Goal: Task Accomplishment & Management: Manage account settings

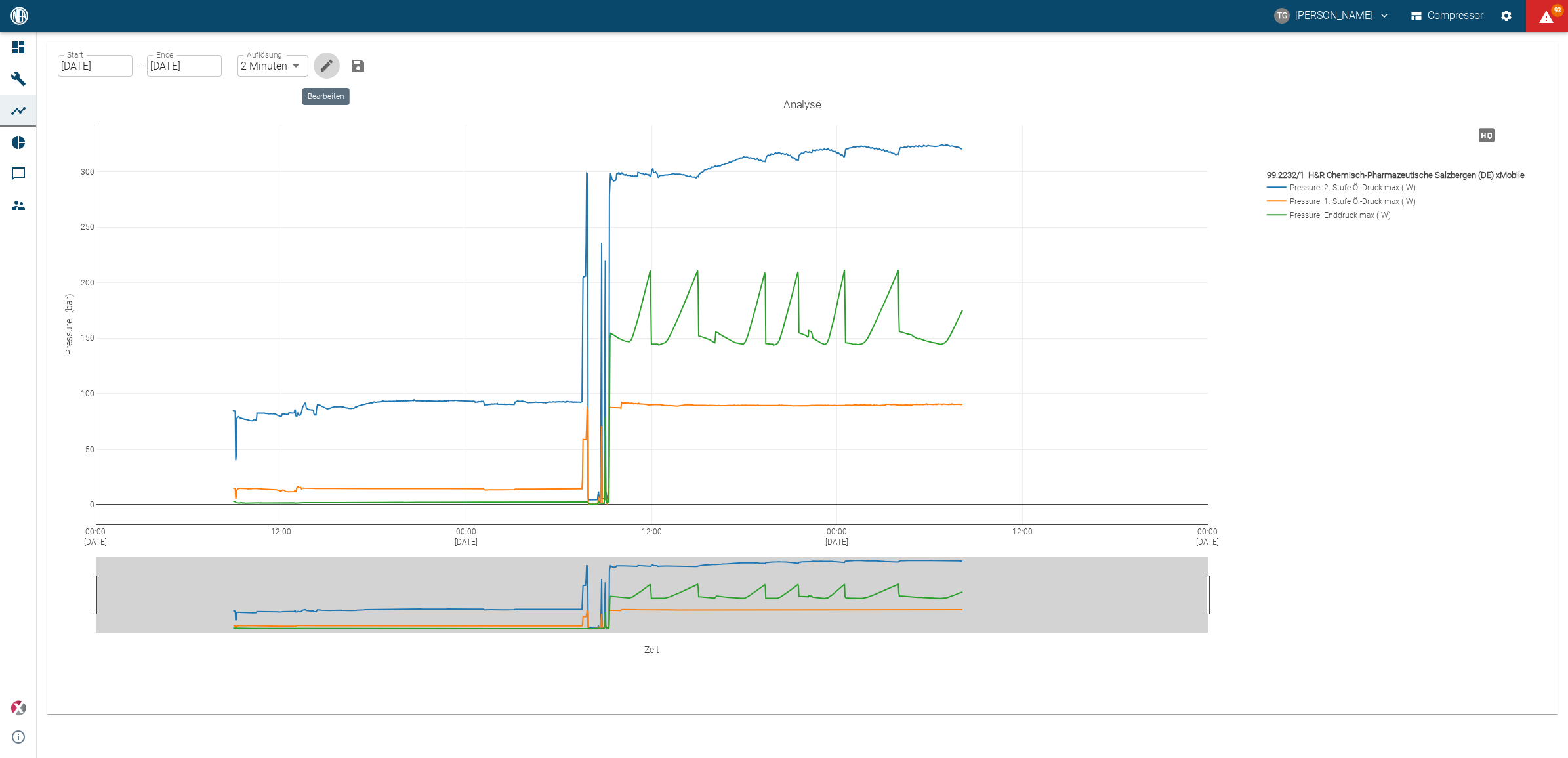
click at [330, 68] on icon "Bearbeiten" at bounding box center [326, 65] width 16 height 16
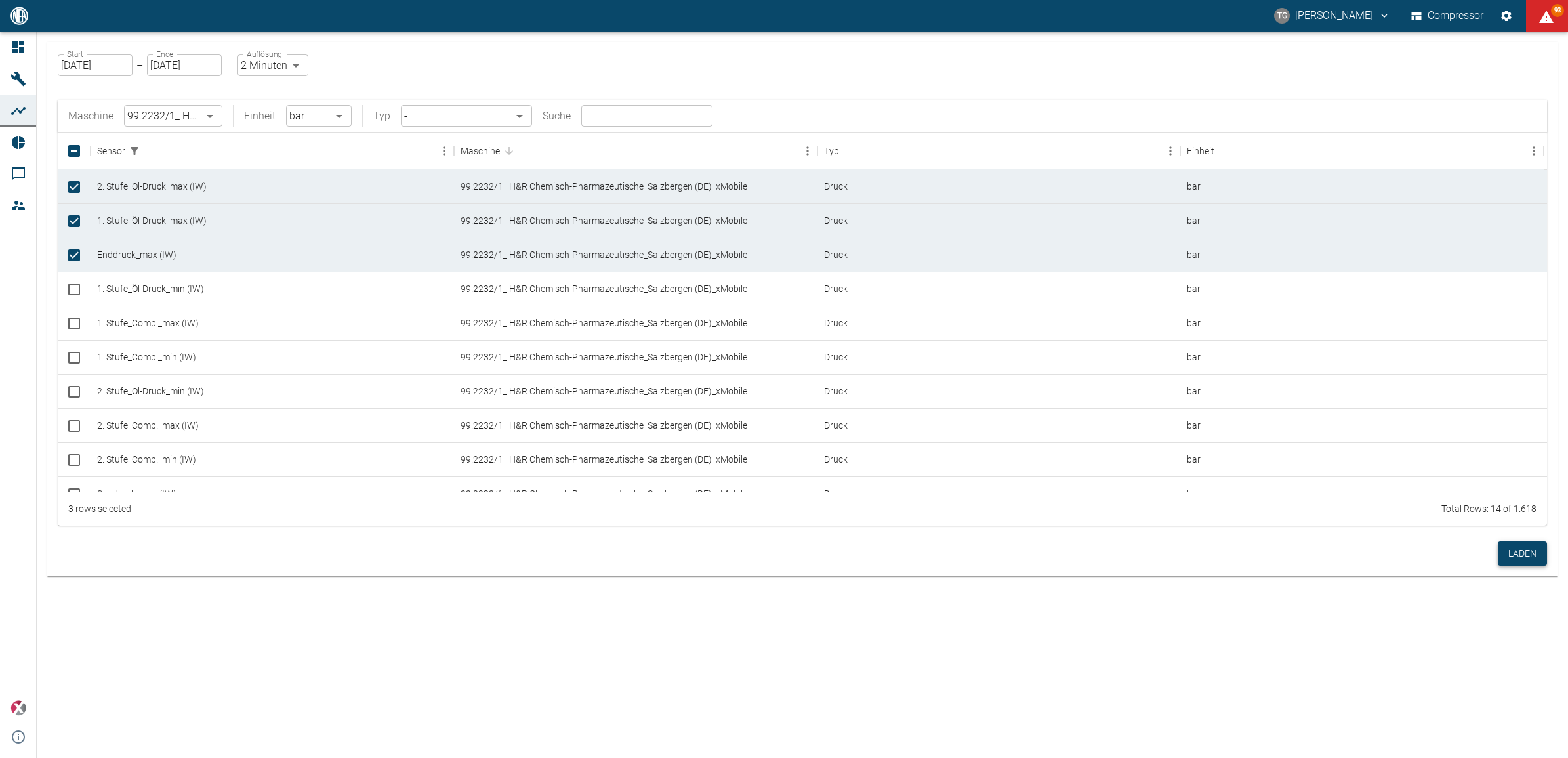
click at [1527, 544] on button "Laden" at bounding box center [1522, 553] width 49 height 24
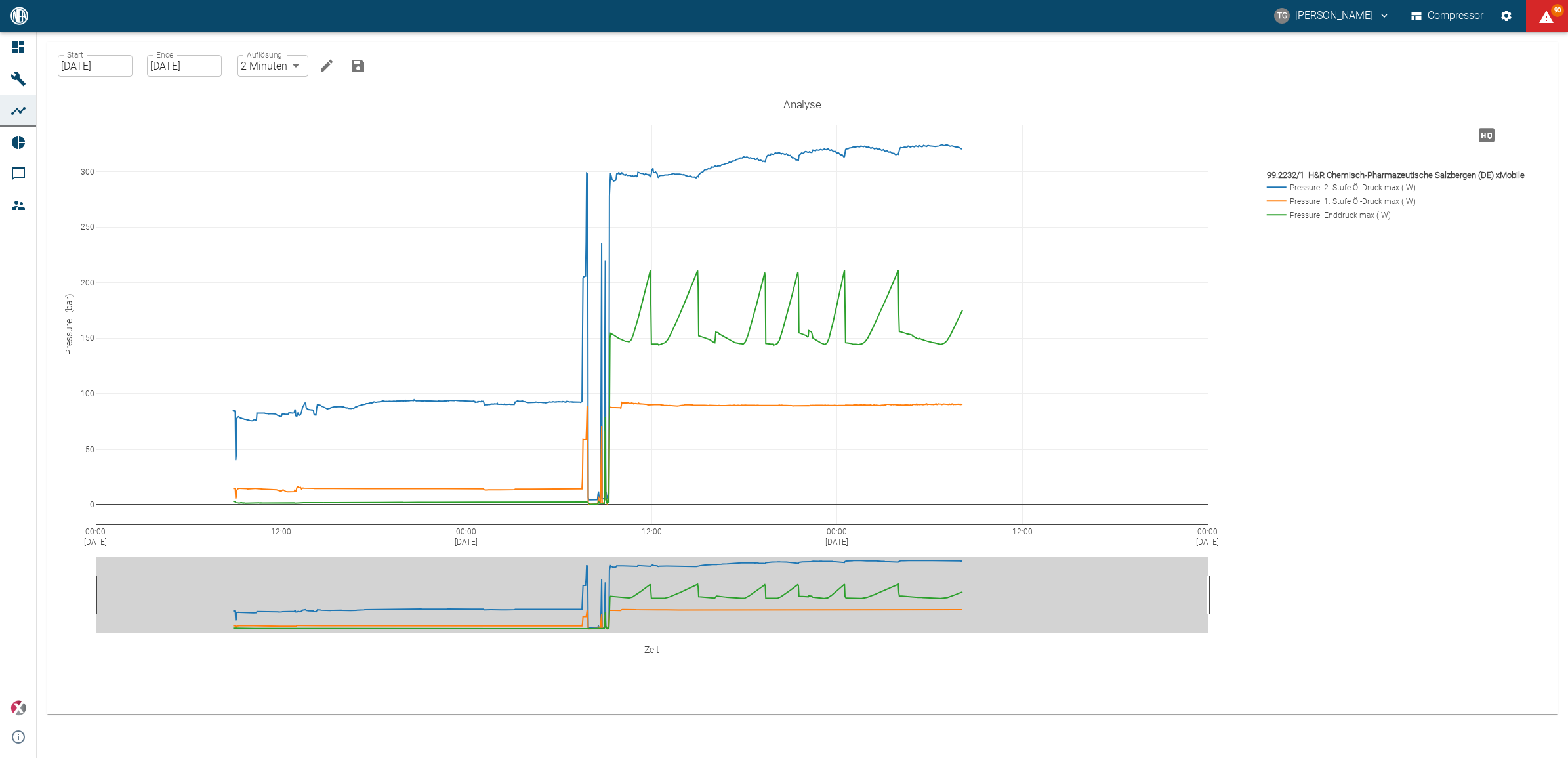
click at [1490, 136] on icon "Hohe Auflösung" at bounding box center [1486, 135] width 21 height 21
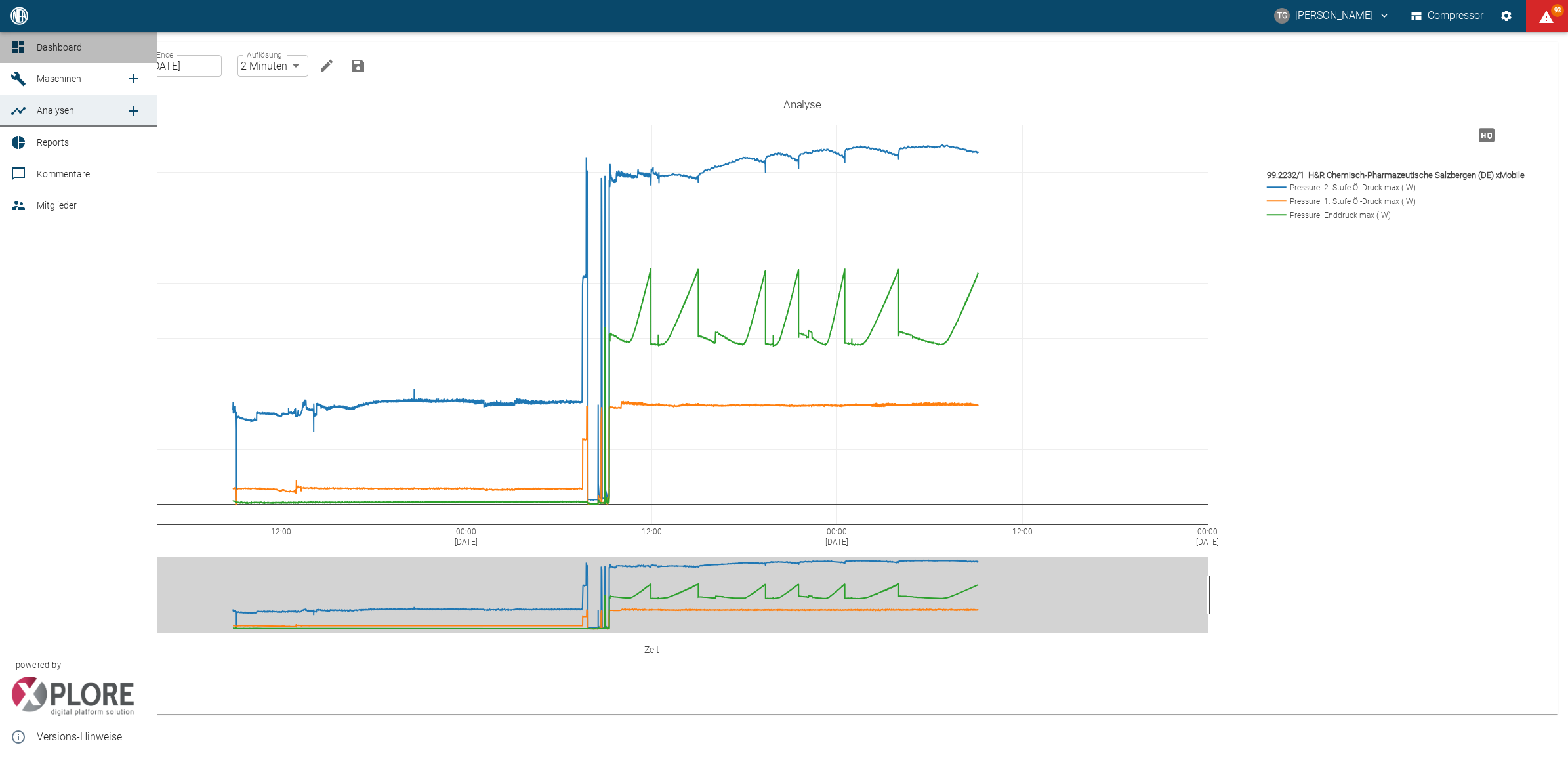
click at [18, 44] on icon at bounding box center [18, 47] width 16 height 16
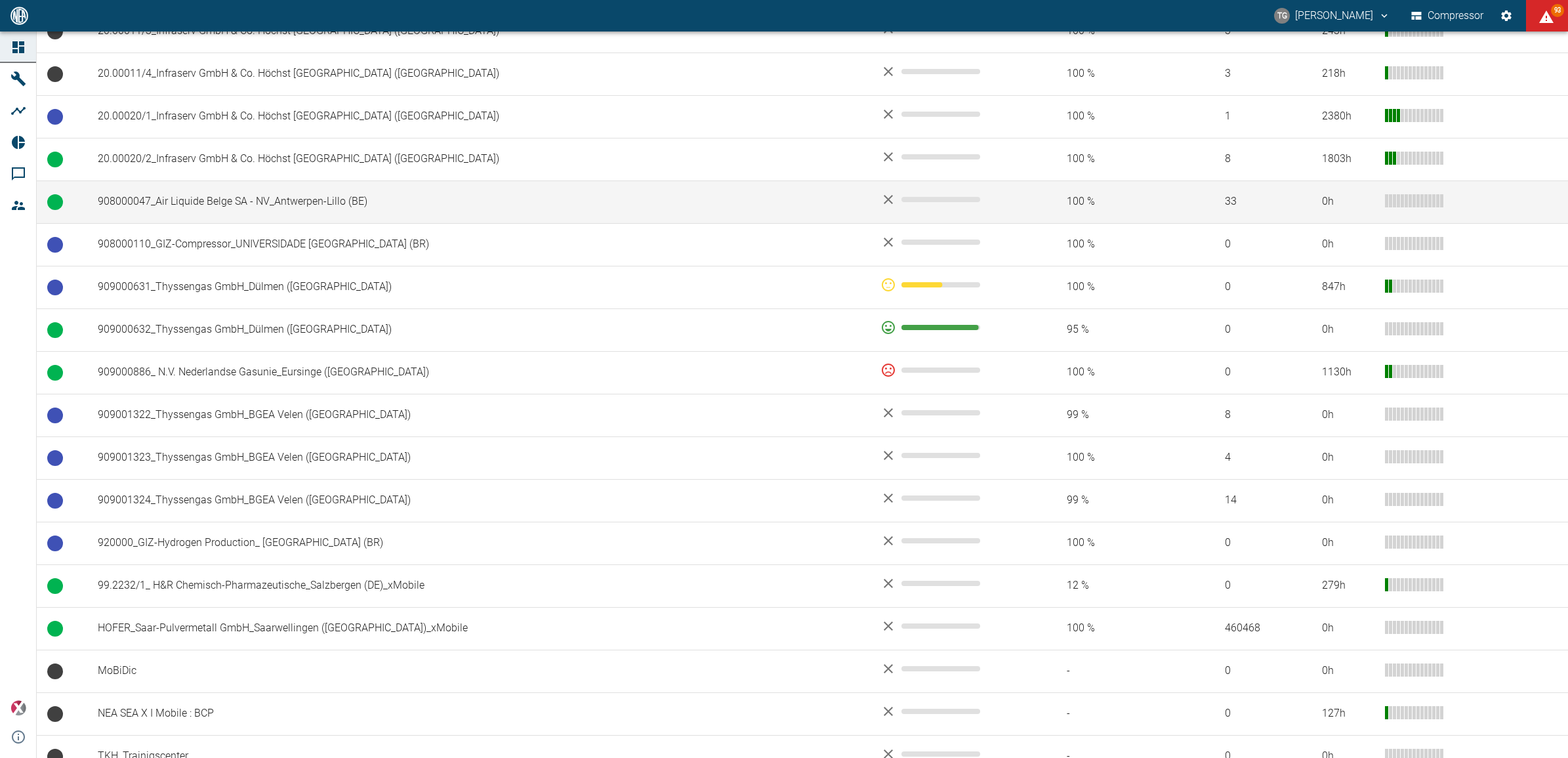
scroll to position [806, 0]
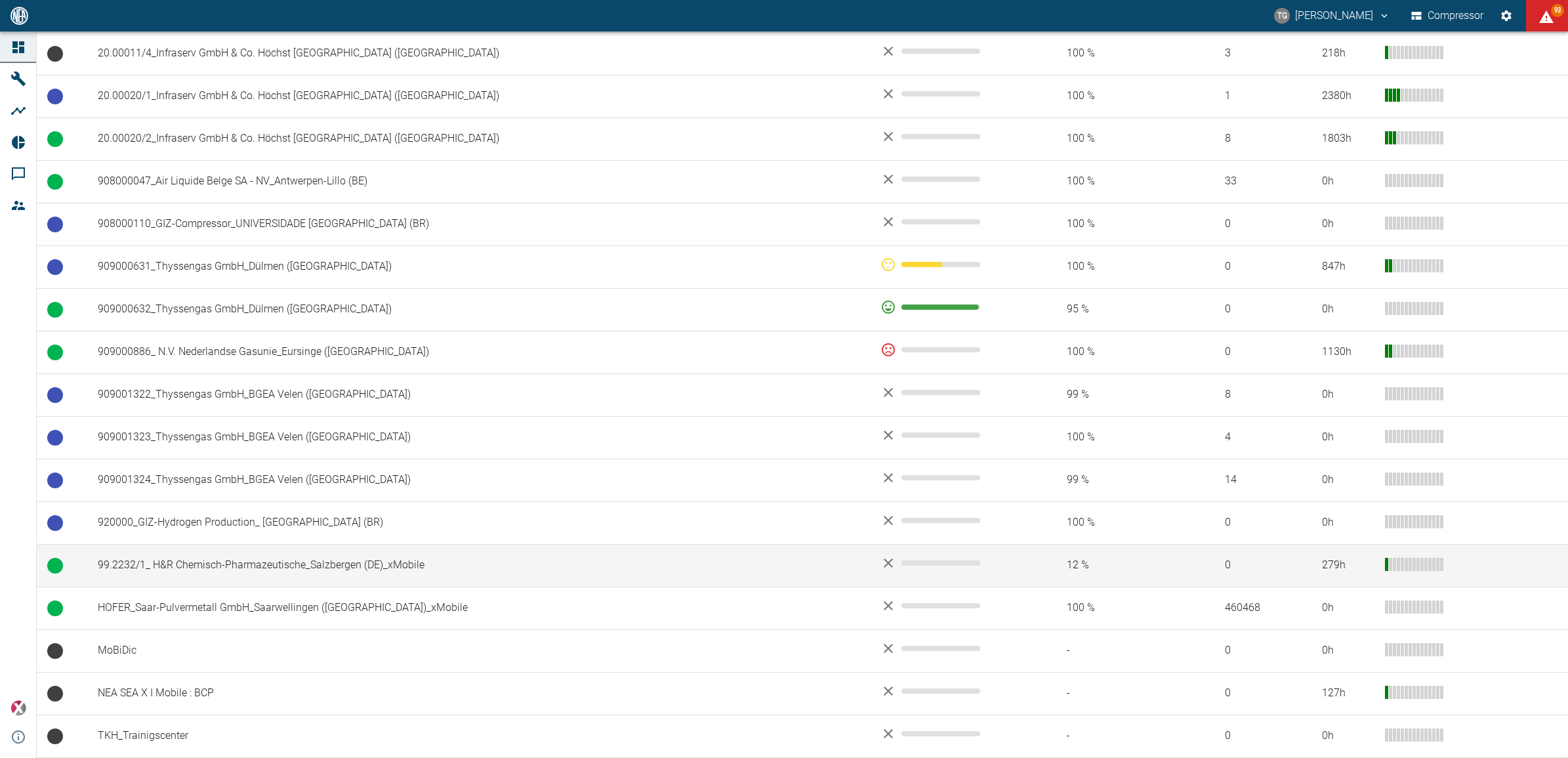
click at [225, 562] on td "99.2232/1_ H&R Chemisch-Pharmazeutische_Salzbergen (DE)_xMobile" at bounding box center [478, 565] width 782 height 43
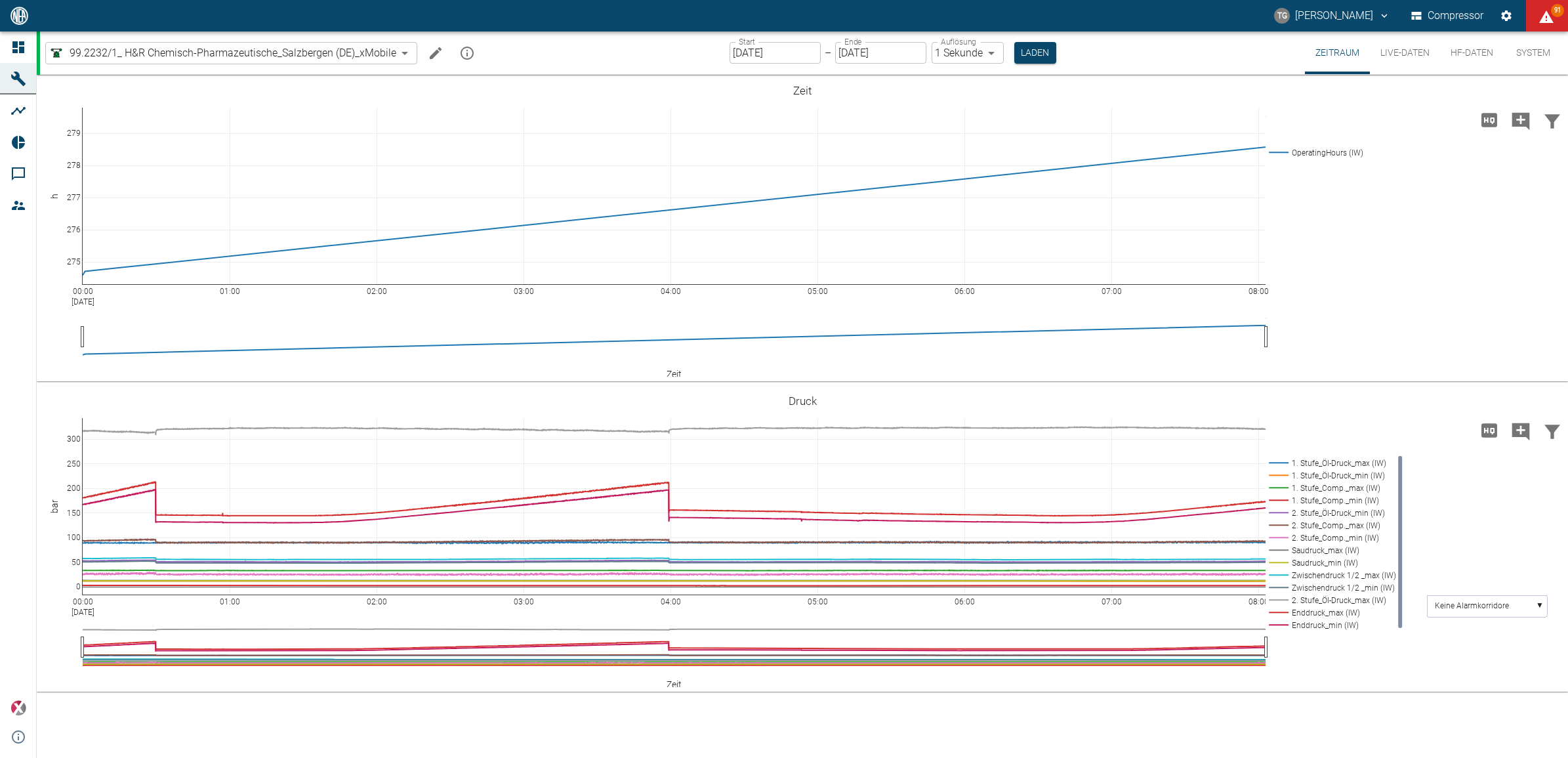
click at [425, 41] on button "Machine bearbeiten" at bounding box center [435, 53] width 26 height 26
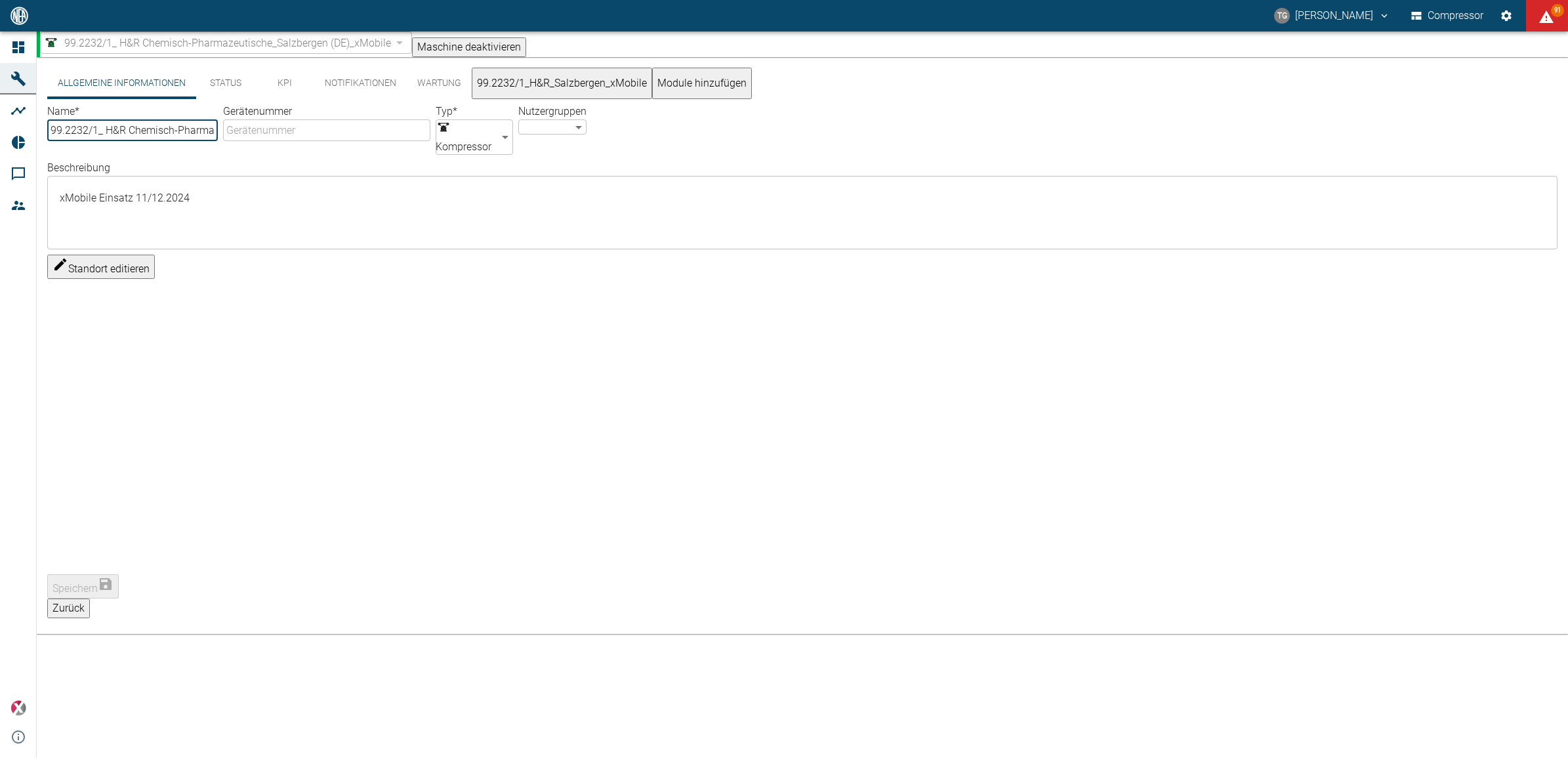
type input "99.2232/1_ H&R Chemisch-Pharmazeutische_Salzbergen (DE)_xMobile"
type input "Compressor"
type textarea "xMobile Einsatz 11/12.2024"
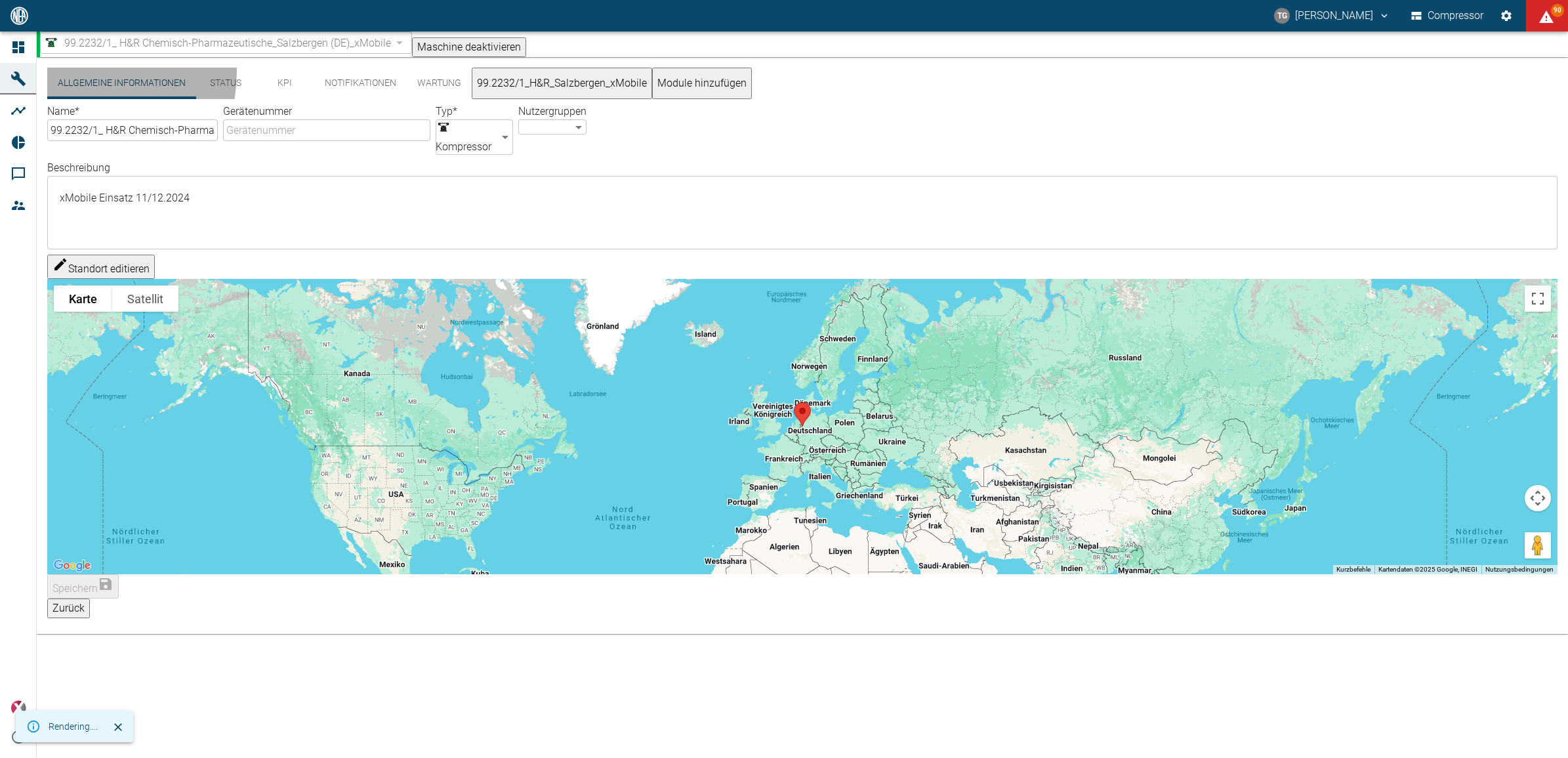
click at [494, 78] on button "99.2232/1_H&R_Salzbergen_xMobile" at bounding box center [562, 84] width 181 height 32
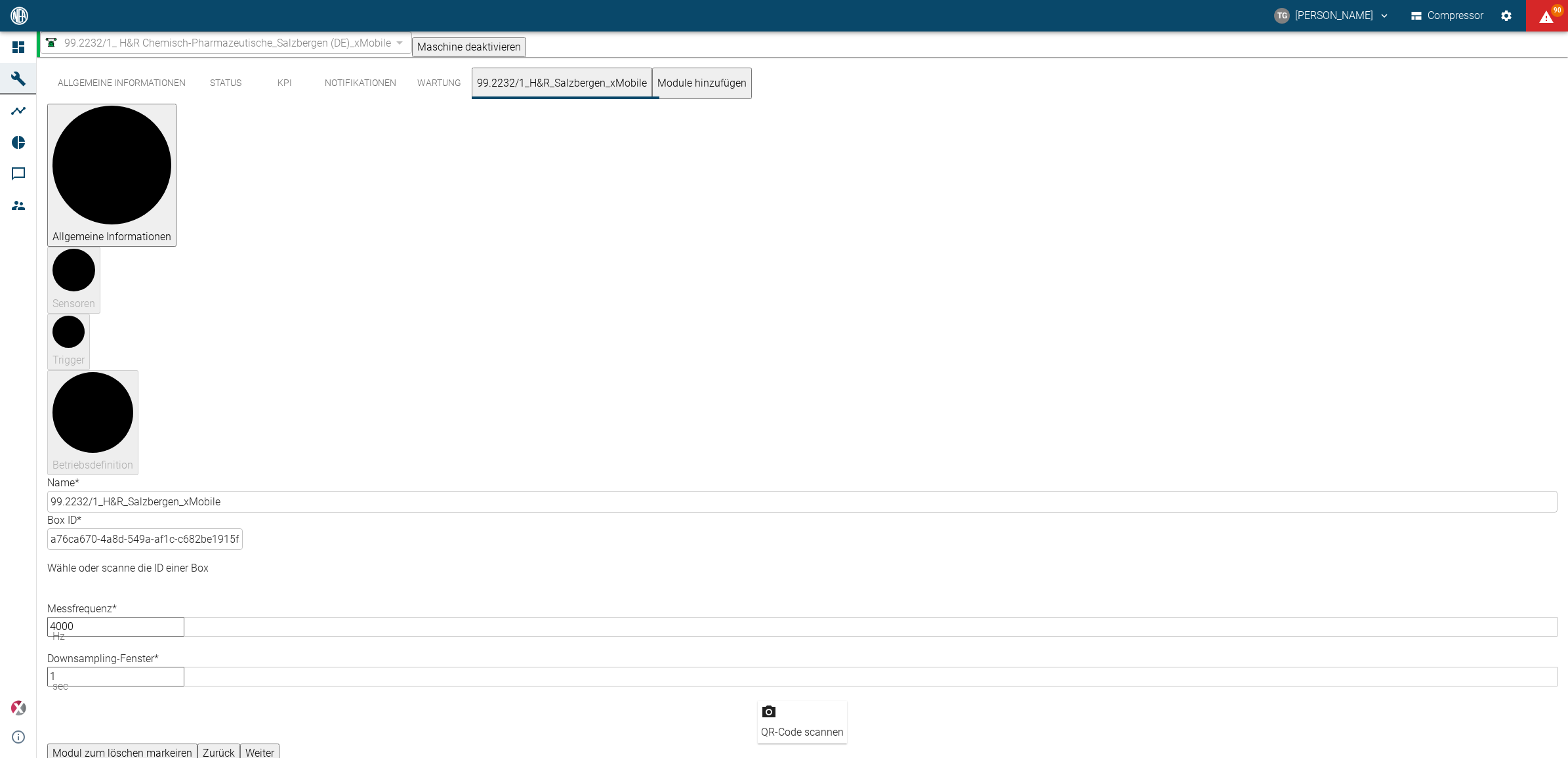
click at [279, 743] on button "Weiter" at bounding box center [259, 753] width 39 height 20
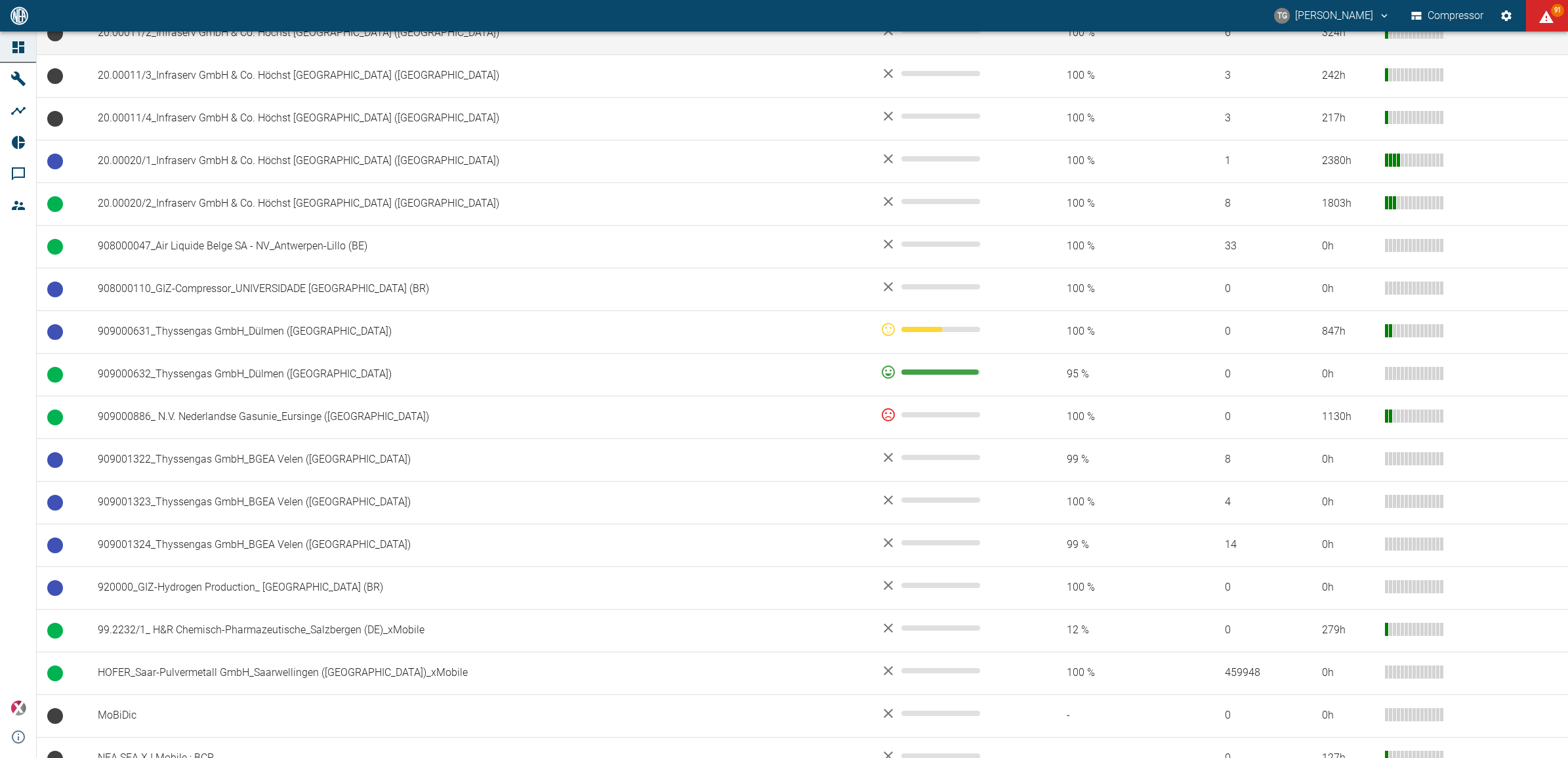
scroll to position [806, 0]
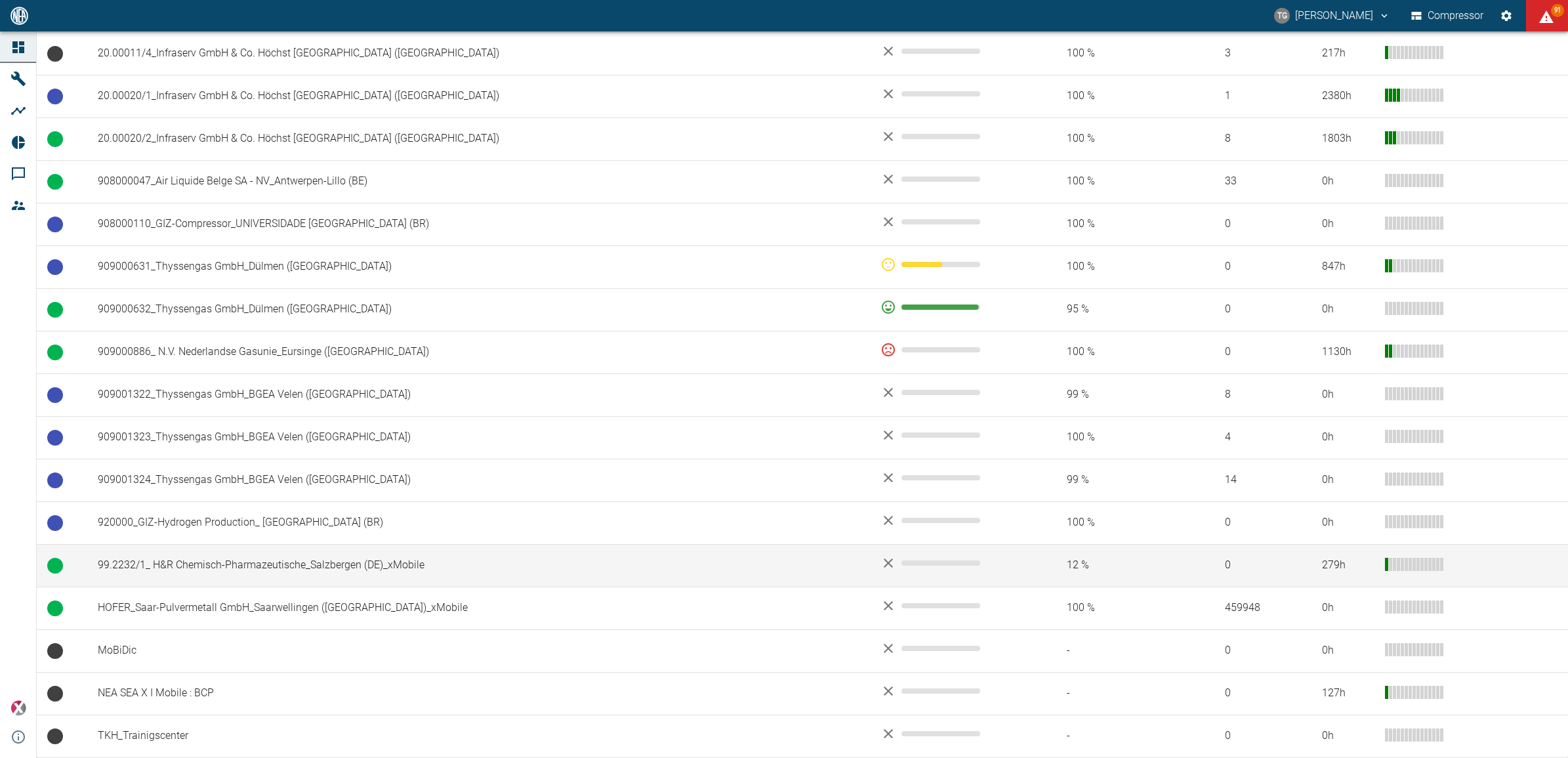
click at [224, 566] on td "99.2232/1_ H&R Chemisch-Pharmazeutische_Salzbergen (DE)_xMobile" at bounding box center [478, 565] width 782 height 43
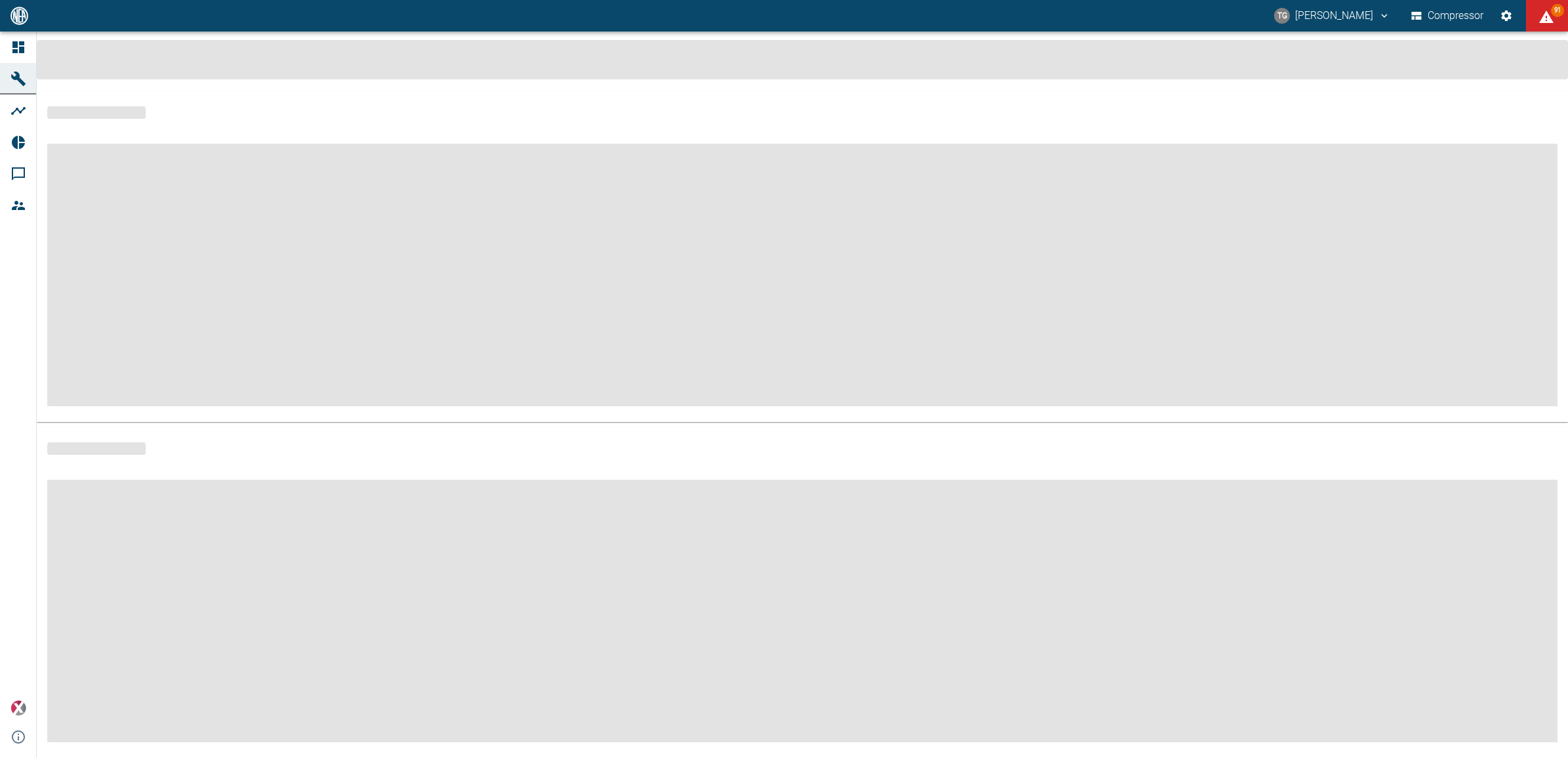
scroll to position [5, 0]
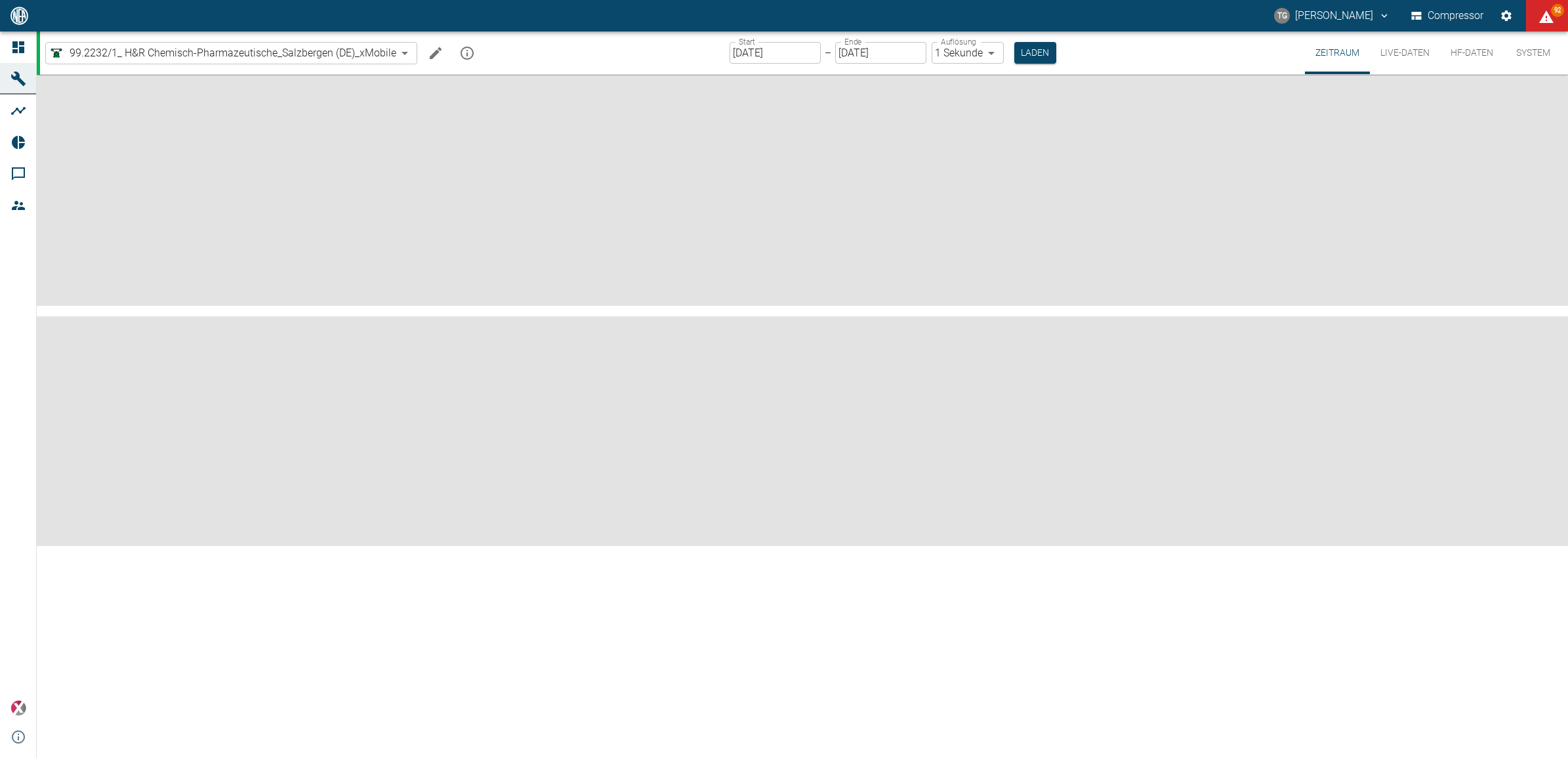
click at [435, 50] on icon "Machine bearbeiten" at bounding box center [435, 53] width 12 height 12
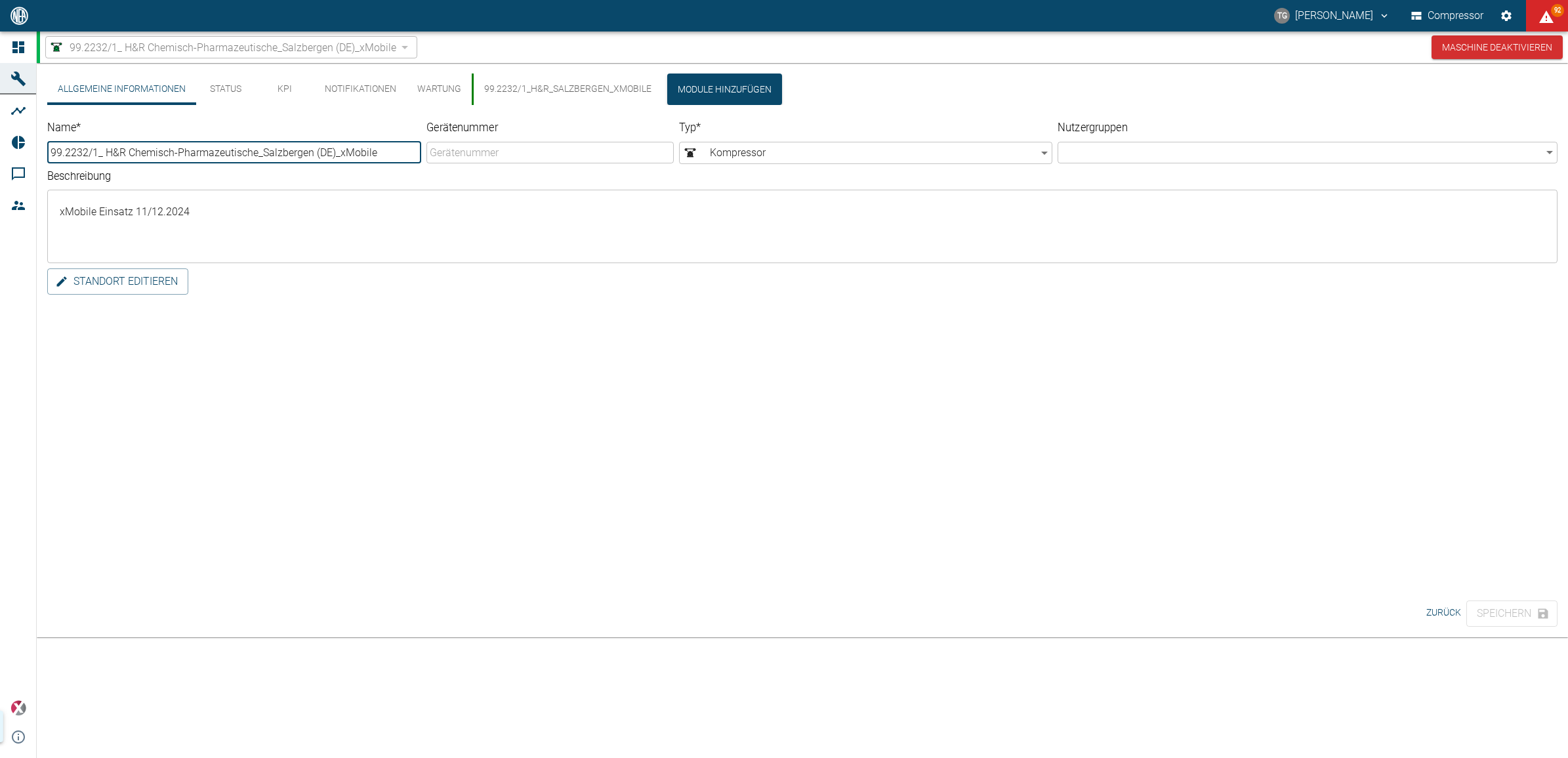
type input "99.2232/1_ H&R Chemisch-Pharmazeutische_Salzbergen (DE)_xMobile"
type input "Compressor"
type textarea "xMobile Einsatz 11/12.2024"
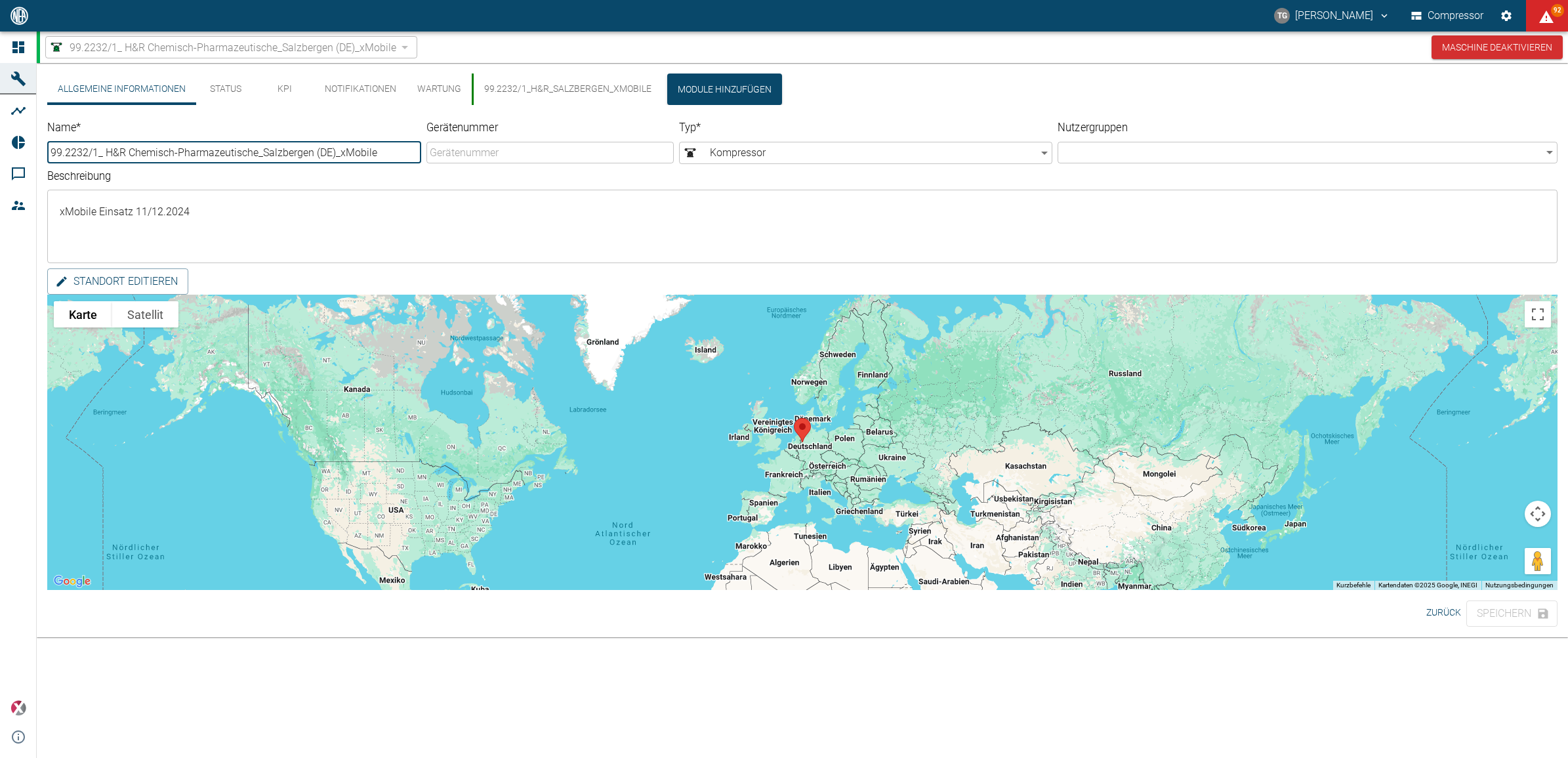
click at [510, 89] on button "99.2232/1_H&R_Salzbergen_xMobile" at bounding box center [567, 89] width 191 height 32
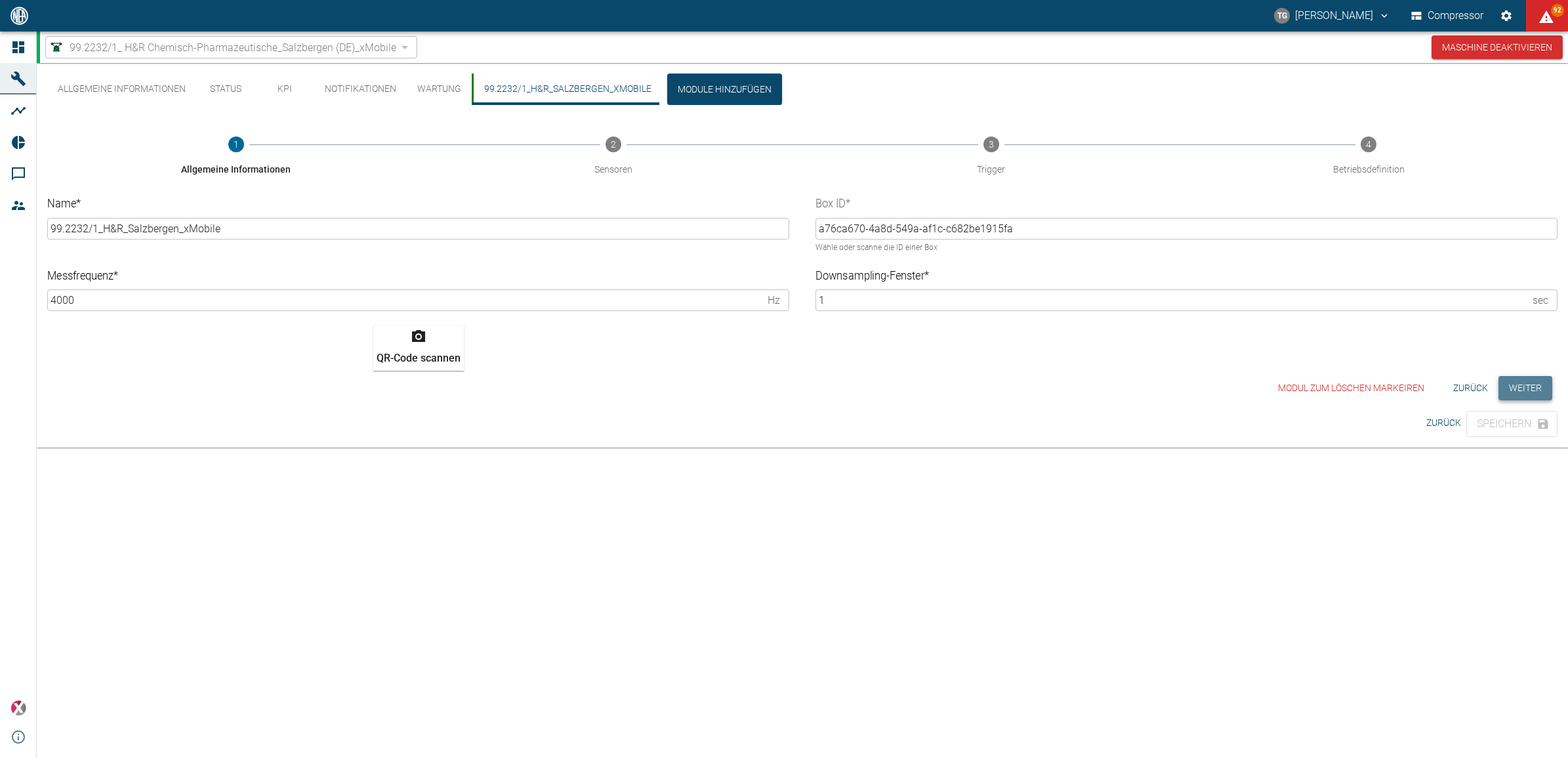
click at [1507, 392] on button "Weiter" at bounding box center [1525, 388] width 53 height 24
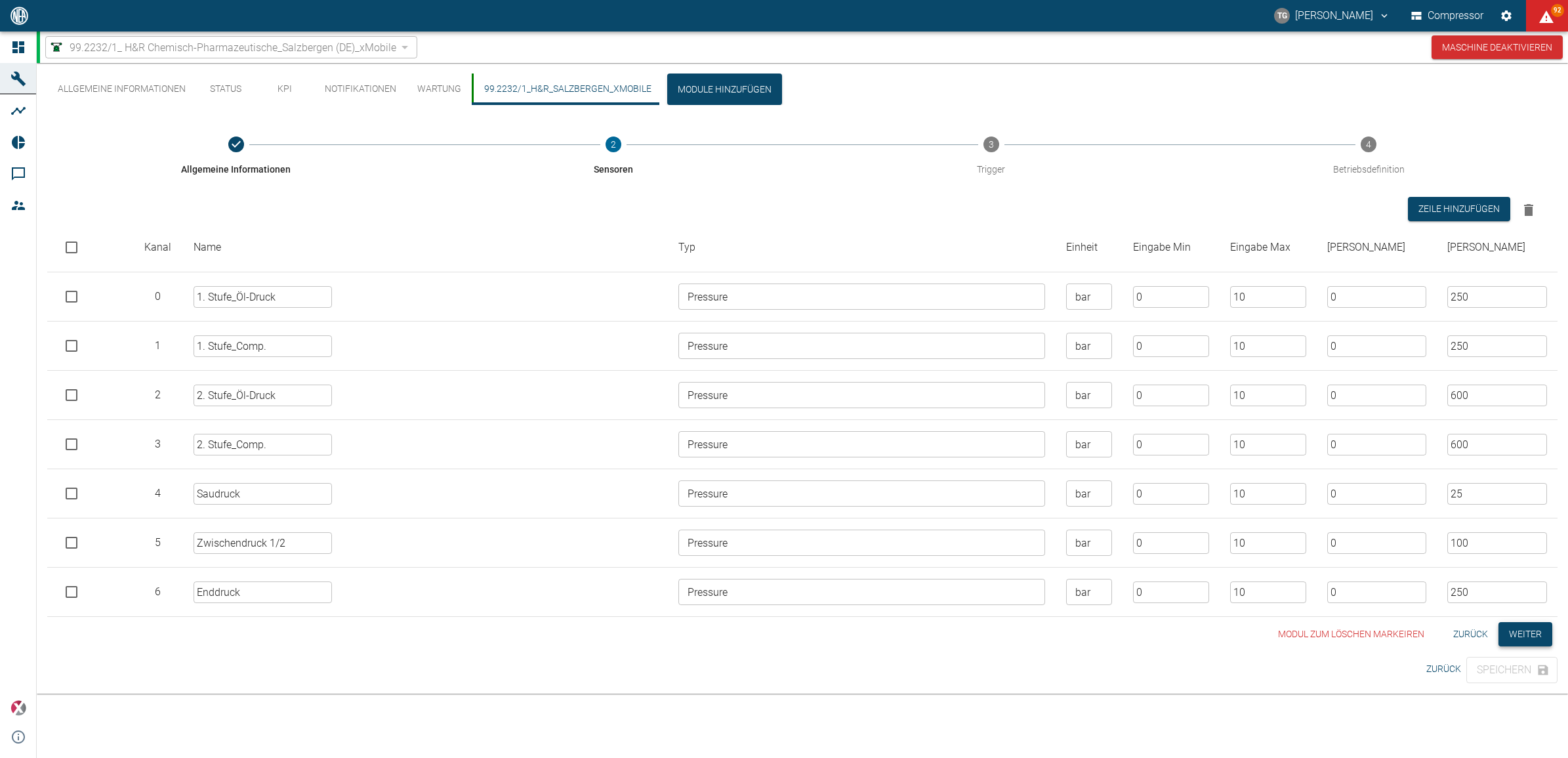
click at [1535, 639] on button "Weiter" at bounding box center [1525, 633] width 53 height 24
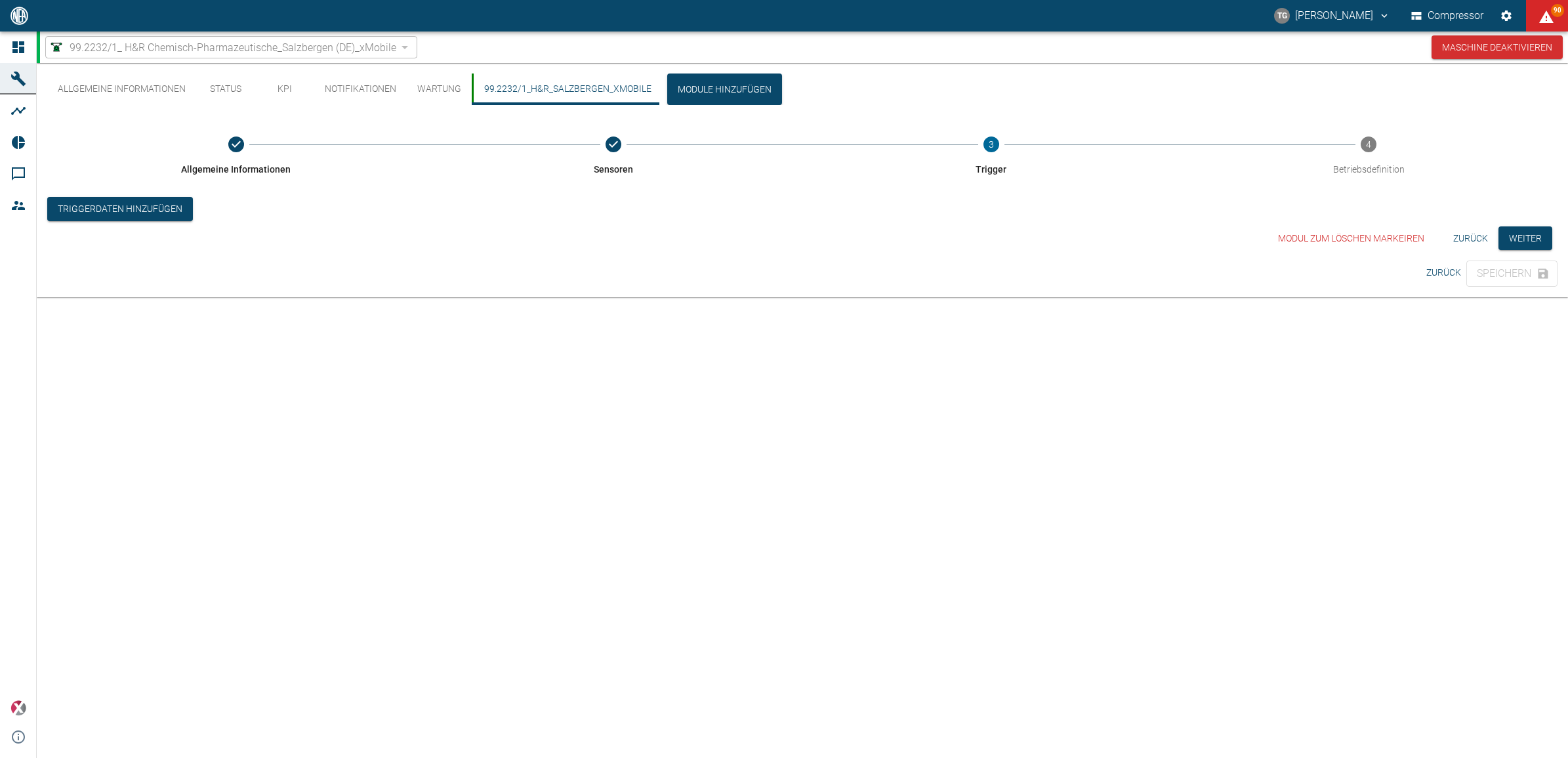
drag, startPoint x: 175, startPoint y: 206, endPoint x: 332, endPoint y: 257, distance: 165.1
click at [175, 206] on button "Triggerdaten hinzufügen" at bounding box center [120, 208] width 145 height 24
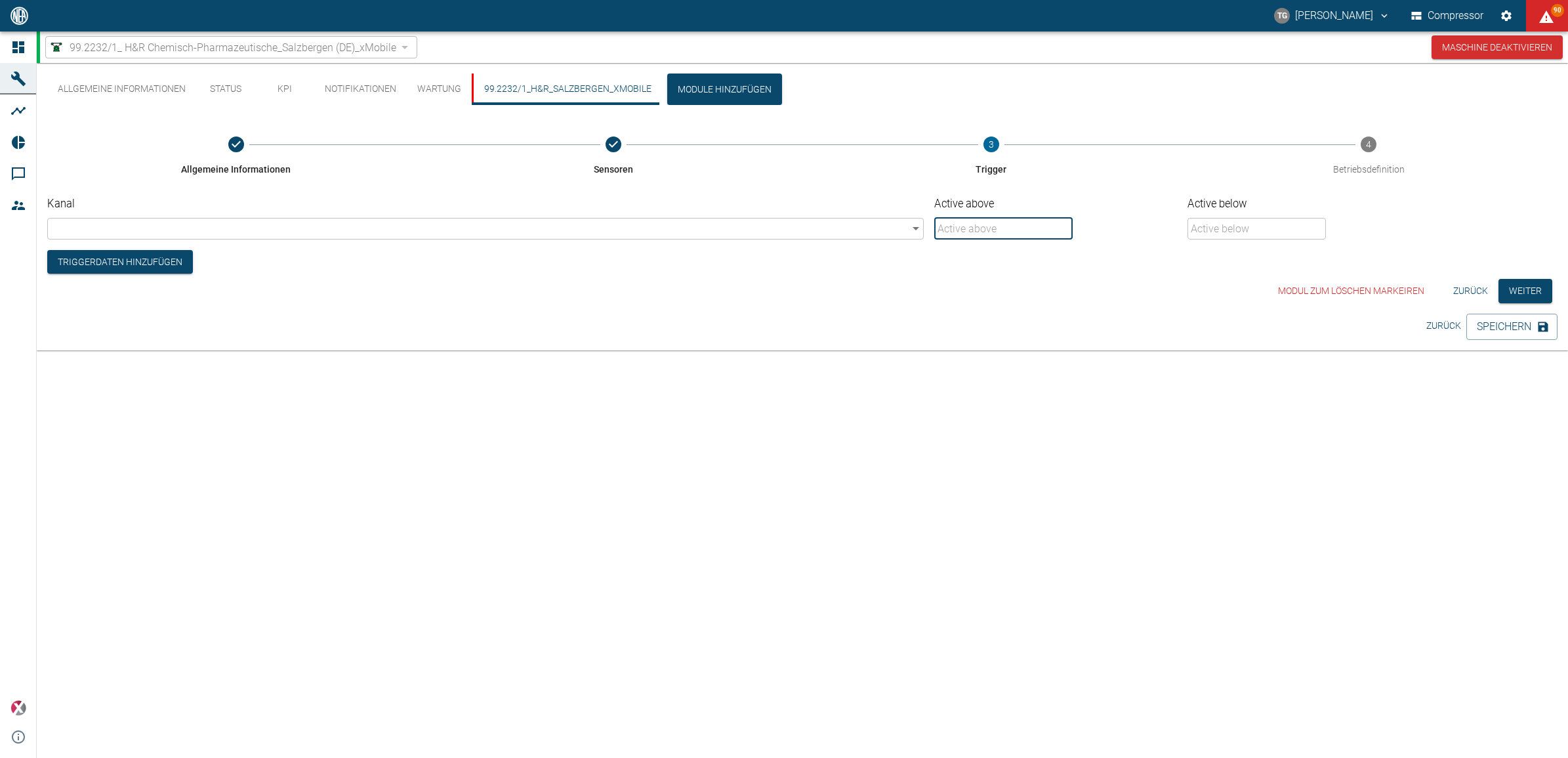
click at [995, 224] on input "Active above" at bounding box center [1004, 229] width 139 height 22
type input "295"
click at [1239, 226] on input "Active below" at bounding box center [1257, 229] width 139 height 22
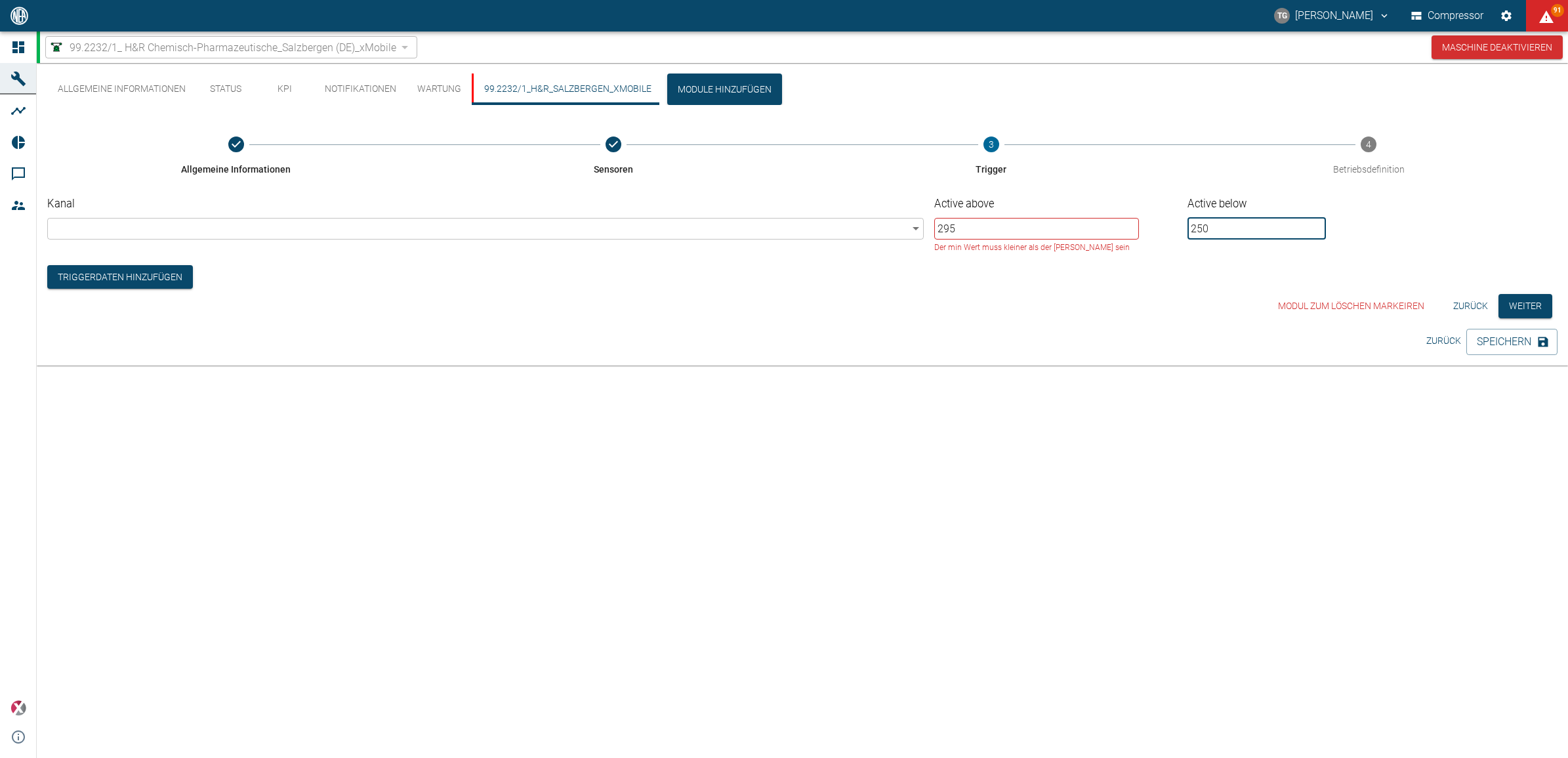
type input "250"
click at [142, 220] on body "TG Thomas Gregoir Compressor 91 Dashboard Maschinen Analysen Reports Kommentare…" at bounding box center [784, 379] width 1568 height 758
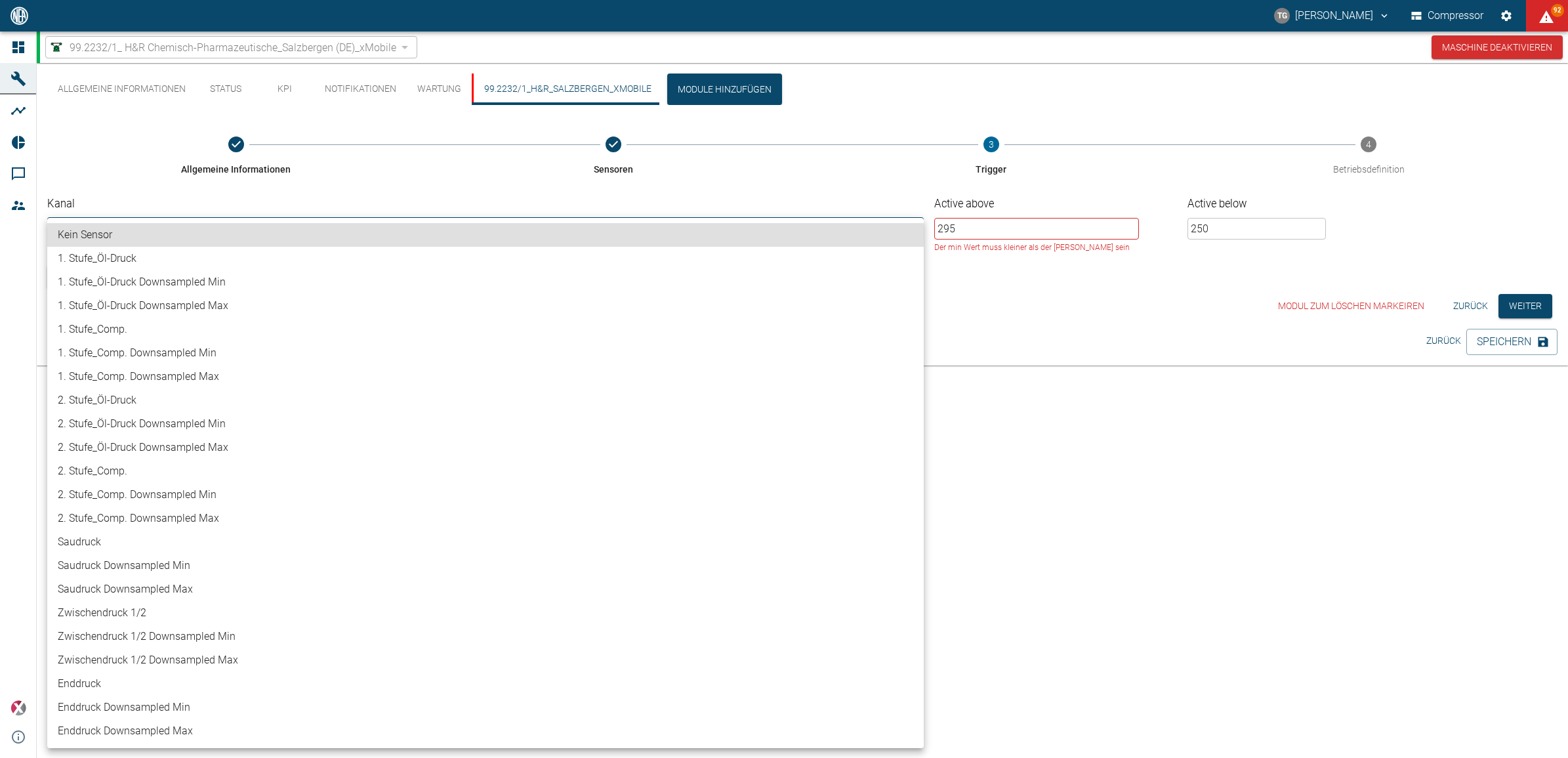
click at [140, 444] on li "2. Stufe_Öl-Druck Downsampled Max" at bounding box center [486, 447] width 877 height 23
type input "058e02da-107f-4587-8b4a-0dd90120ff67"
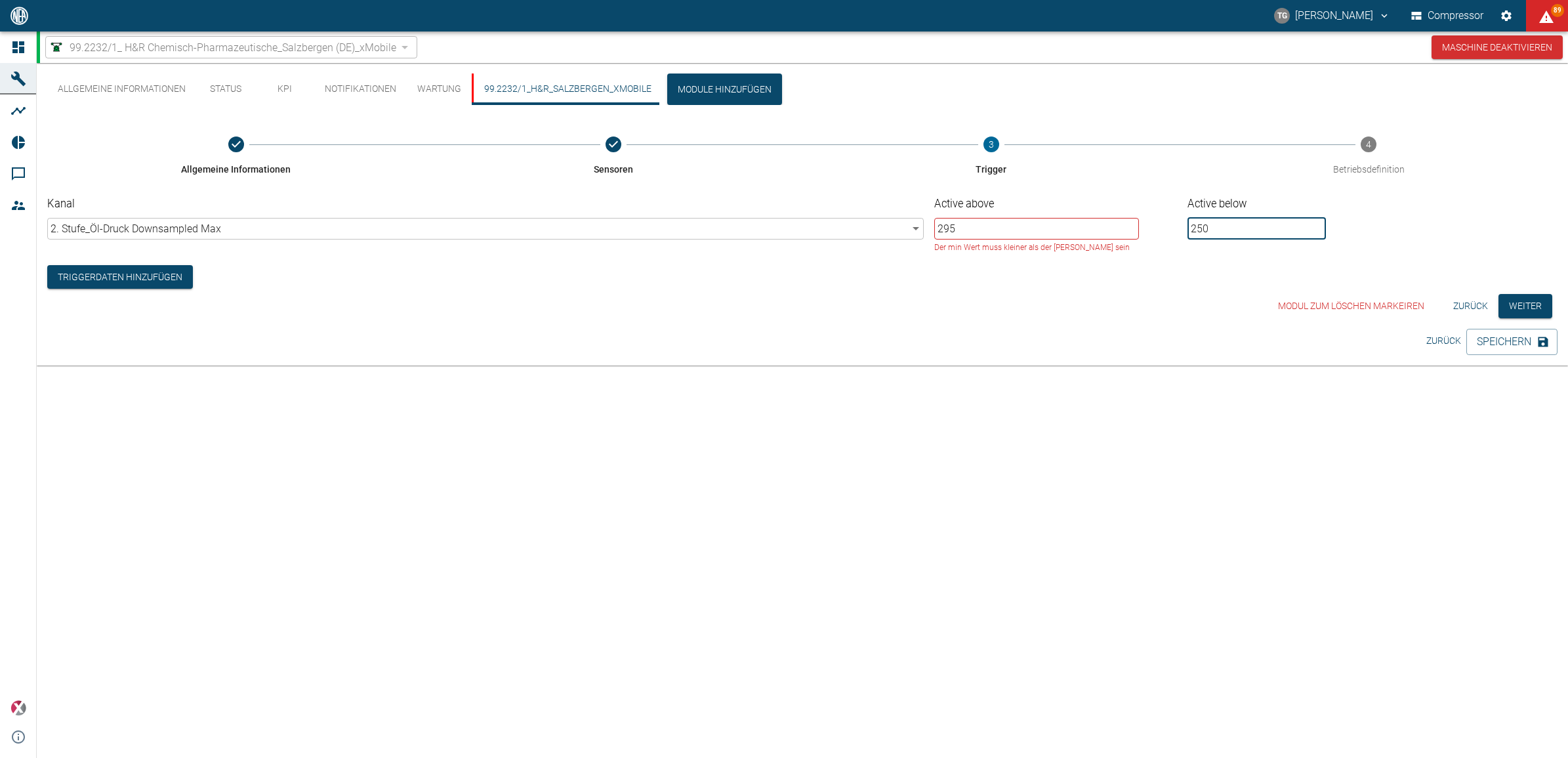
click at [1224, 225] on input "250" at bounding box center [1257, 229] width 139 height 22
type input "2"
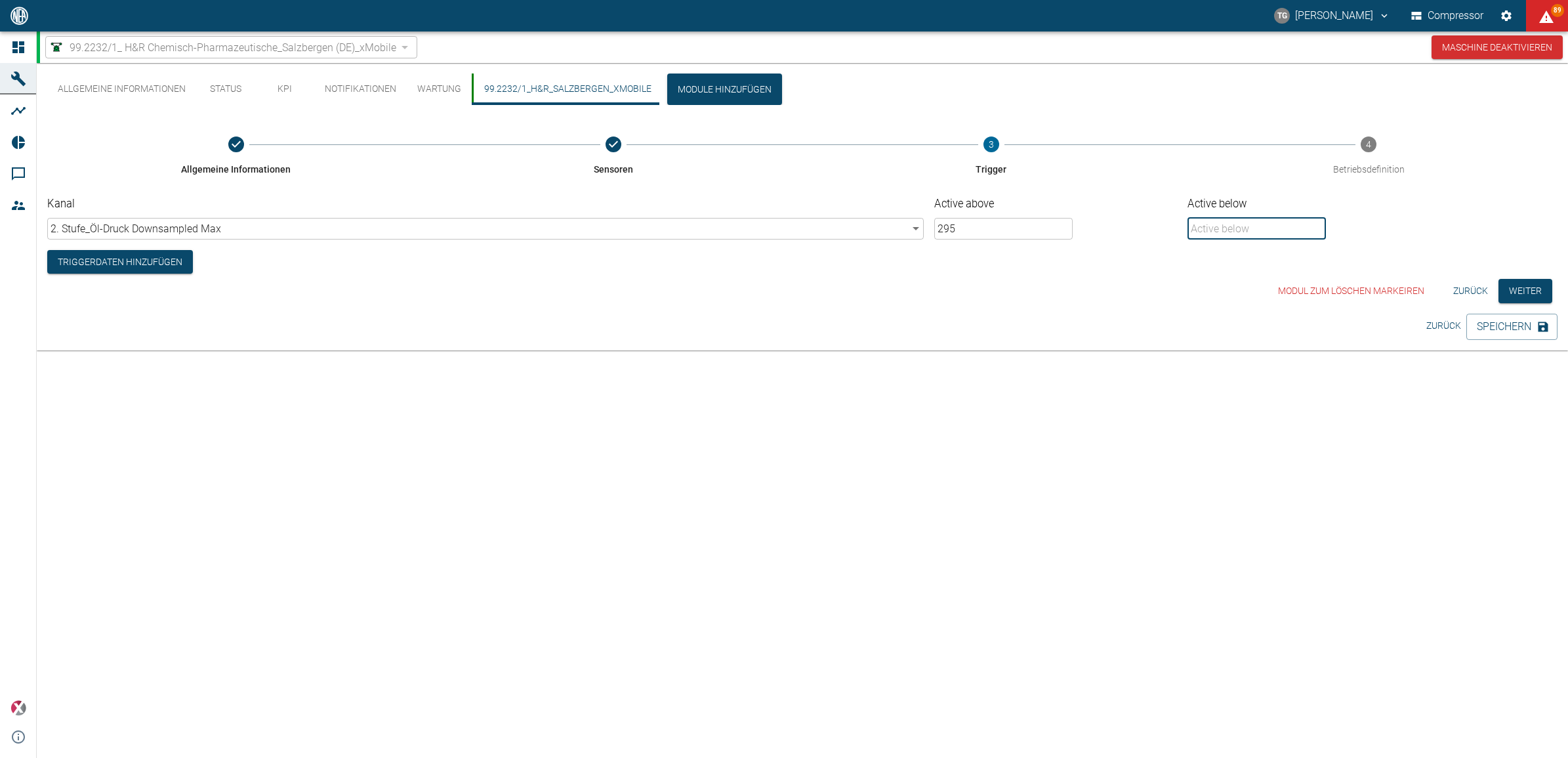
click at [1027, 220] on input "295" at bounding box center [1004, 229] width 139 height 22
type input "2"
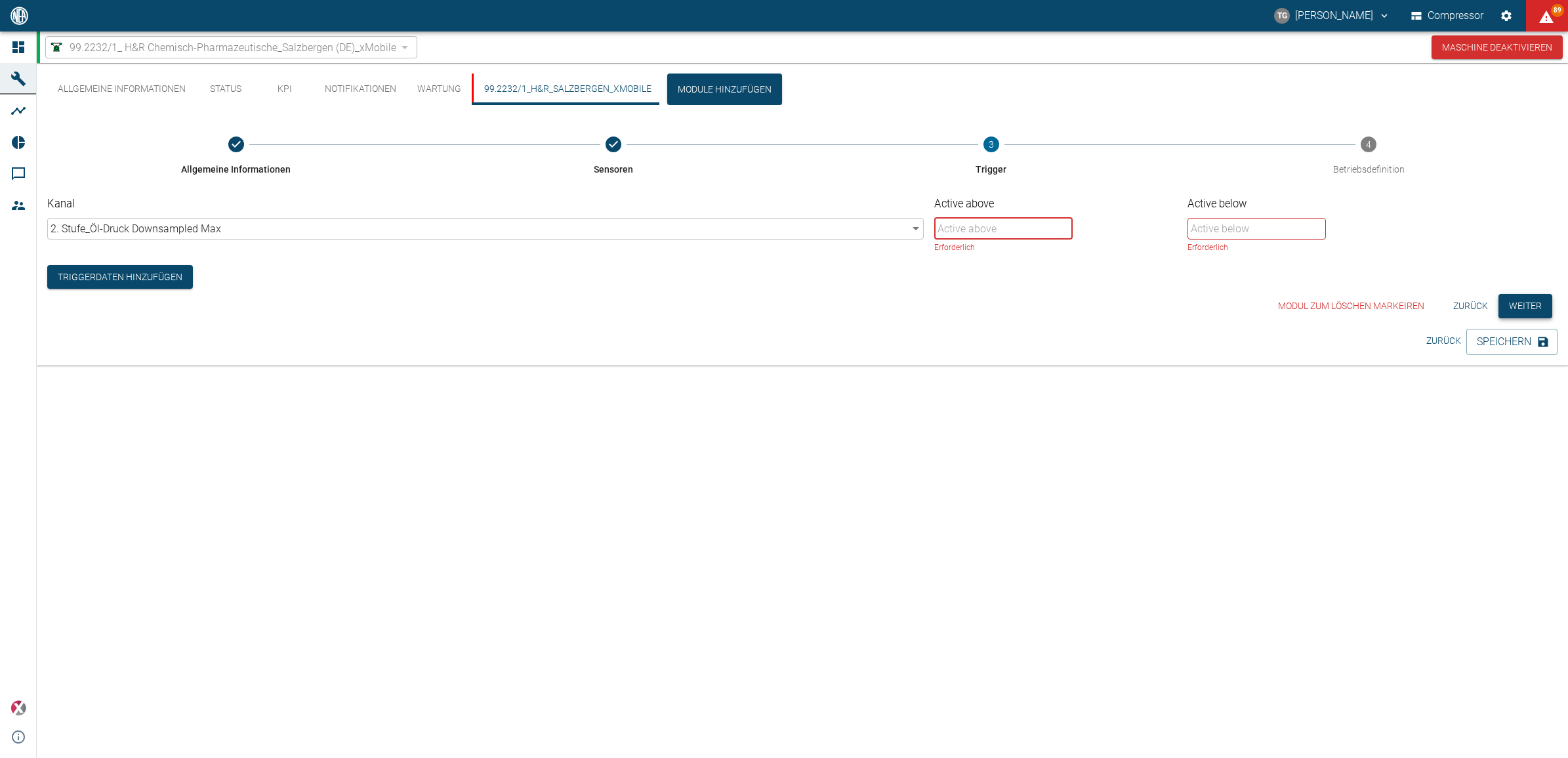
click at [1515, 303] on button "Weiter" at bounding box center [1525, 306] width 53 height 24
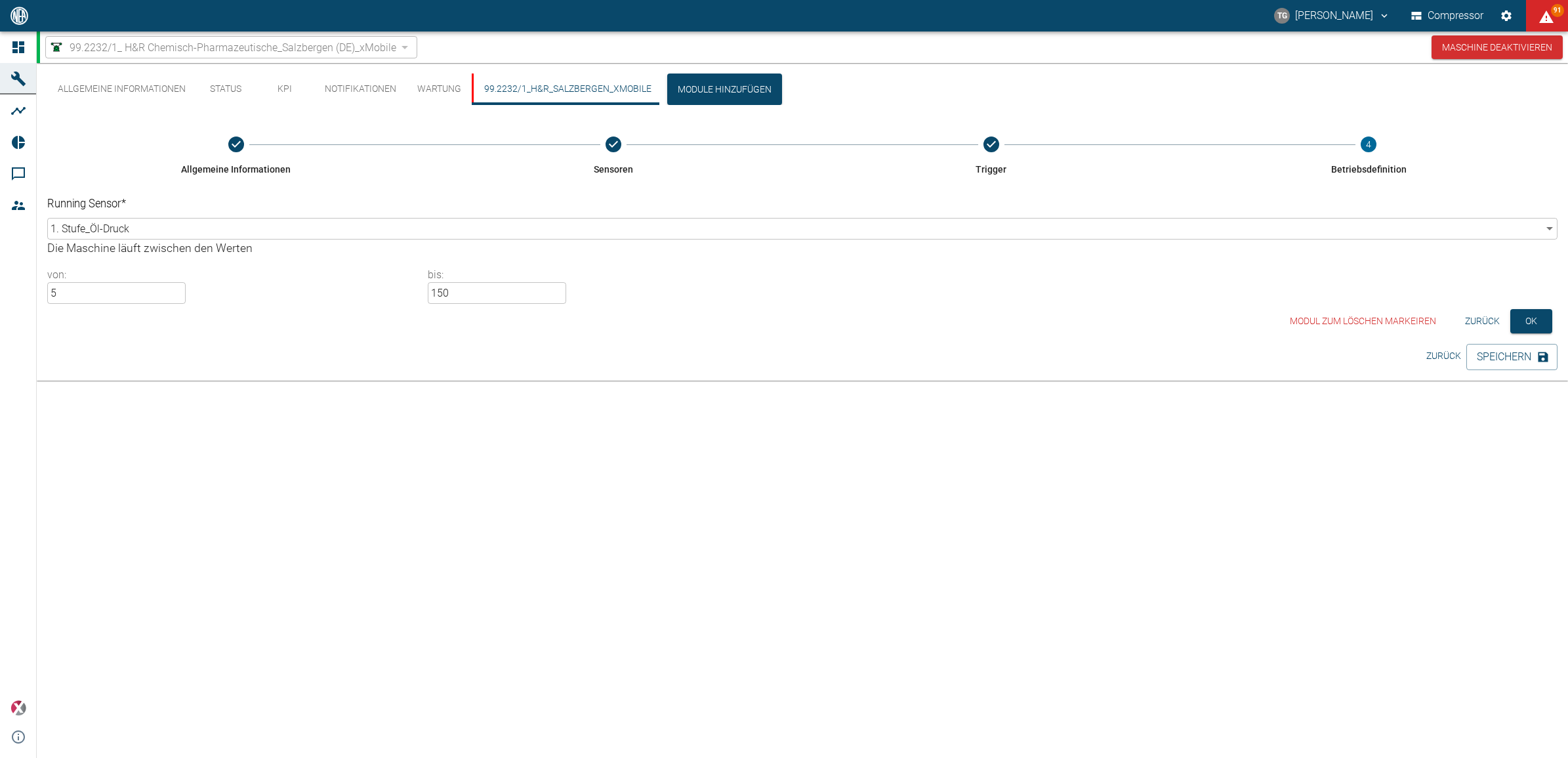
click at [1474, 323] on button "Zurück" at bounding box center [1482, 321] width 45 height 24
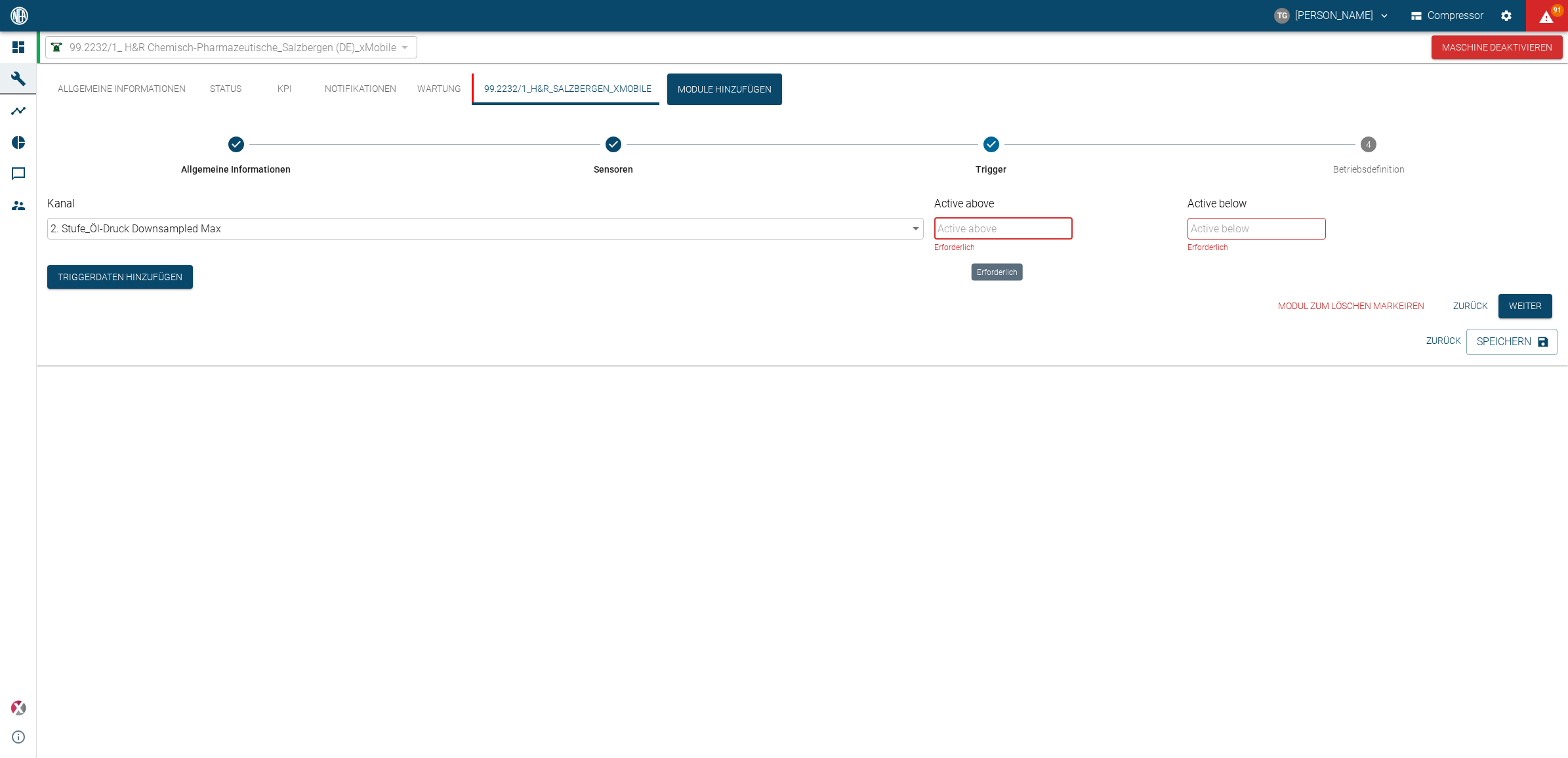
click at [960, 218] on input "Active above" at bounding box center [1004, 229] width 139 height 22
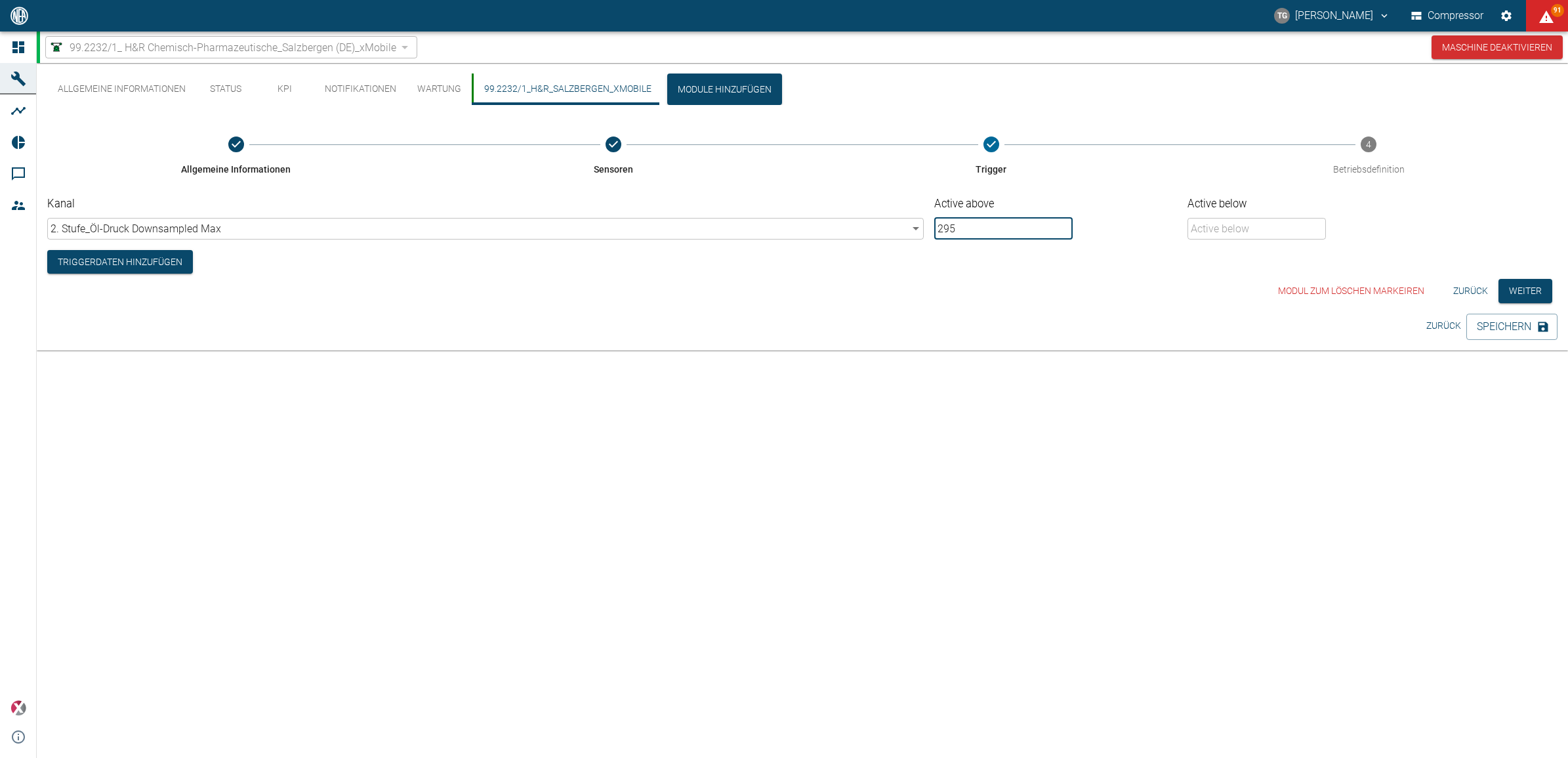
type input "295"
click at [1203, 233] on input "Active below" at bounding box center [1257, 229] width 139 height 22
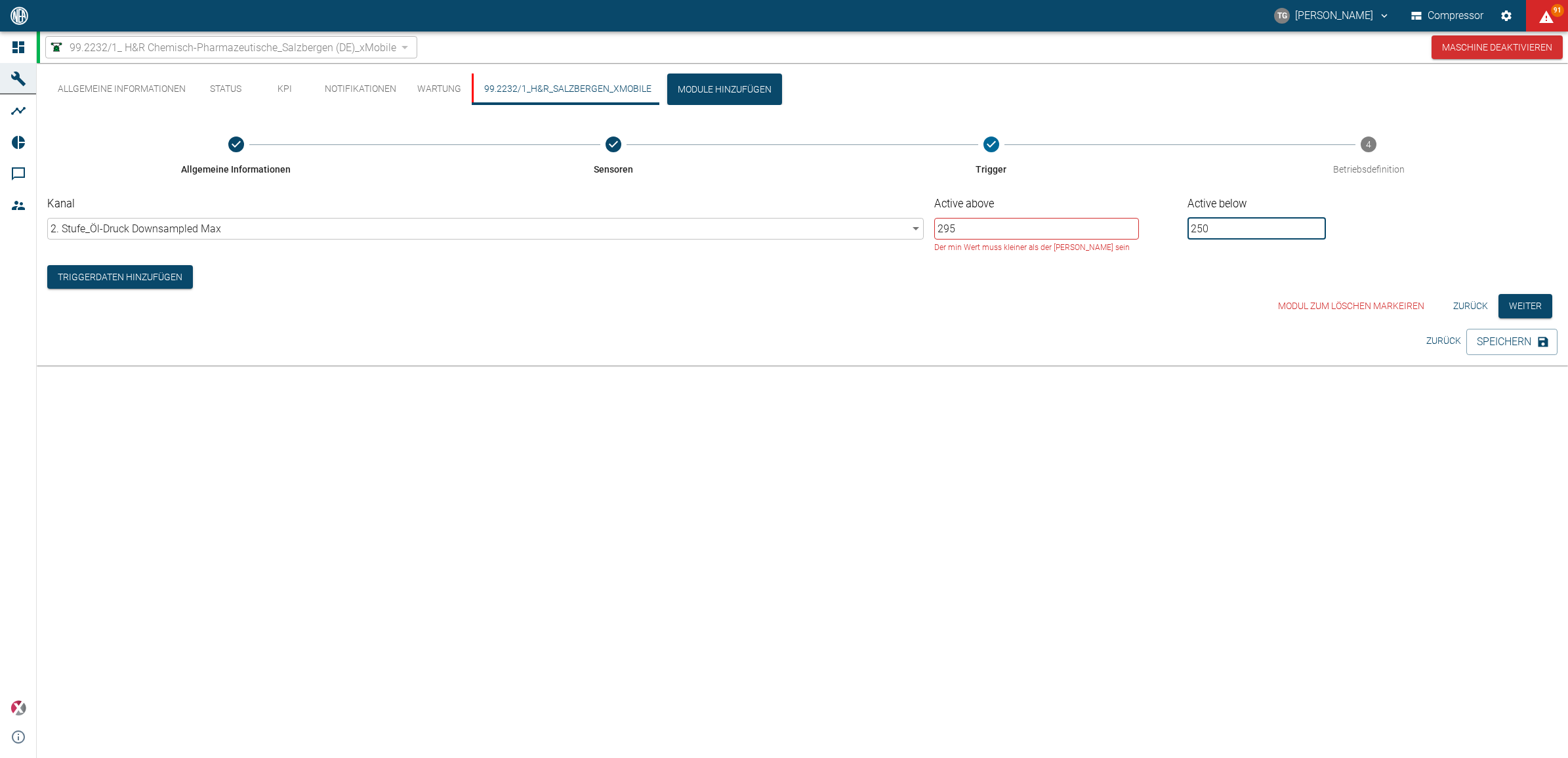
type input "250"
click at [1154, 359] on div "Allgemeine Informationen Status KPI Notifikationen Wartung 99.2232/1_H&R_Salzbe…" at bounding box center [802, 214] width 1531 height 303
click at [983, 224] on input "295" at bounding box center [1036, 229] width 205 height 22
type input "250"
click at [1218, 327] on div "Allgemeine Informationen Status KPI Notifikationen Wartung 99.2232/1_H&R_Salzbe…" at bounding box center [802, 198] width 1531 height 271
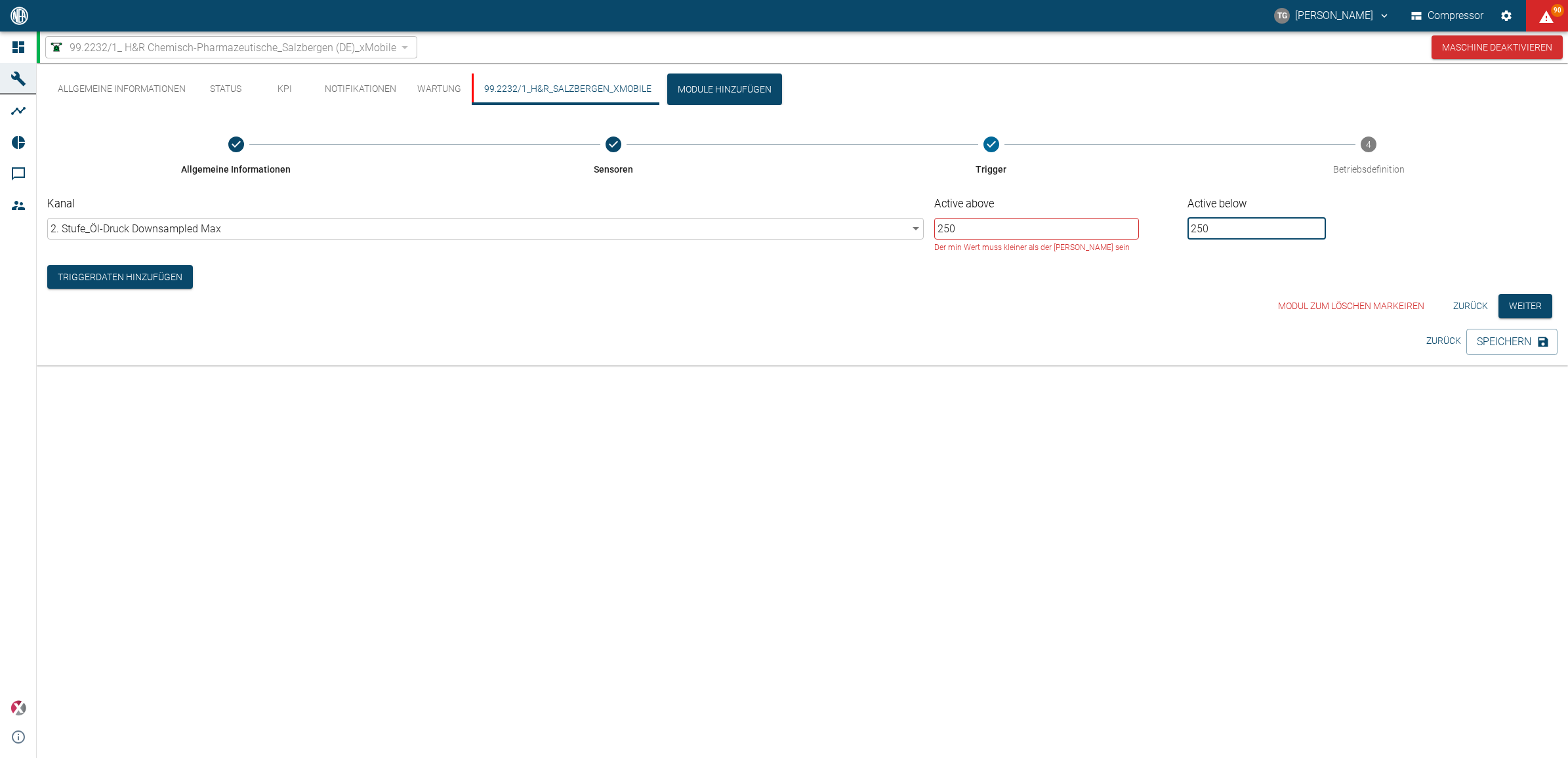
click at [1224, 227] on input "250" at bounding box center [1257, 229] width 139 height 22
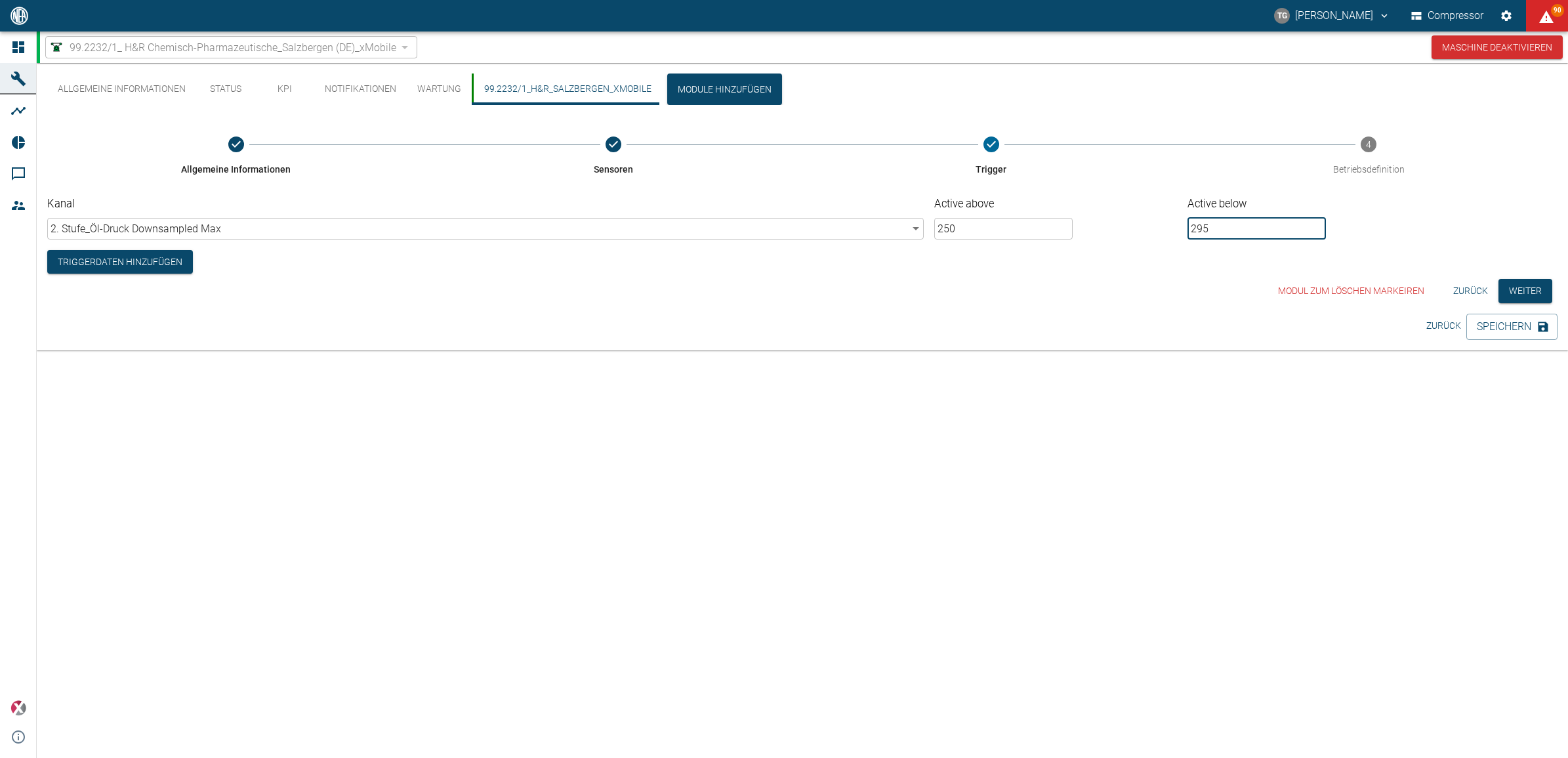
type input "295"
click at [1214, 282] on div "Modul zum löschen markeiren Zurück Weiter" at bounding box center [802, 291] width 1510 height 24
click at [965, 230] on input "250" at bounding box center [1004, 229] width 139 height 22
type input "270"
click at [1001, 297] on div "Modul zum löschen markeiren Zurück Weiter" at bounding box center [802, 291] width 1510 height 24
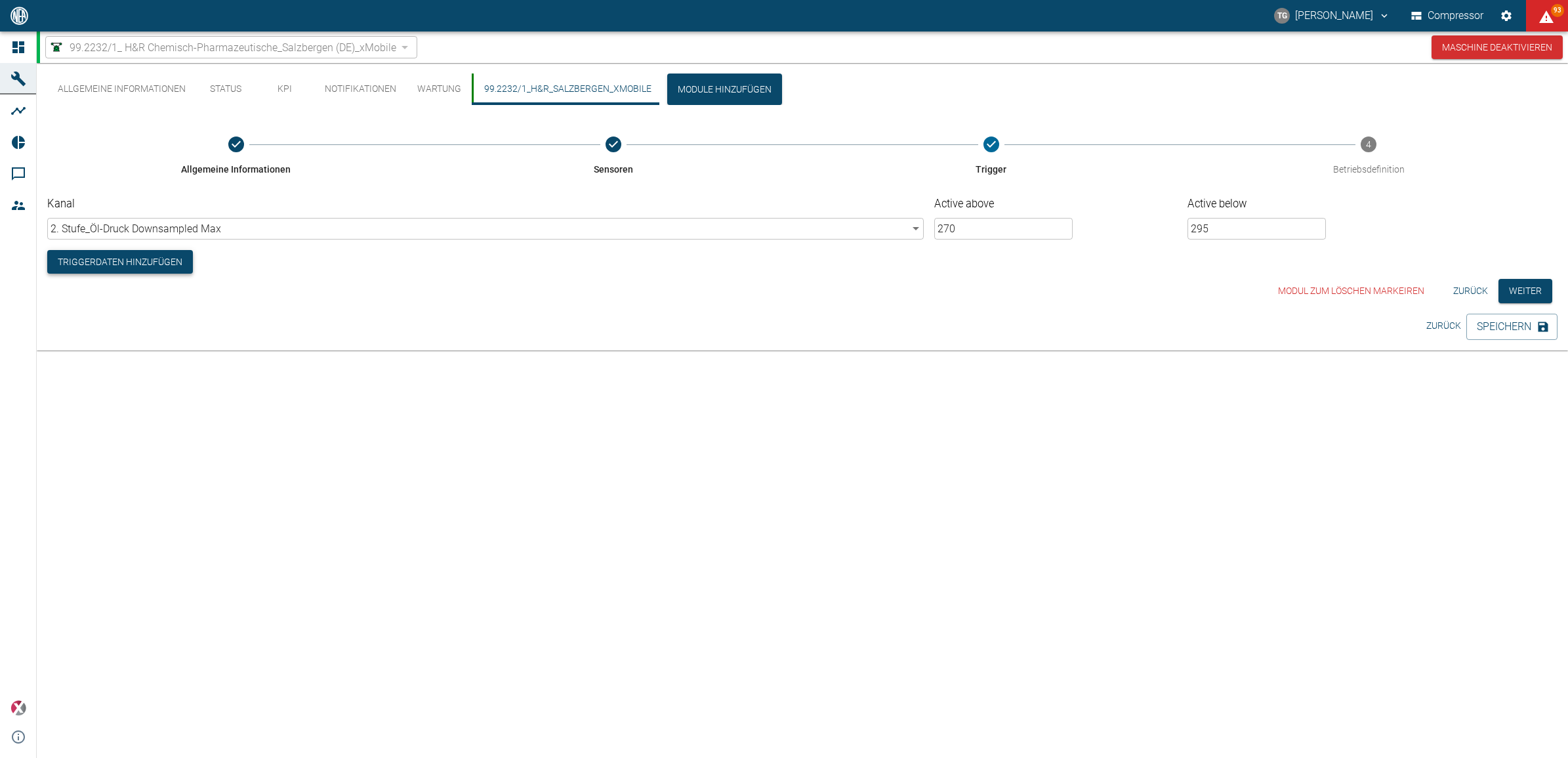
click at [100, 252] on button "Triggerdaten hinzufügen" at bounding box center [120, 262] width 145 height 24
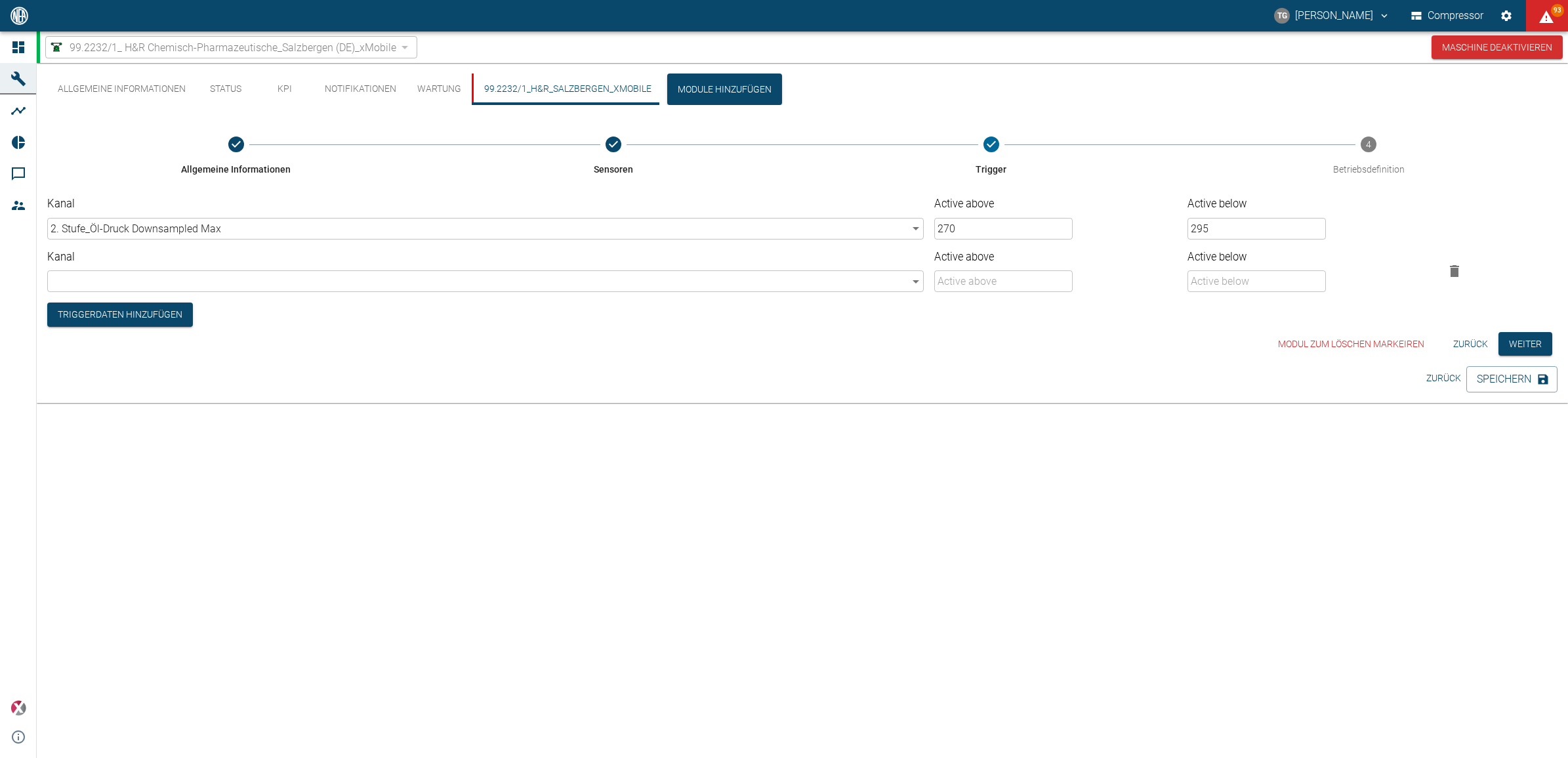
click at [104, 285] on body "TG Thomas Gregoir Compressor 93 Dashboard Maschinen Analysen Reports Kommentare…" at bounding box center [784, 379] width 1568 height 758
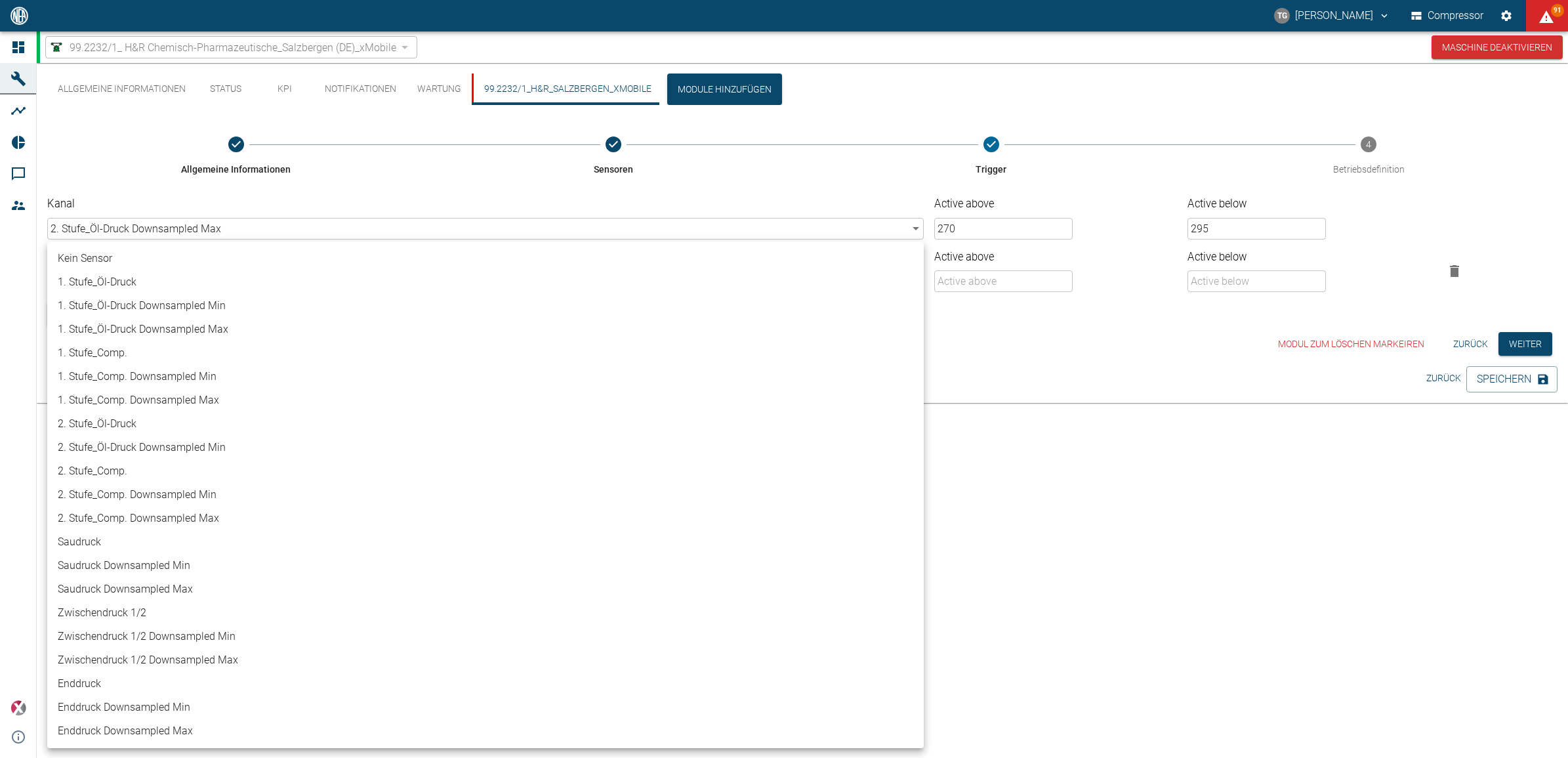
click at [135, 517] on li "2. Stufe_Comp. Downsampled Max" at bounding box center [486, 518] width 877 height 23
type input "47e12338-c893-47f8-aa91-9175a1509355"
click at [145, 286] on body "TG Thomas Gregoir Compressor 91 Dashboard Maschinen Analysen Reports Kommentare…" at bounding box center [784, 379] width 1568 height 758
click at [1212, 503] on div at bounding box center [784, 379] width 1568 height 758
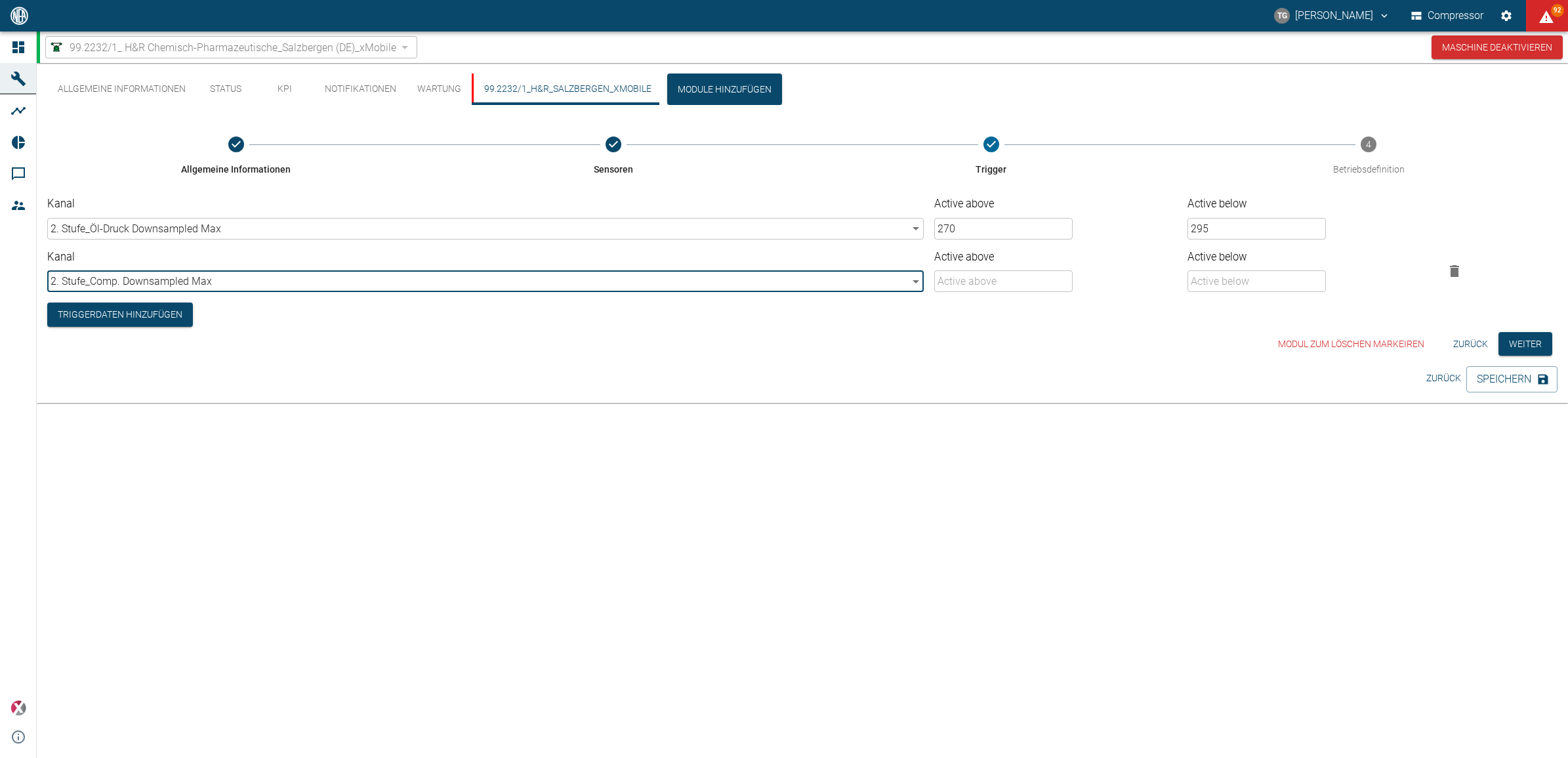
click at [982, 336] on div "Modul zum löschen markeiren Zurück Weiter" at bounding box center [802, 343] width 1510 height 24
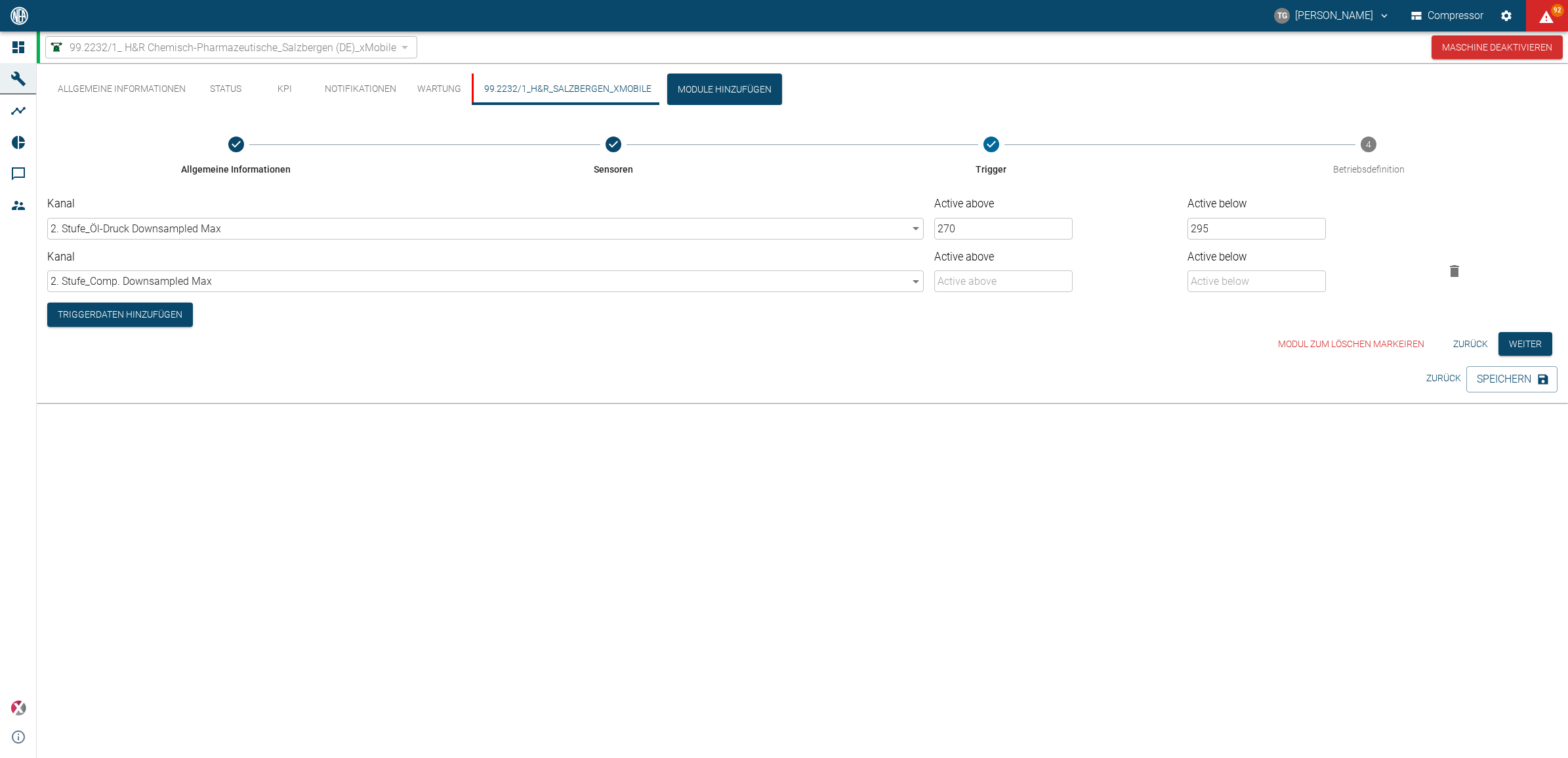
click at [1450, 273] on icon "button" at bounding box center [1454, 271] width 16 height 16
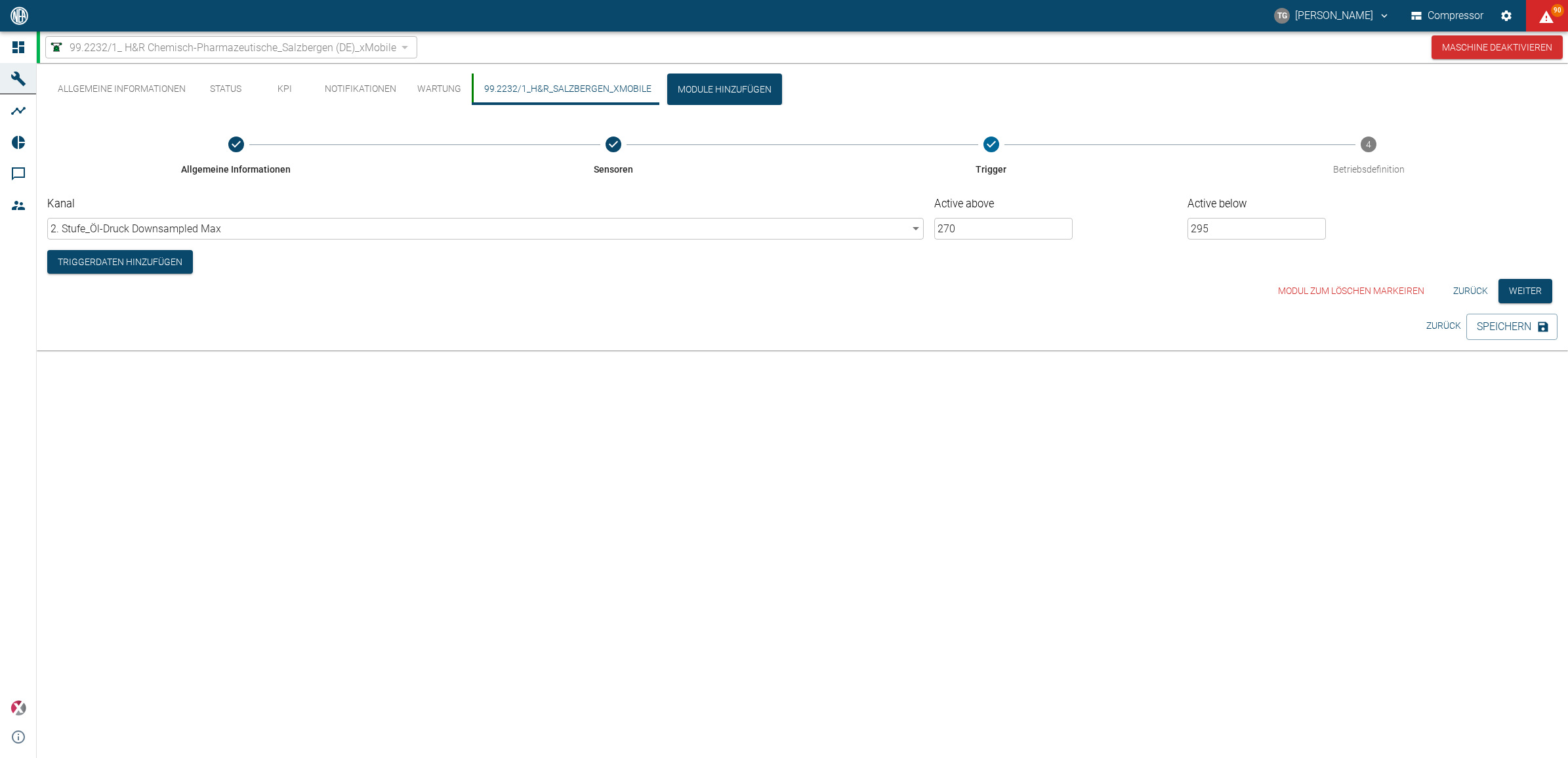
click at [997, 221] on input "270" at bounding box center [1004, 229] width 139 height 22
type input "2"
type input "290"
click at [1235, 224] on input "295" at bounding box center [1257, 229] width 139 height 22
type input "2"
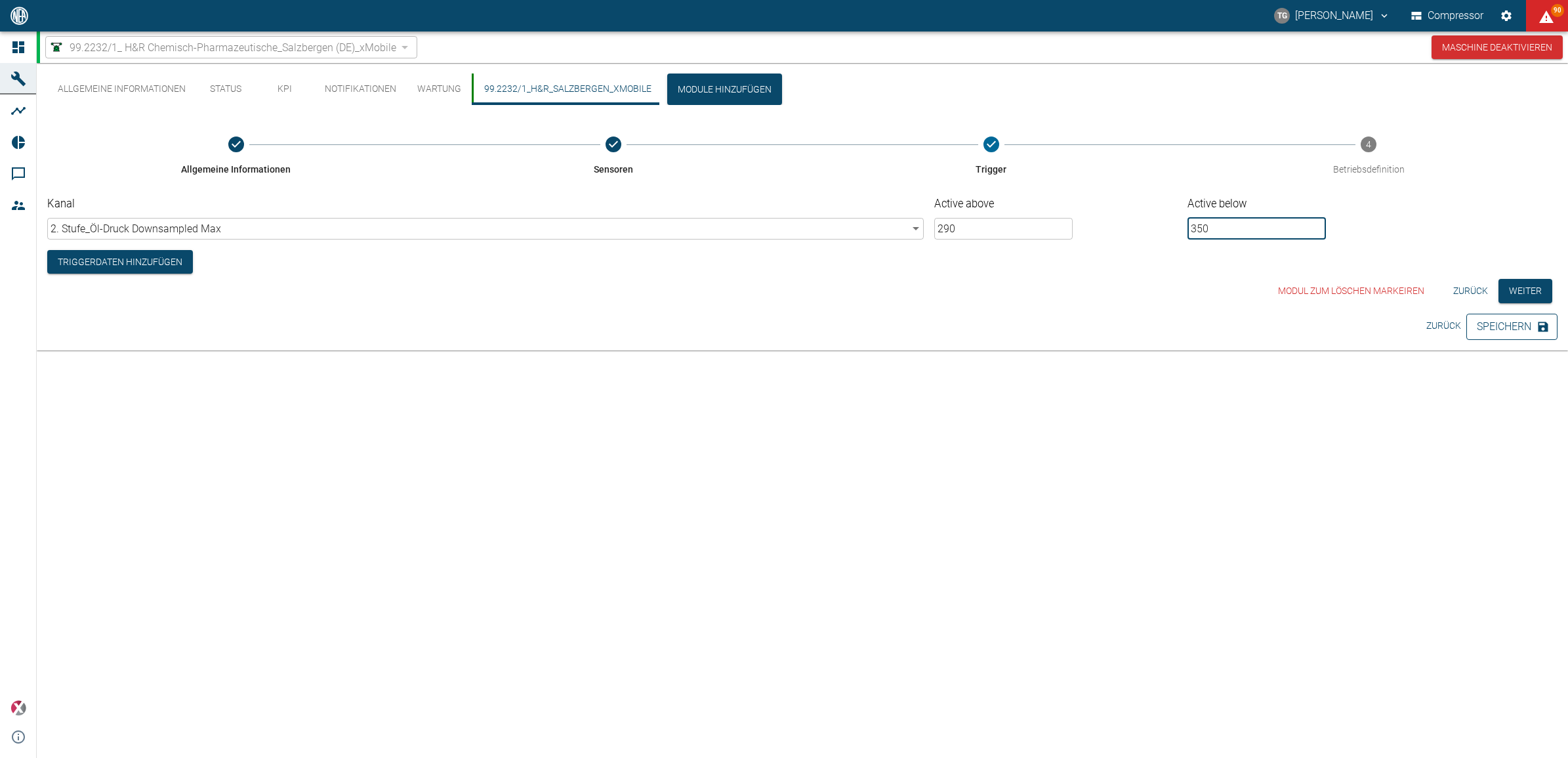
type input "350"
click at [1506, 331] on button "Speichern" at bounding box center [1511, 326] width 91 height 26
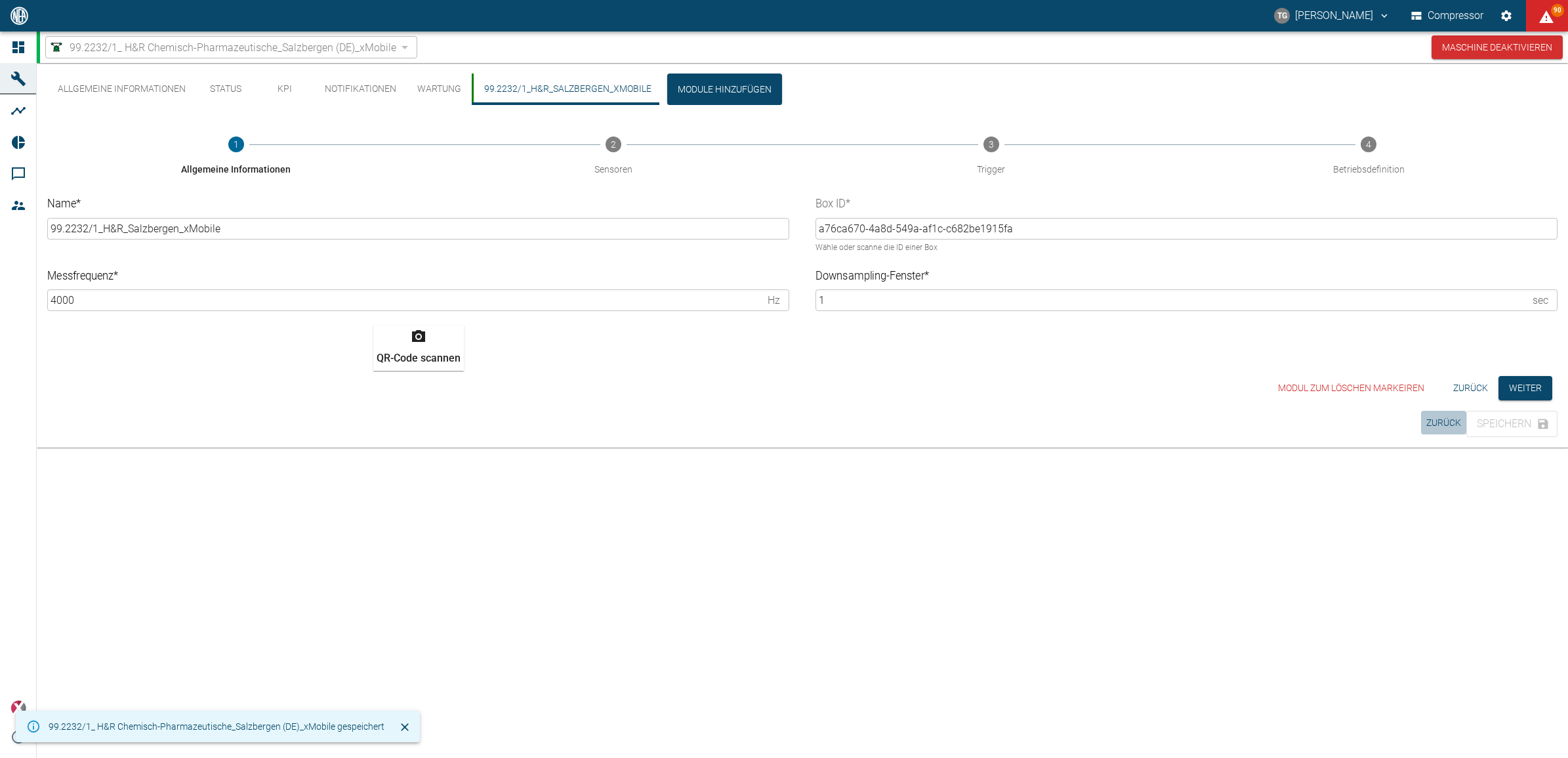
click at [1431, 410] on button "Zurück" at bounding box center [1443, 422] width 45 height 24
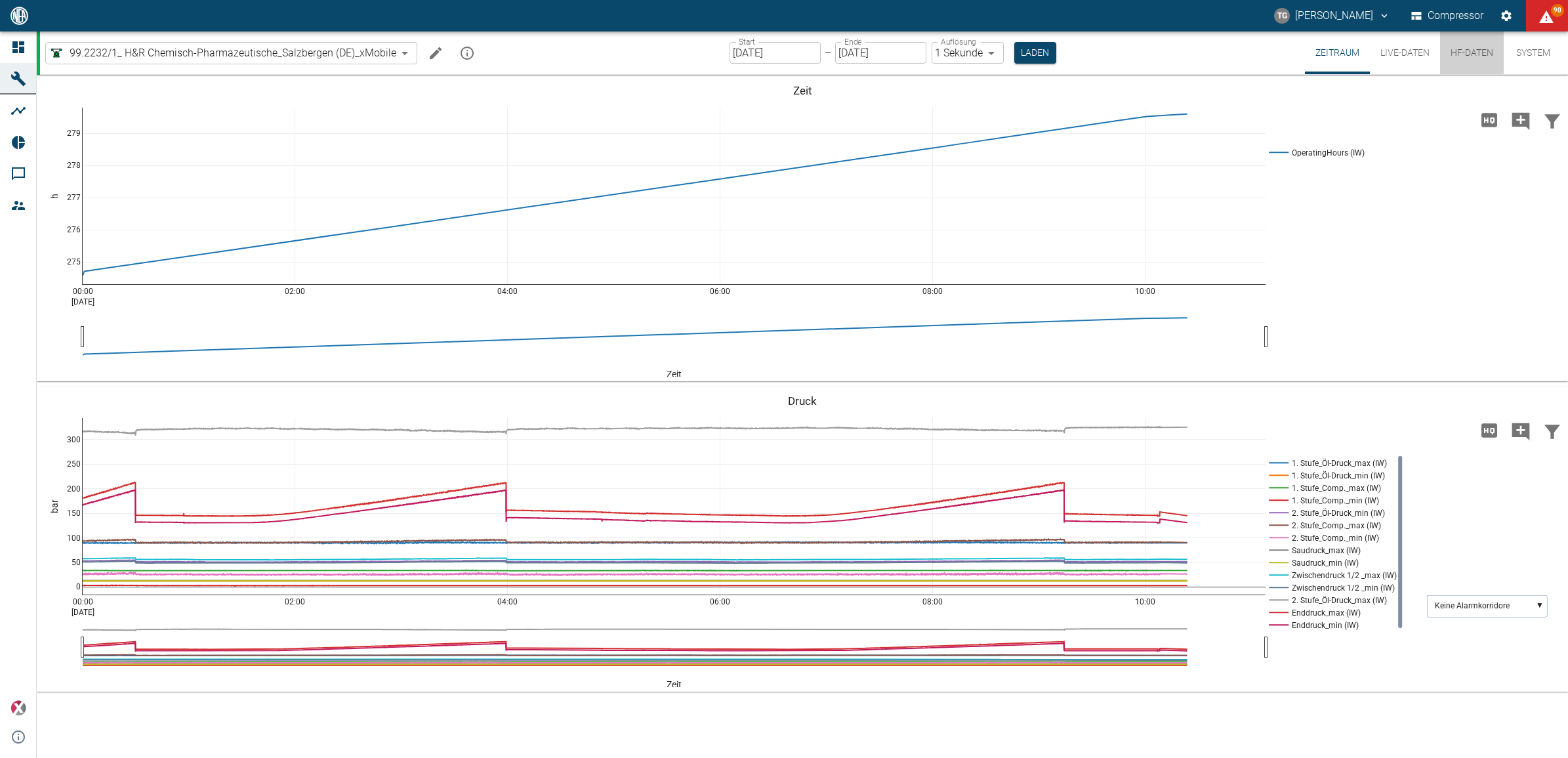
click at [1457, 50] on button "HF-Daten" at bounding box center [1472, 53] width 64 height 43
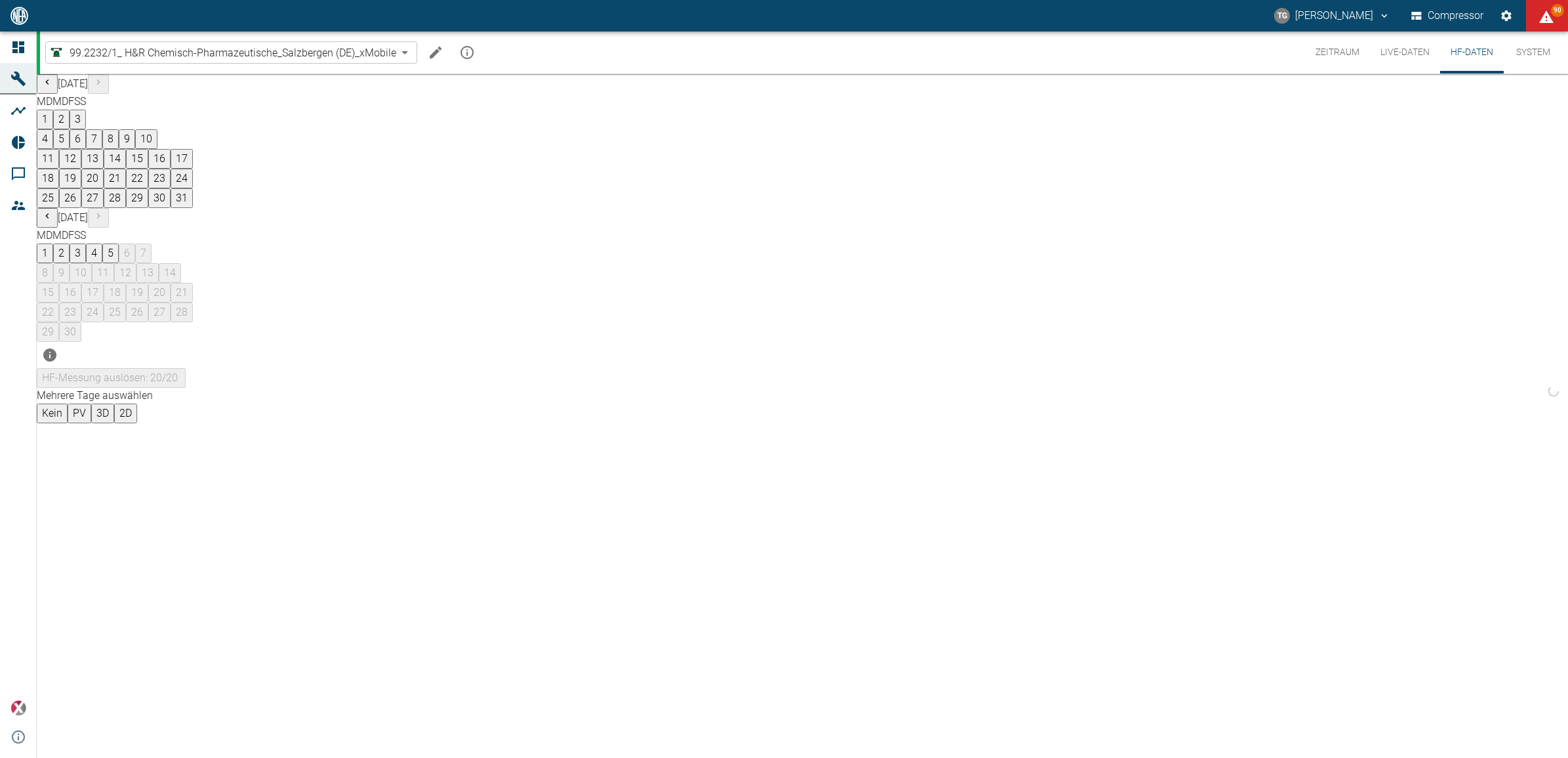
click at [1313, 63] on button "Zeitraum" at bounding box center [1337, 53] width 65 height 42
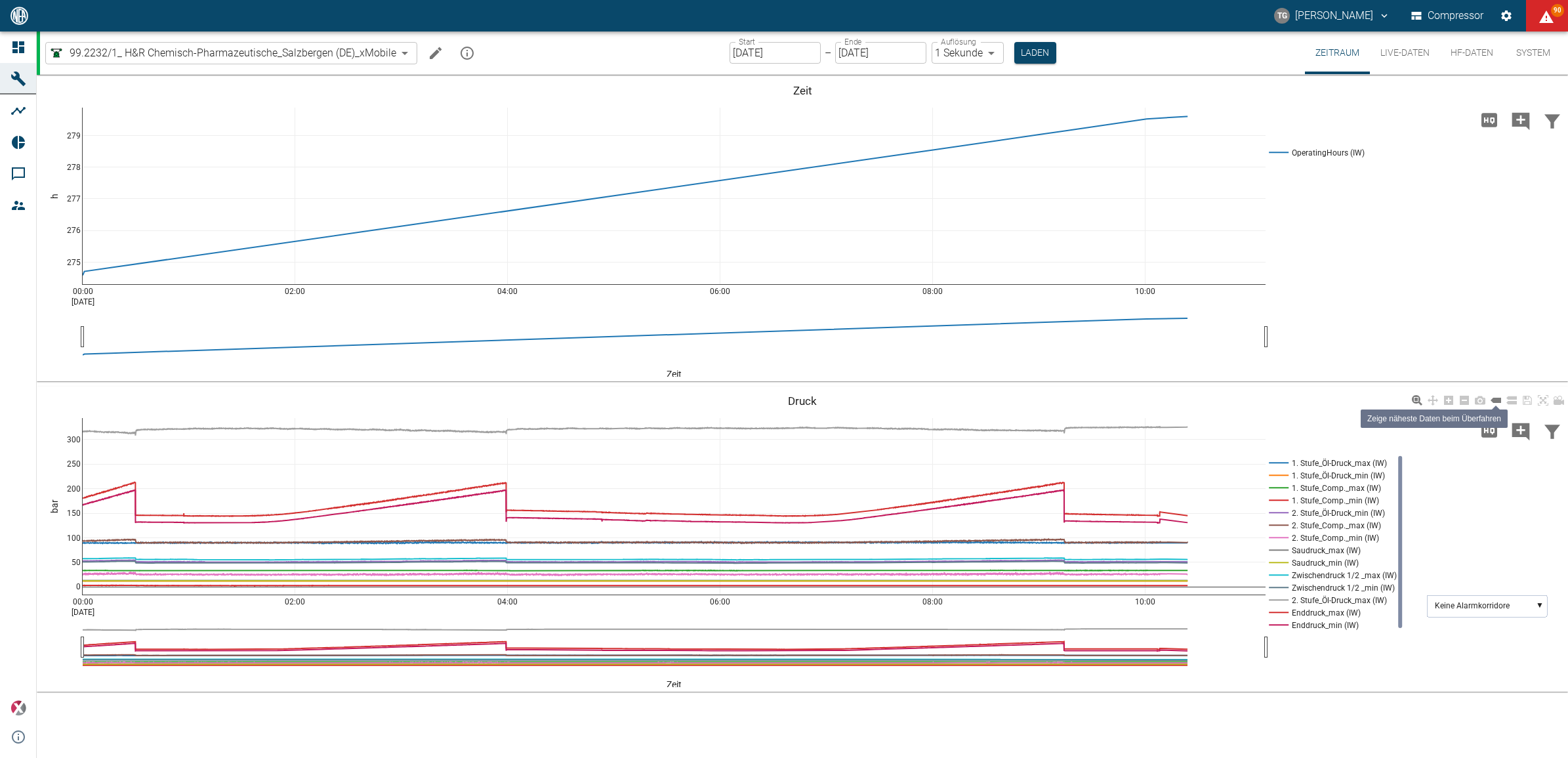
click at [1491, 401] on icon at bounding box center [1495, 400] width 11 height 5
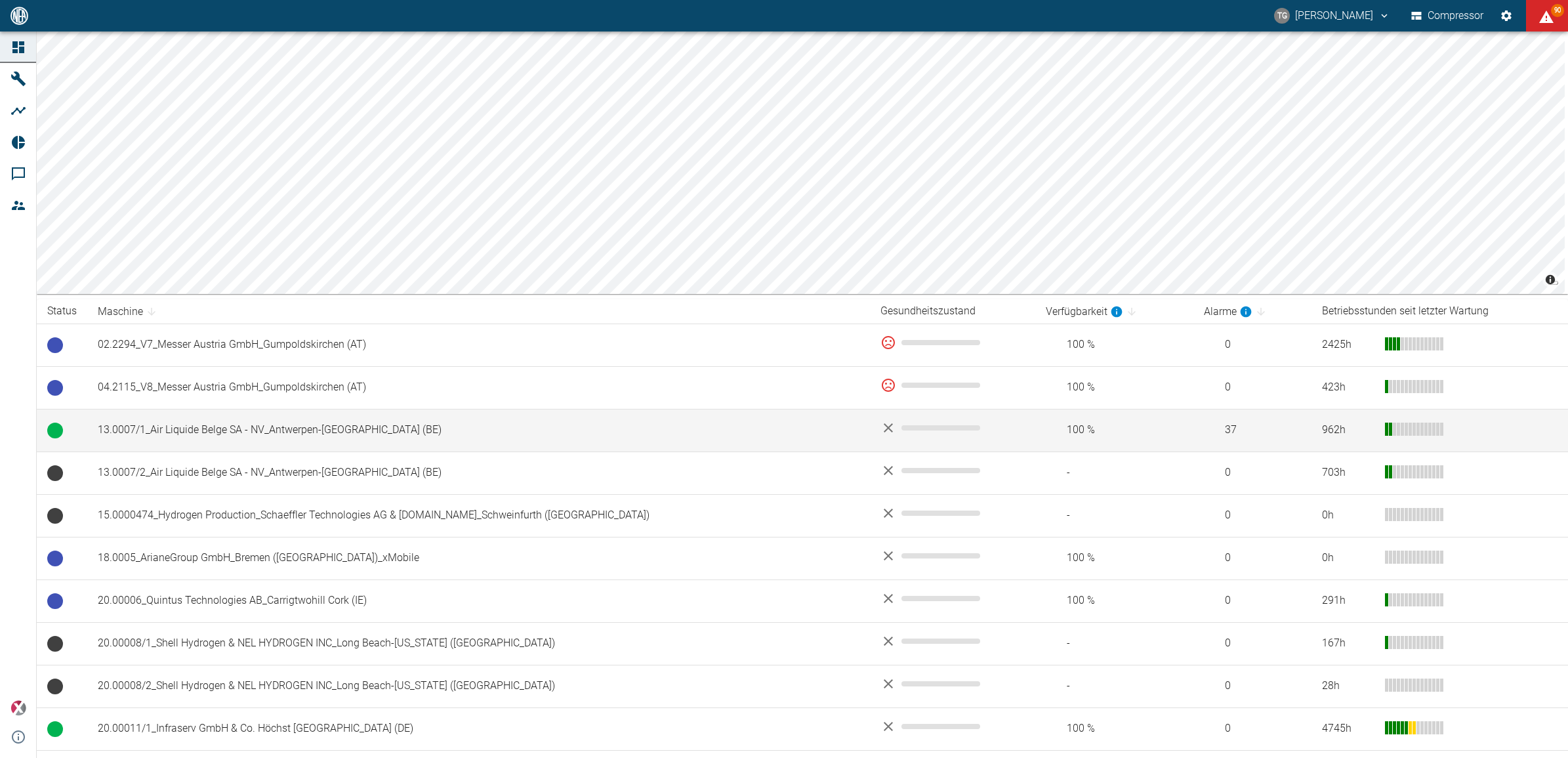
click at [211, 430] on td "13.0007/1_Air Liquide Belge SA - NV_Antwerpen-[GEOGRAPHIC_DATA] (BE)" at bounding box center [478, 430] width 782 height 43
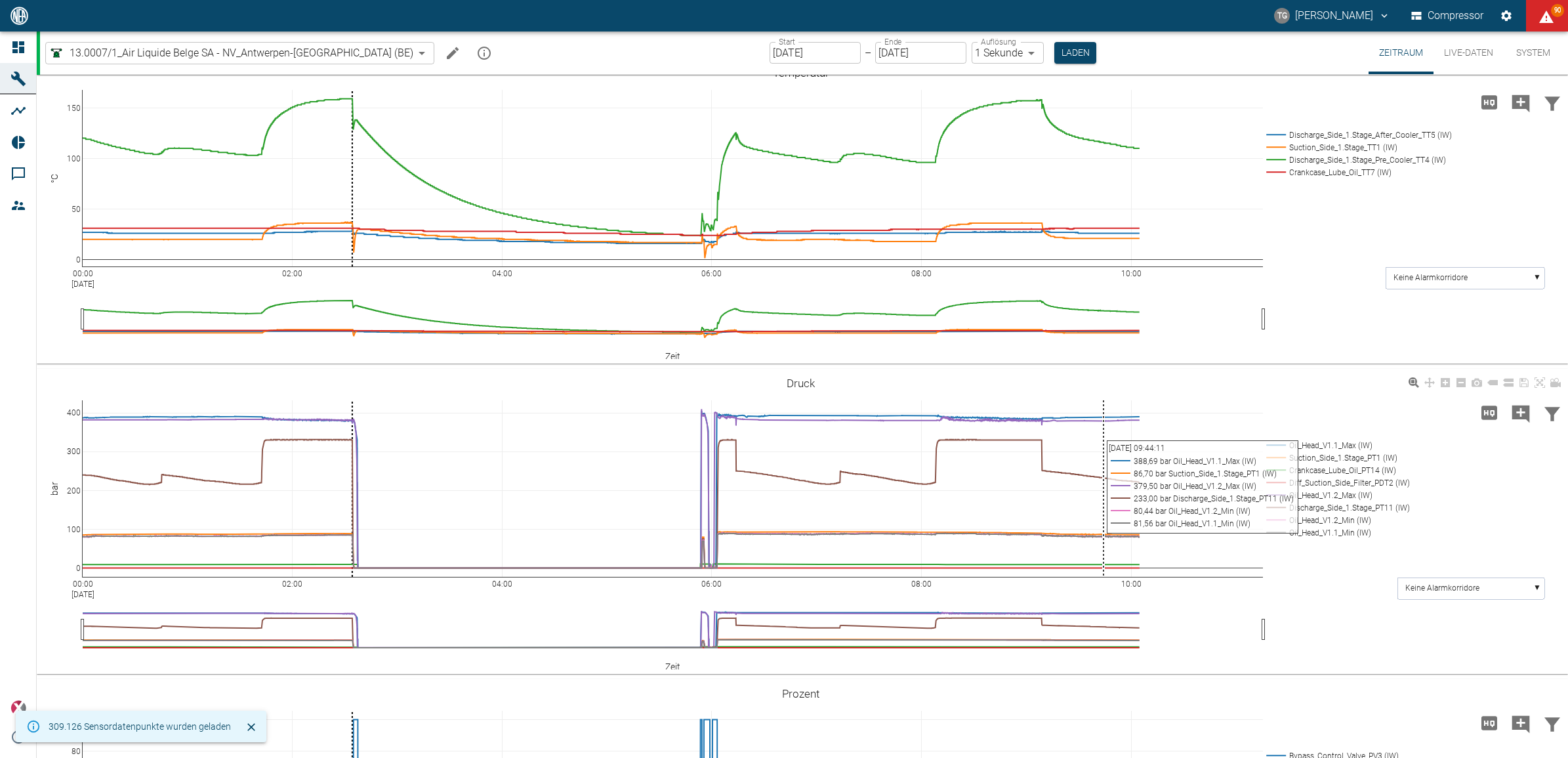
scroll to position [410, 0]
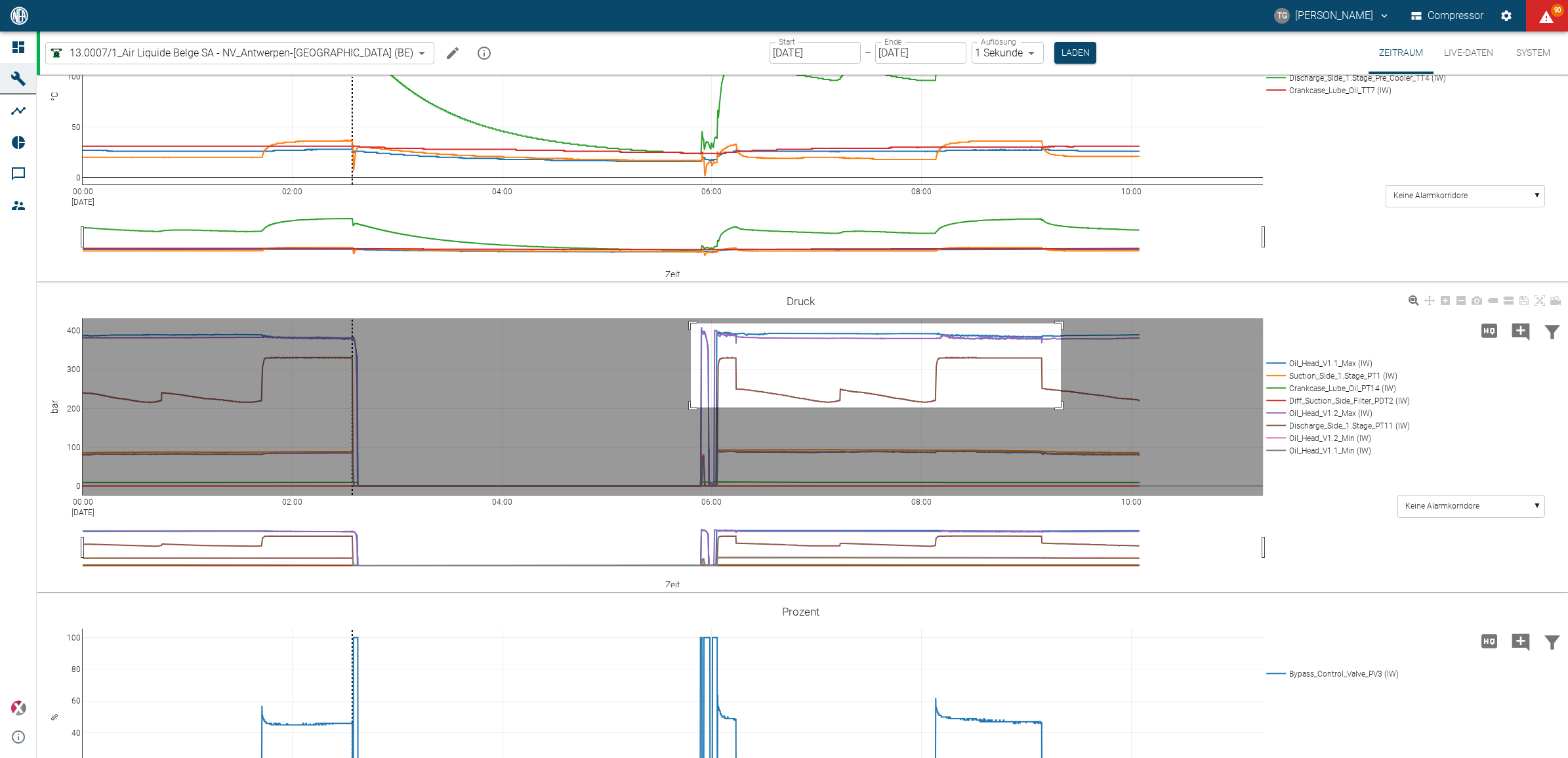
drag, startPoint x: 690, startPoint y: 323, endPoint x: 1029, endPoint y: 464, distance: 367.2
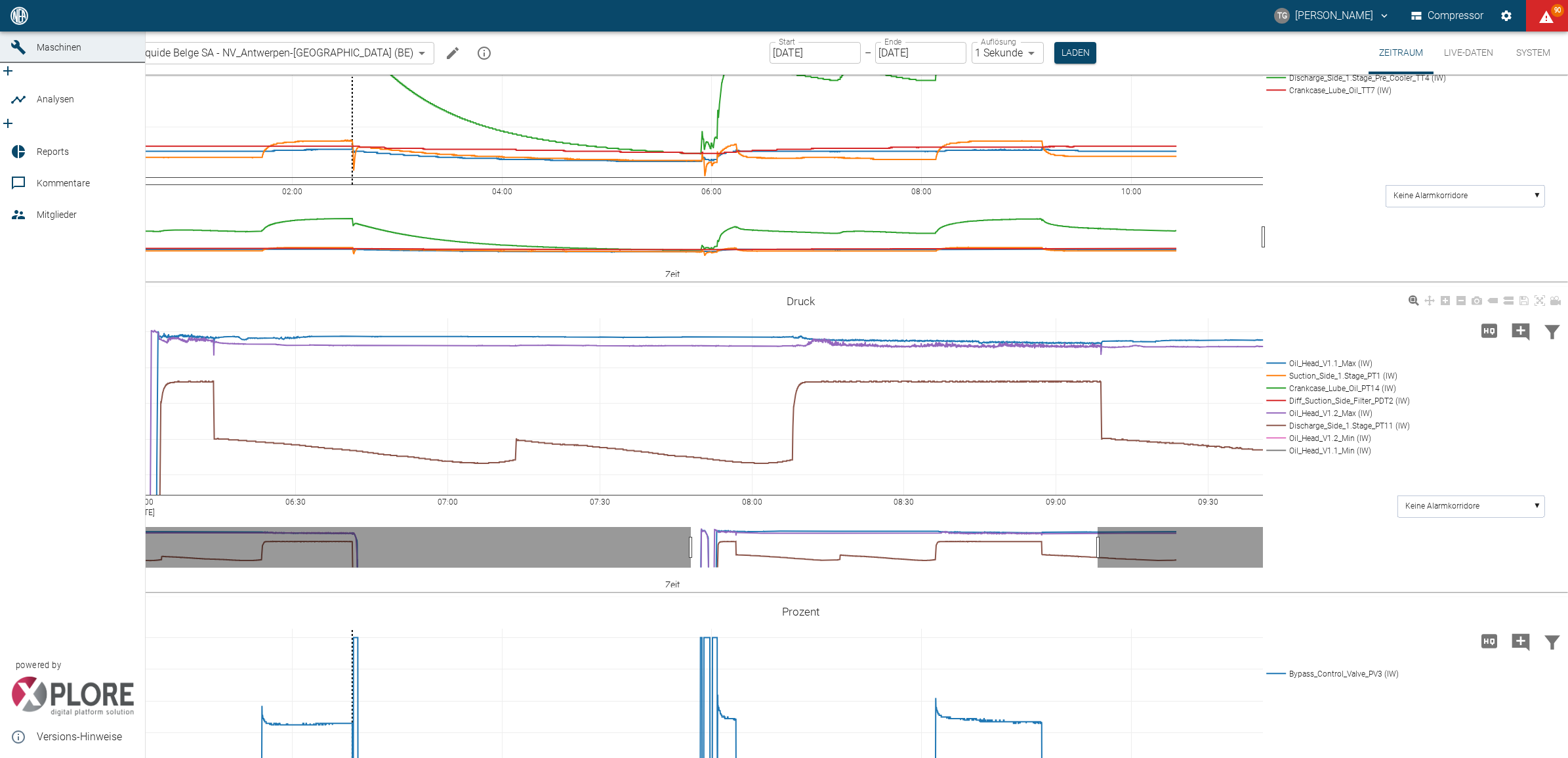
click at [18, 23] on icon at bounding box center [18, 15] width 16 height 16
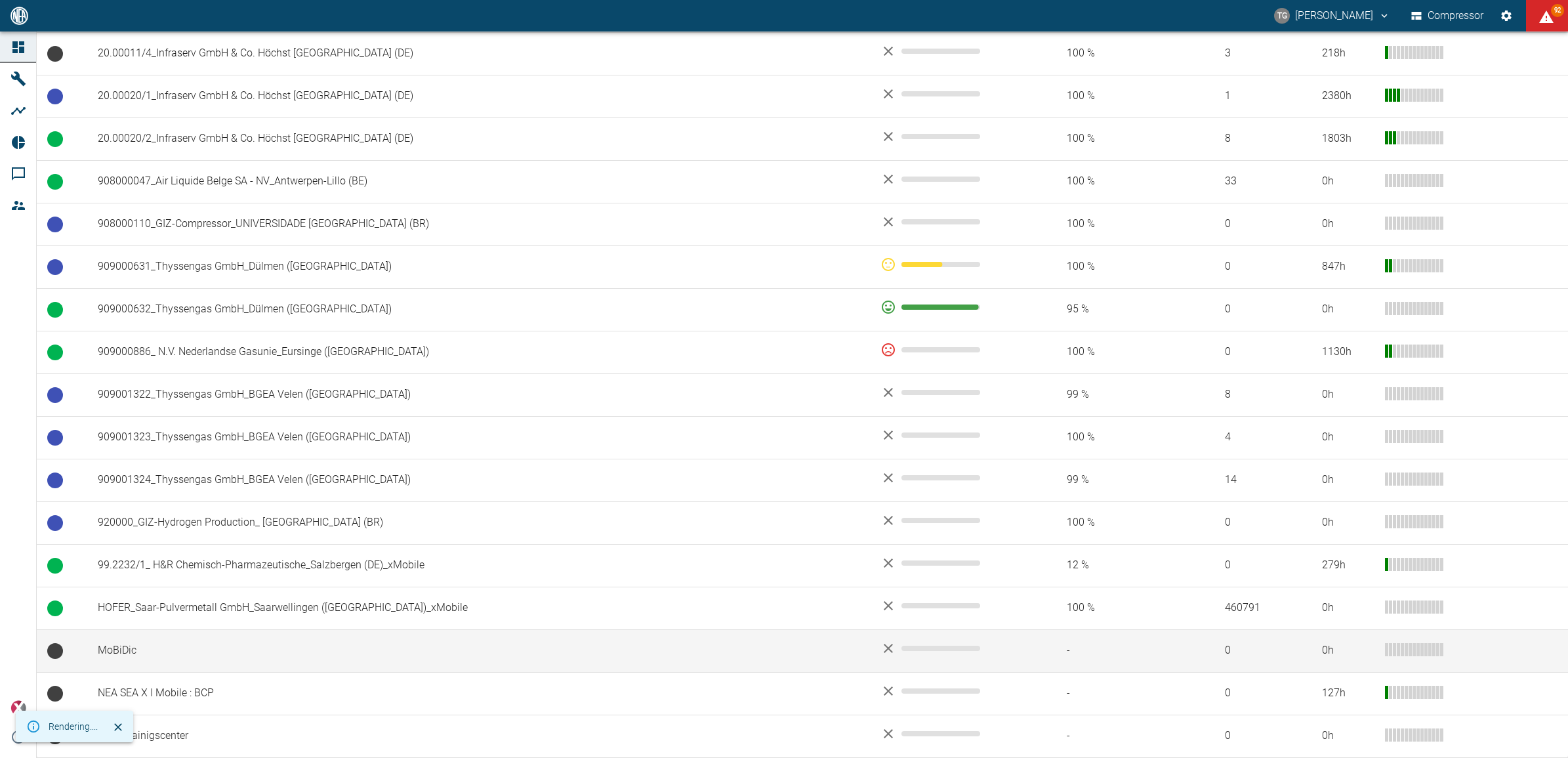
scroll to position [806, 0]
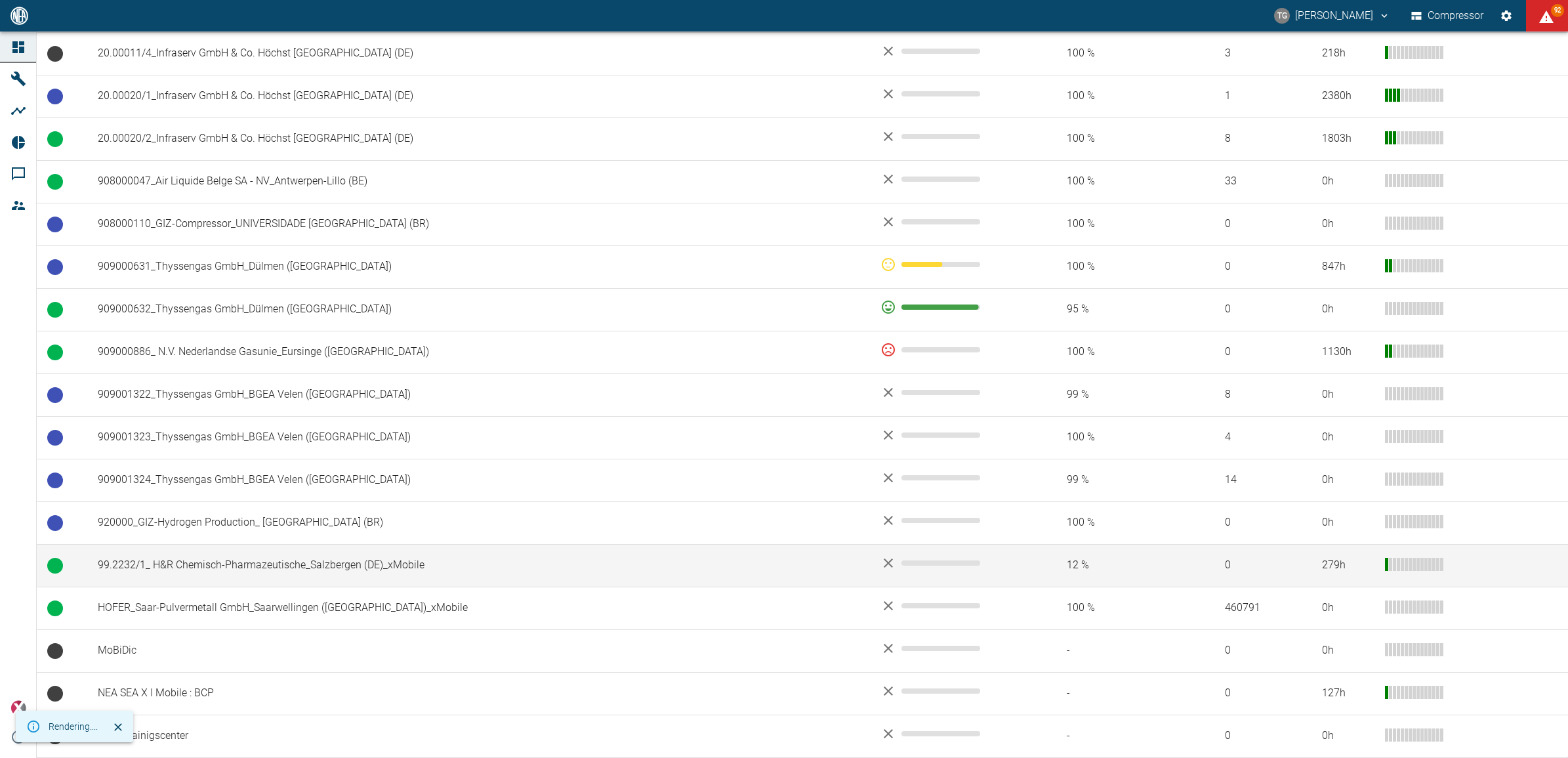
click at [221, 564] on td "99.2232/1_ H&R Chemisch-Pharmazeutische_Salzbergen (DE)_xMobile" at bounding box center [478, 565] width 782 height 43
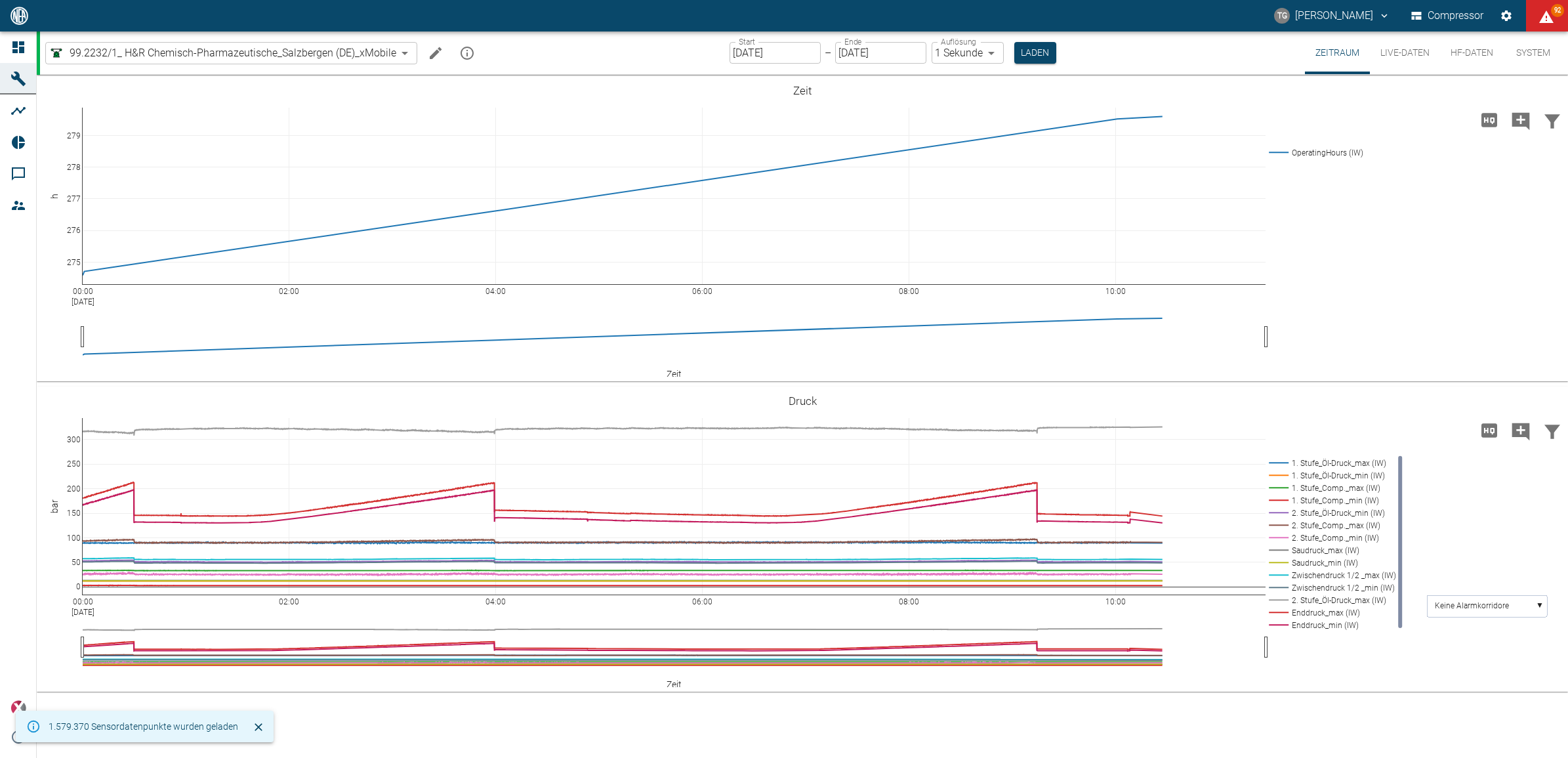
click at [1396, 53] on button "Live-Daten" at bounding box center [1405, 53] width 70 height 43
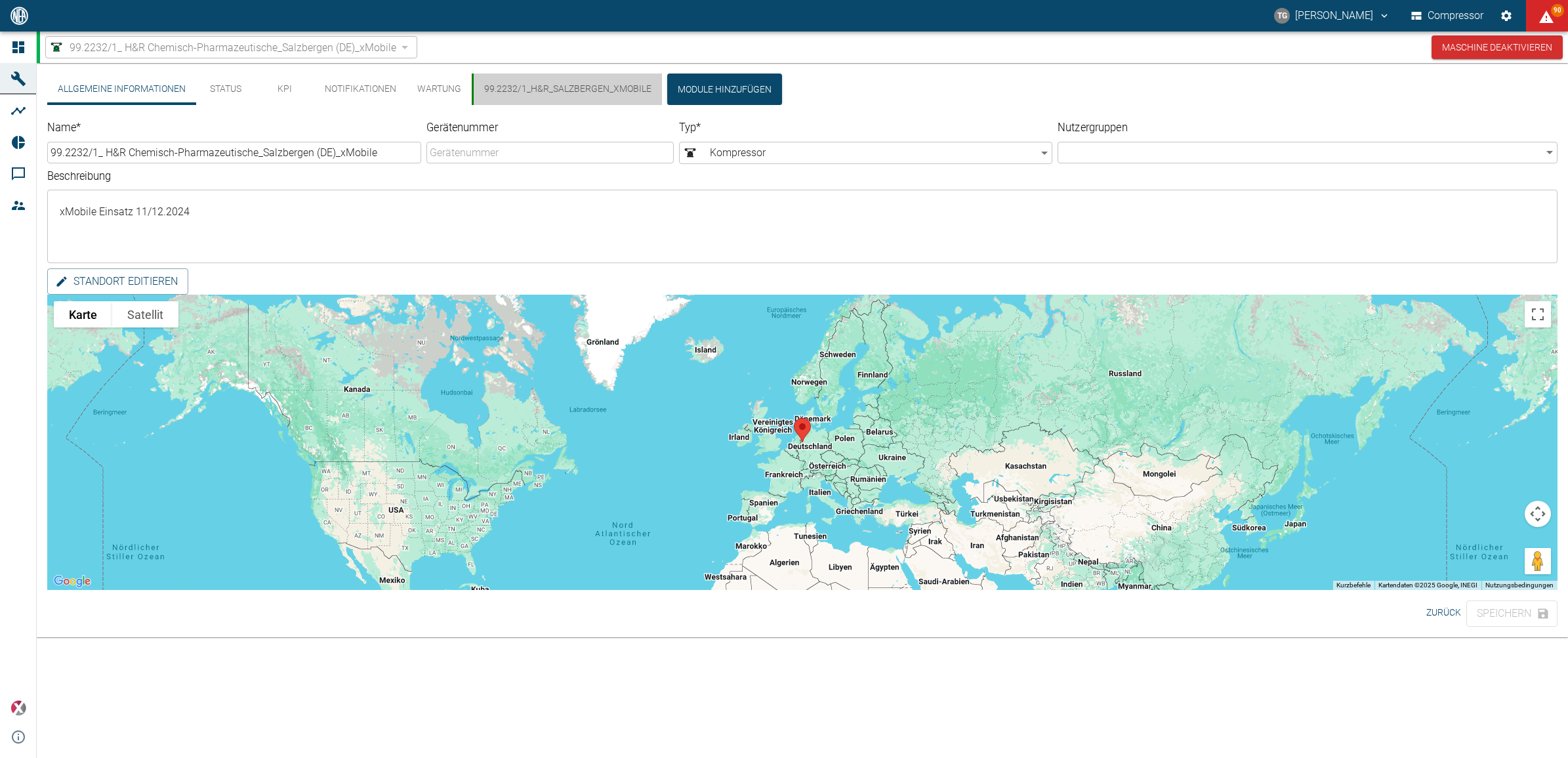
click at [600, 94] on button "99.2232/1_H&R_Salzbergen_xMobile" at bounding box center [567, 89] width 191 height 32
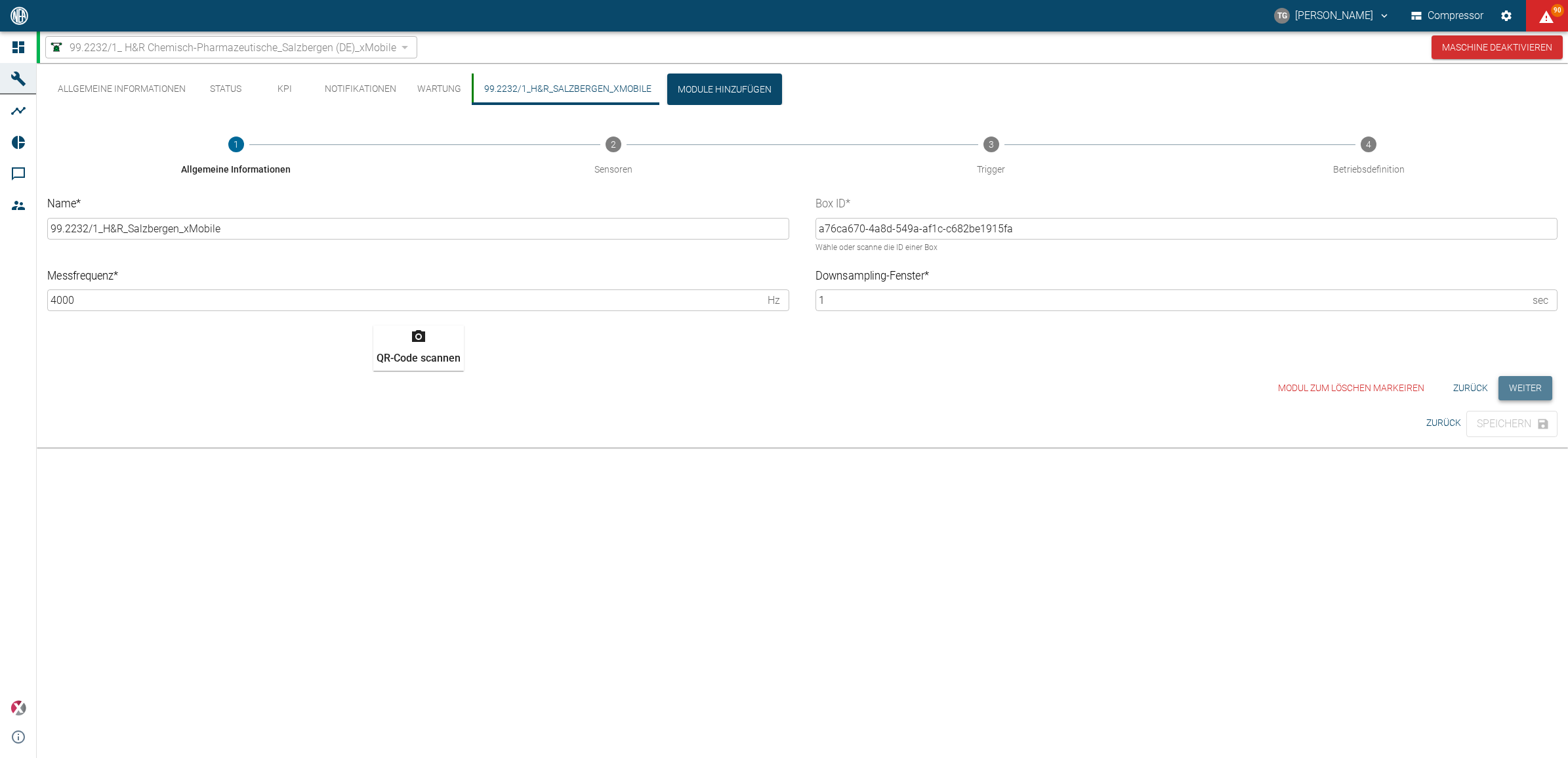
click at [1525, 394] on button "Weiter" at bounding box center [1525, 388] width 53 height 24
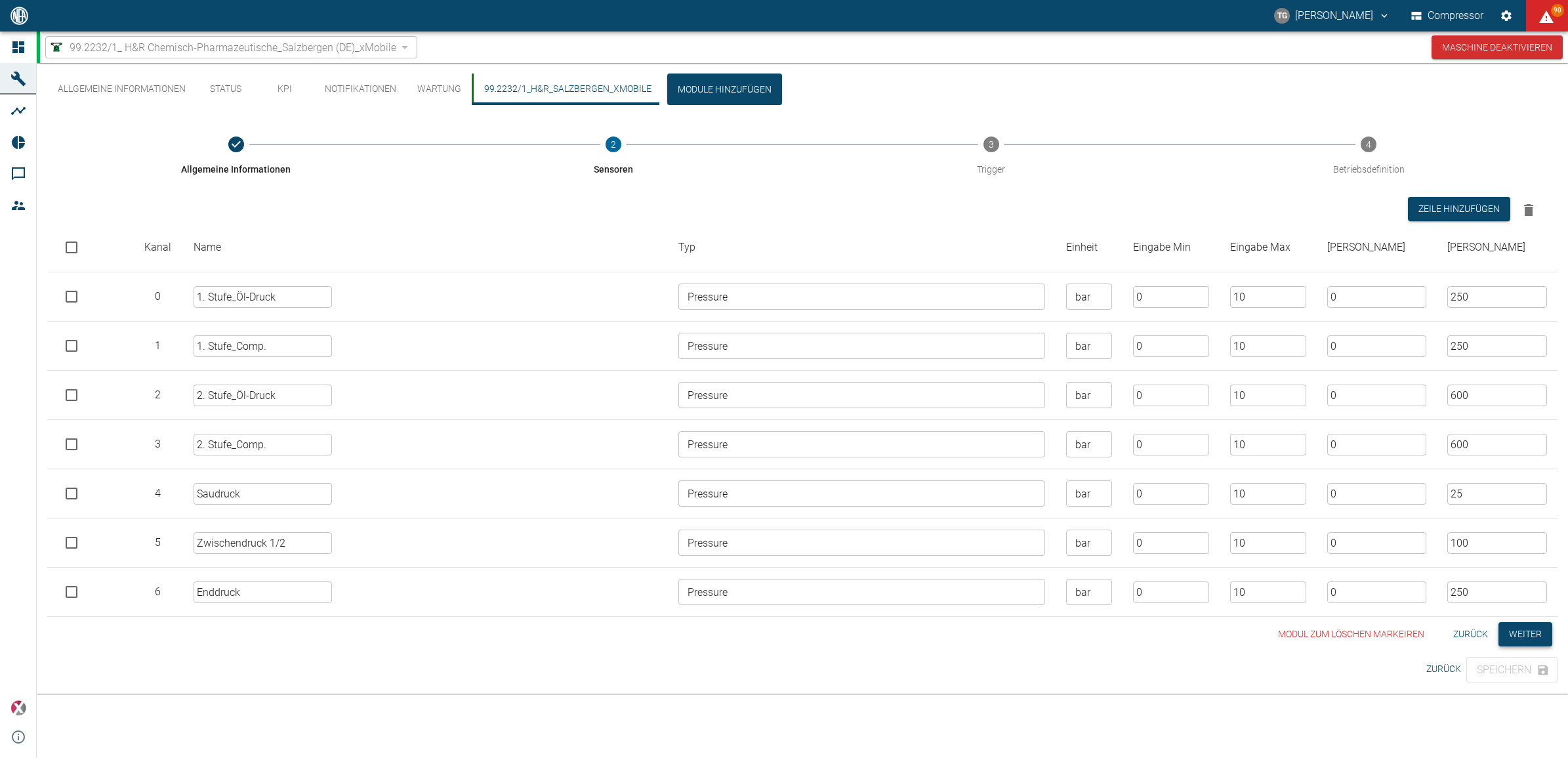
click at [1512, 636] on button "Weiter" at bounding box center [1525, 633] width 53 height 24
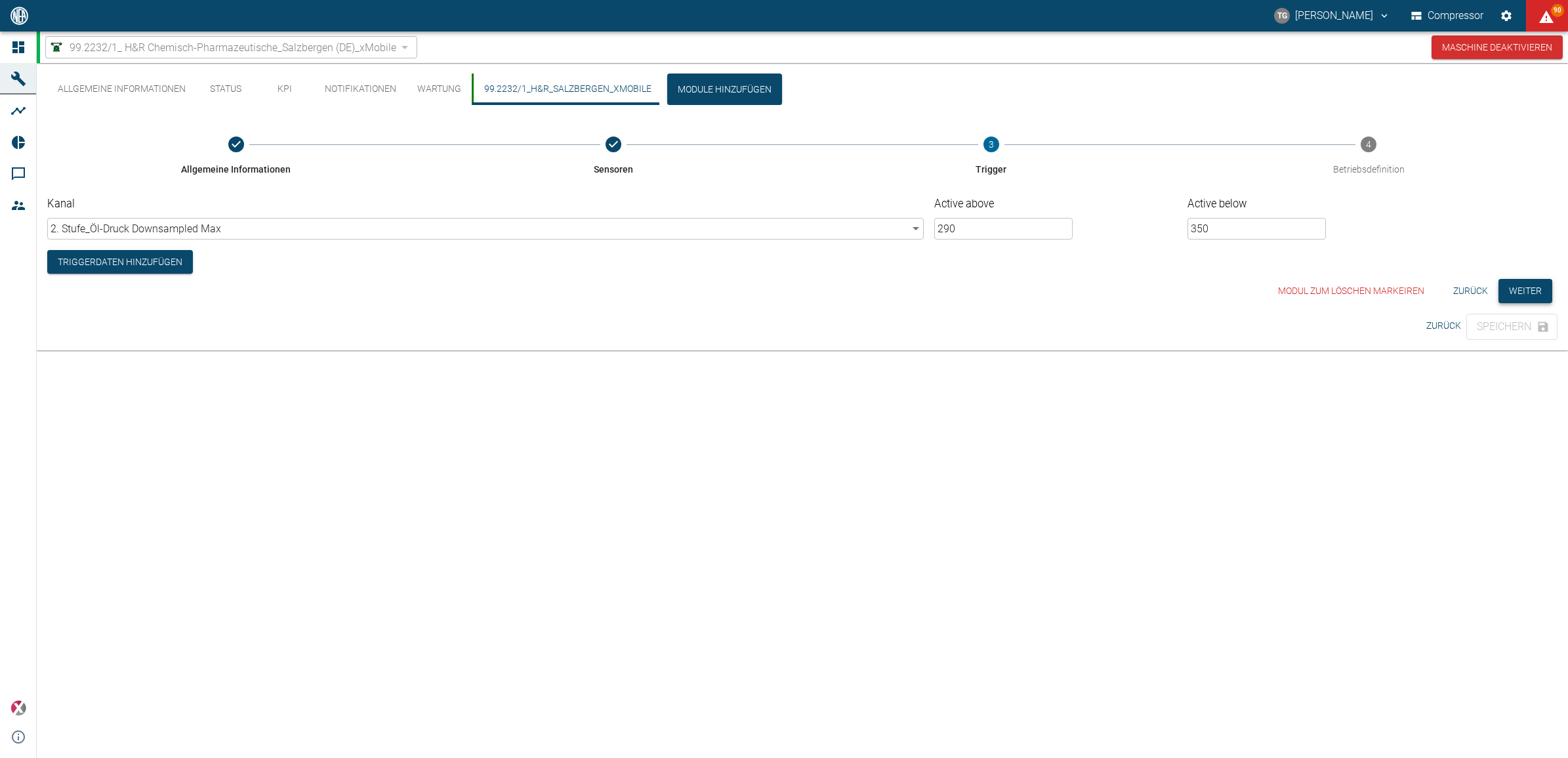
click at [1524, 289] on button "Weiter" at bounding box center [1525, 291] width 53 height 24
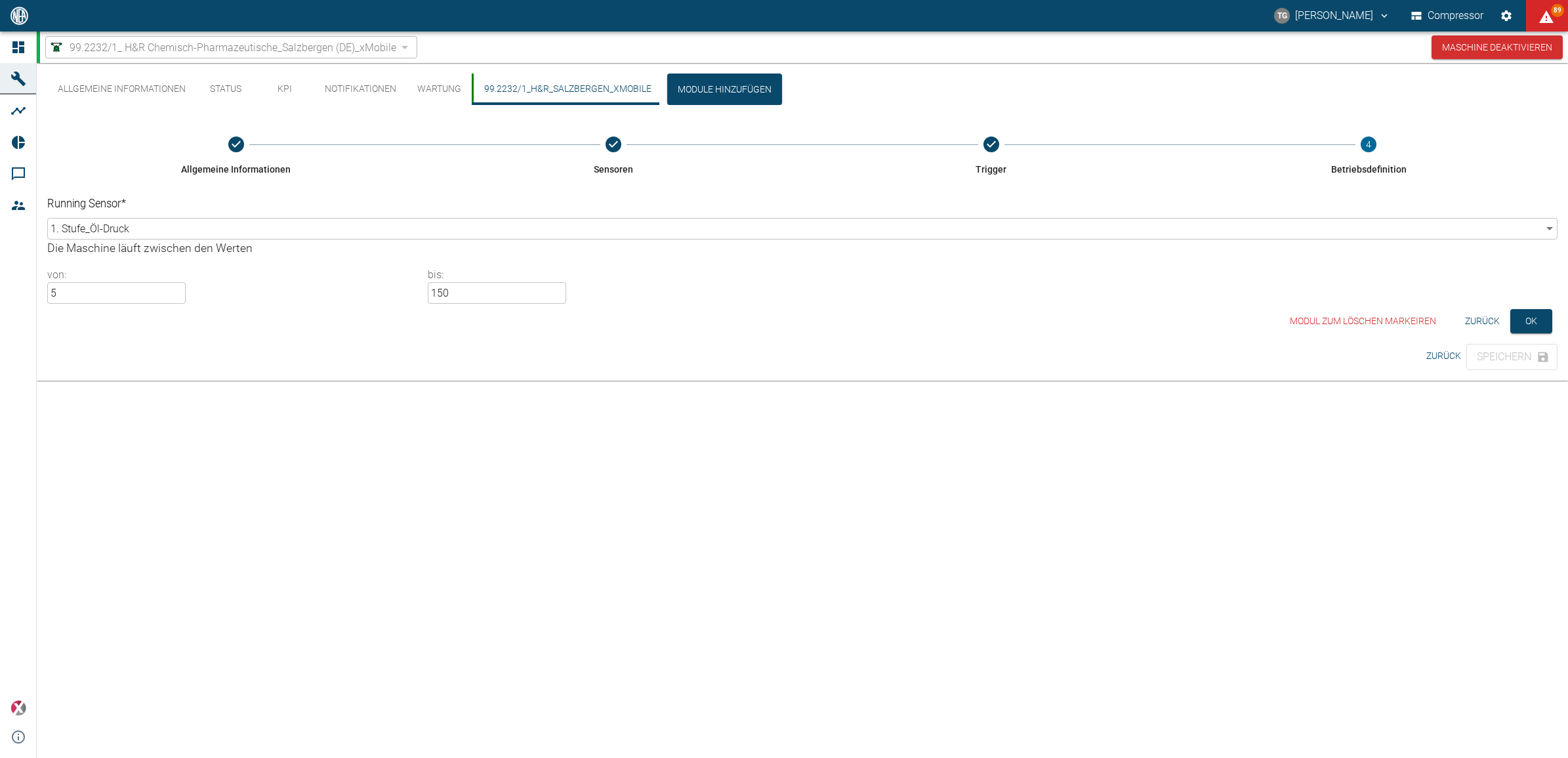
click at [39, 41] on div "99.2232/1_ H&R Chemisch-Pharmazeutische_Salzbergen (DE)_xMobile 6241a9a4-5e13-4…" at bounding box center [802, 48] width 1531 height 32
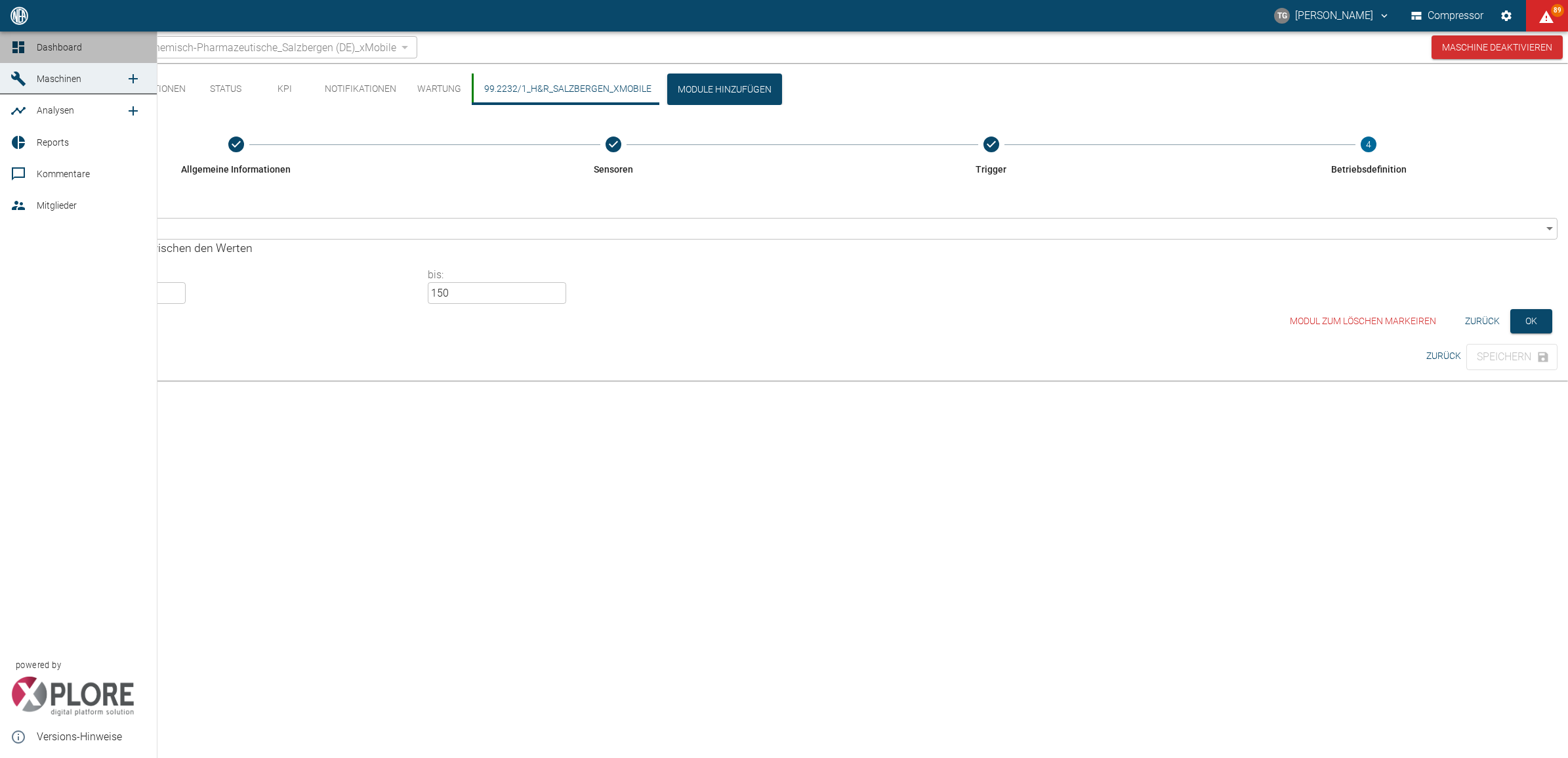
click at [14, 40] on icon at bounding box center [18, 47] width 16 height 16
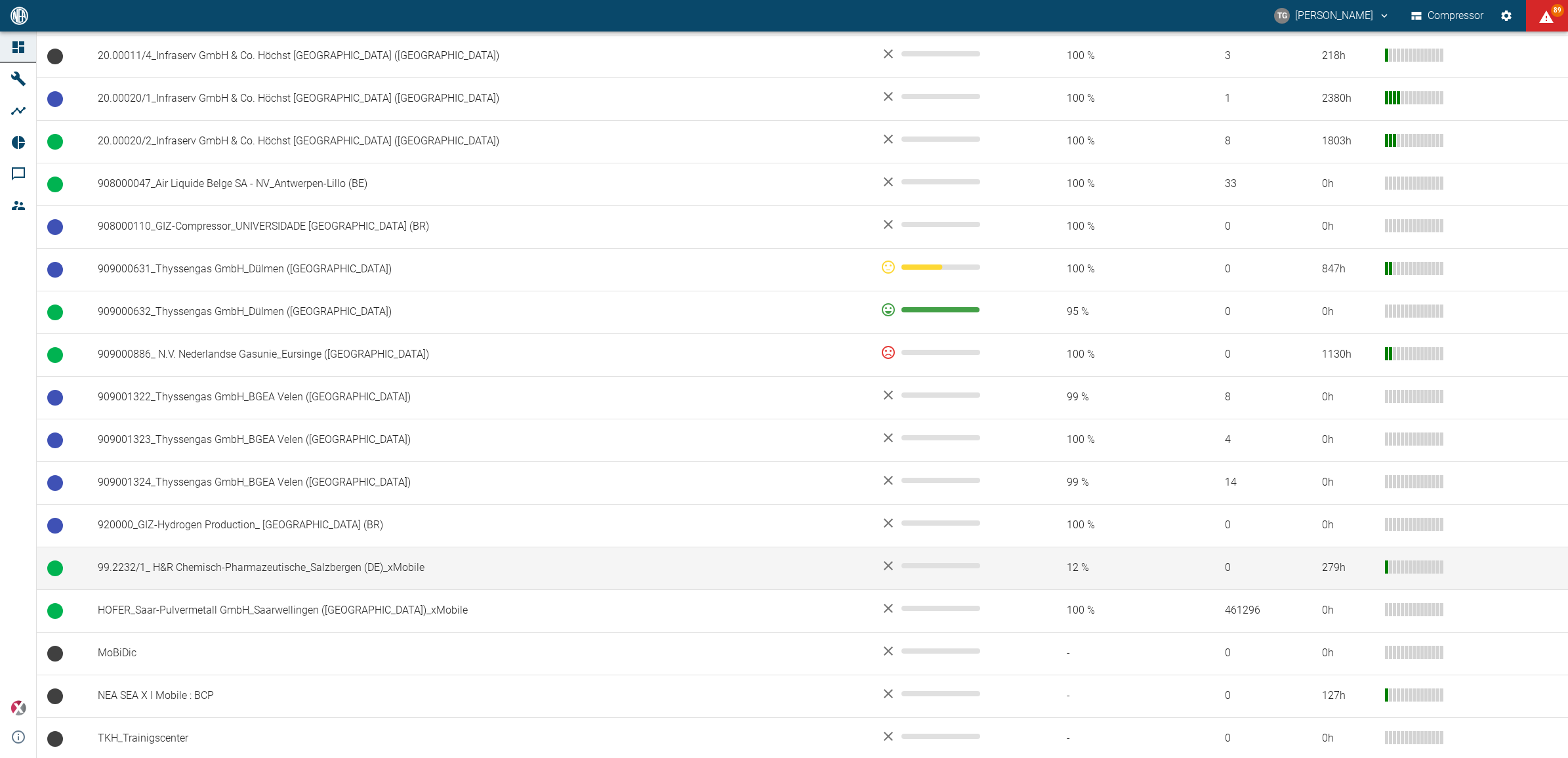
scroll to position [806, 0]
click at [215, 564] on td "99.2232/1_ H&R Chemisch-Pharmazeutische_Salzbergen (DE)_xMobile" at bounding box center [478, 565] width 782 height 43
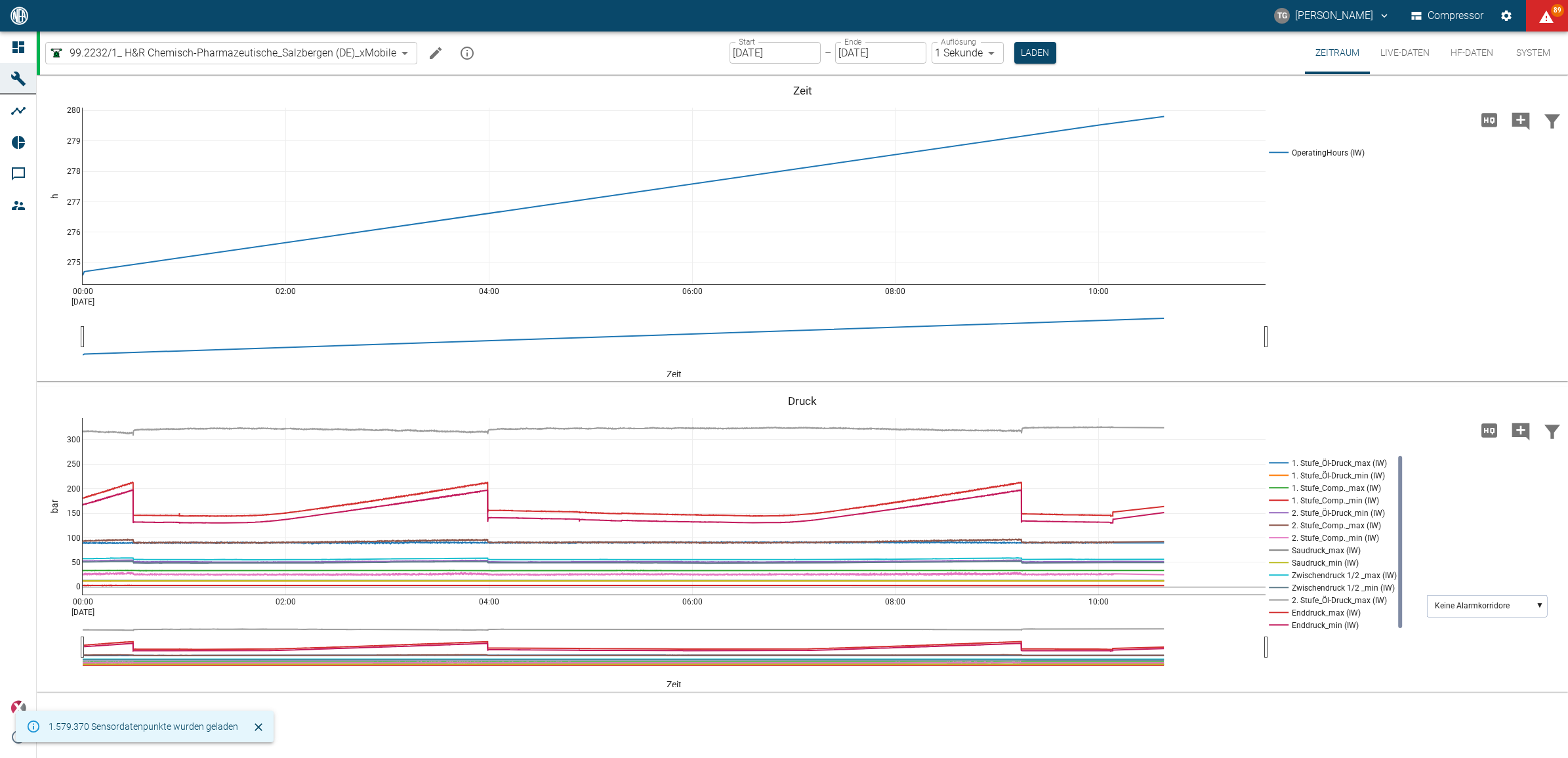
click at [762, 49] on input "05.09.2025" at bounding box center [775, 53] width 91 height 22
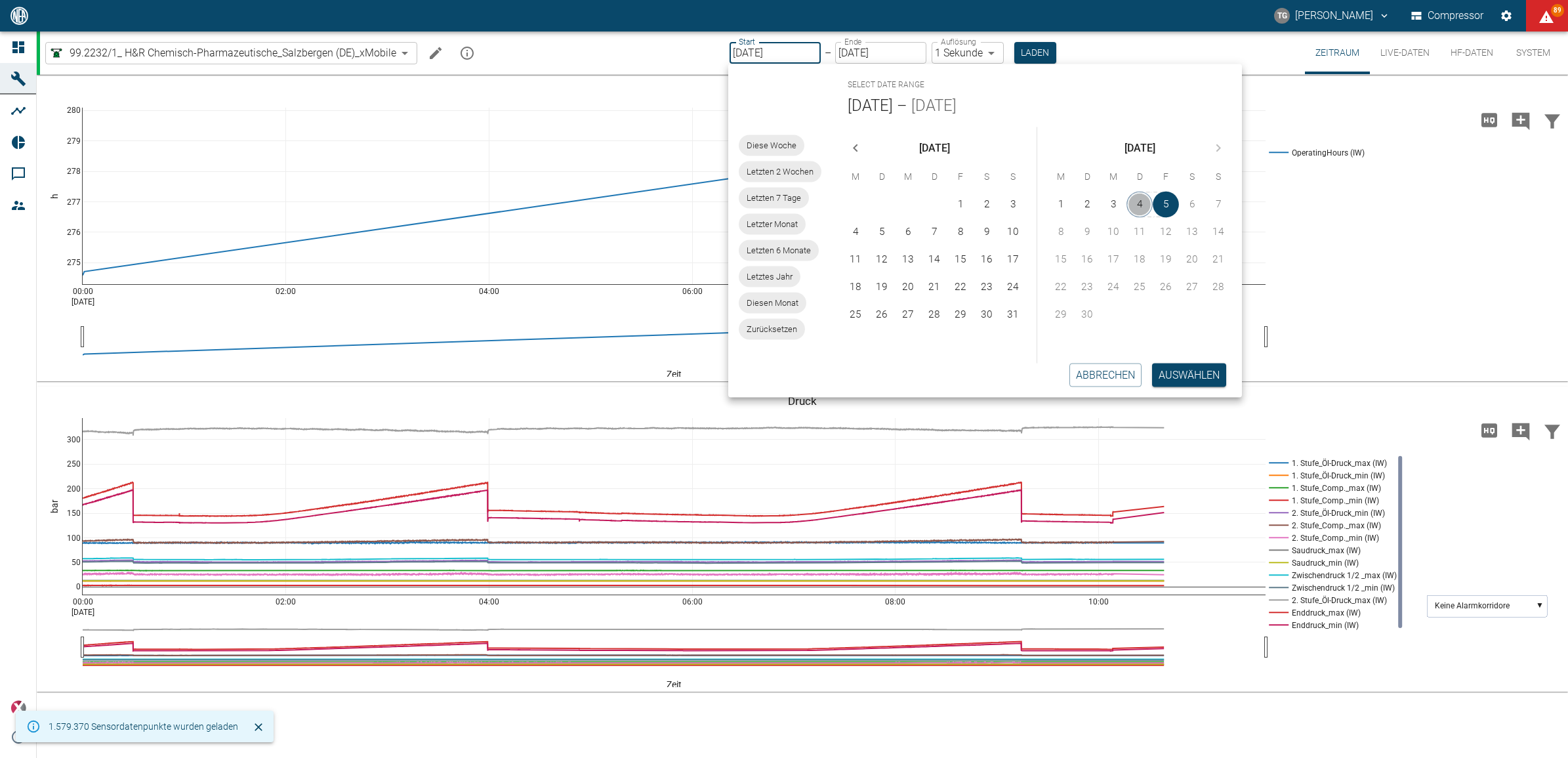
click at [1133, 206] on button "4" at bounding box center [1139, 204] width 26 height 26
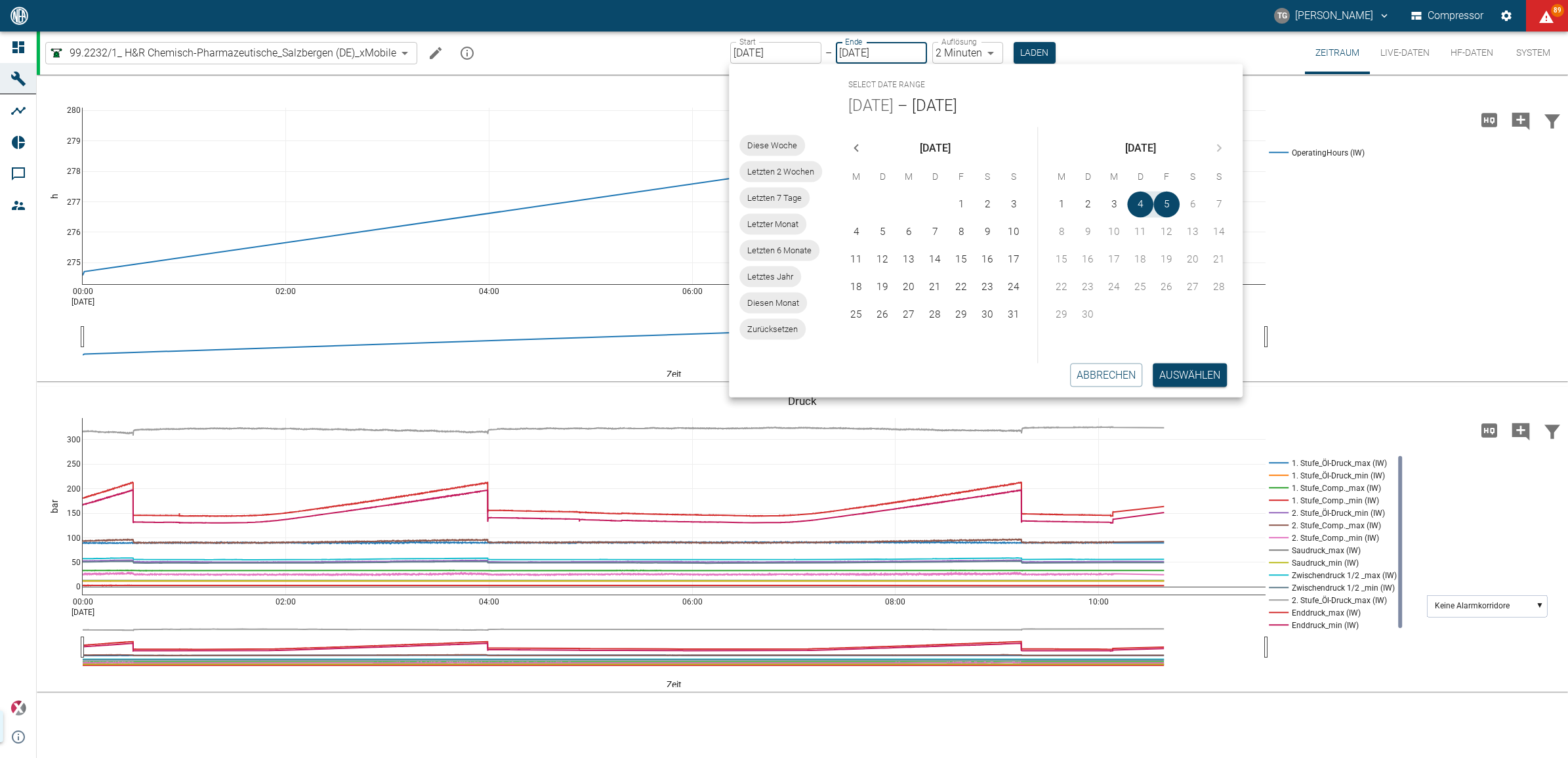
type input "04.09.2025"
click at [1031, 51] on button "Laden" at bounding box center [1035, 53] width 42 height 22
click at [958, 51] on body "TG Thomas Gregoir Compressor 93 Dashboard Maschinen Analysen Reports Kommentare…" at bounding box center [784, 379] width 1568 height 758
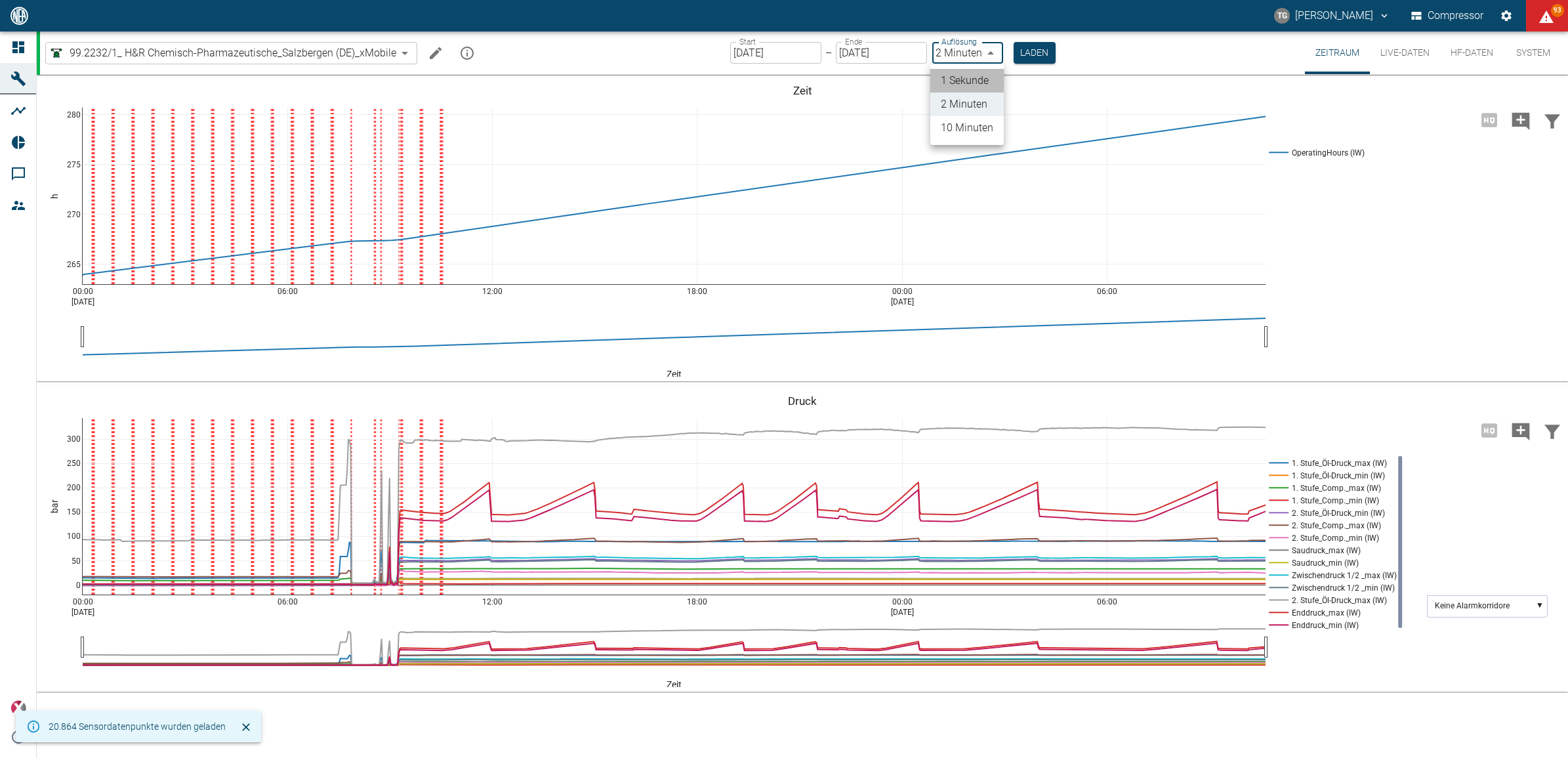
click at [959, 77] on li "1 Sekunde" at bounding box center [967, 80] width 74 height 23
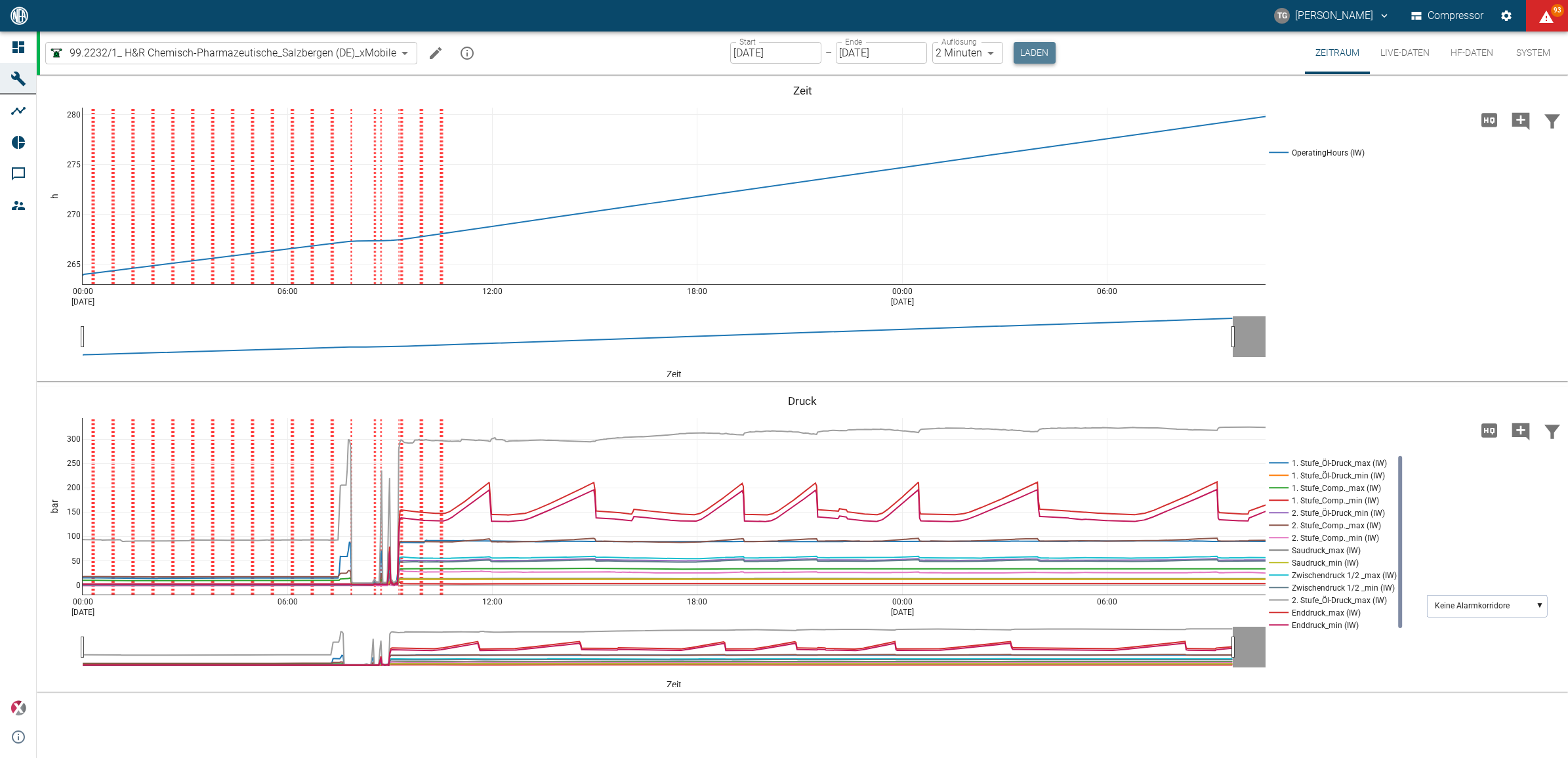
click at [1031, 48] on button "Laden" at bounding box center [1035, 53] width 42 height 22
click at [955, 53] on body "TG Thomas Gregoir Compressor 93 Dashboard Maschinen Analysen Reports Kommentare…" at bounding box center [784, 379] width 1568 height 758
click at [959, 80] on li "1 Sekunde" at bounding box center [967, 80] width 74 height 23
type input "1sec"
click at [1031, 53] on button "Laden" at bounding box center [1035, 53] width 42 height 22
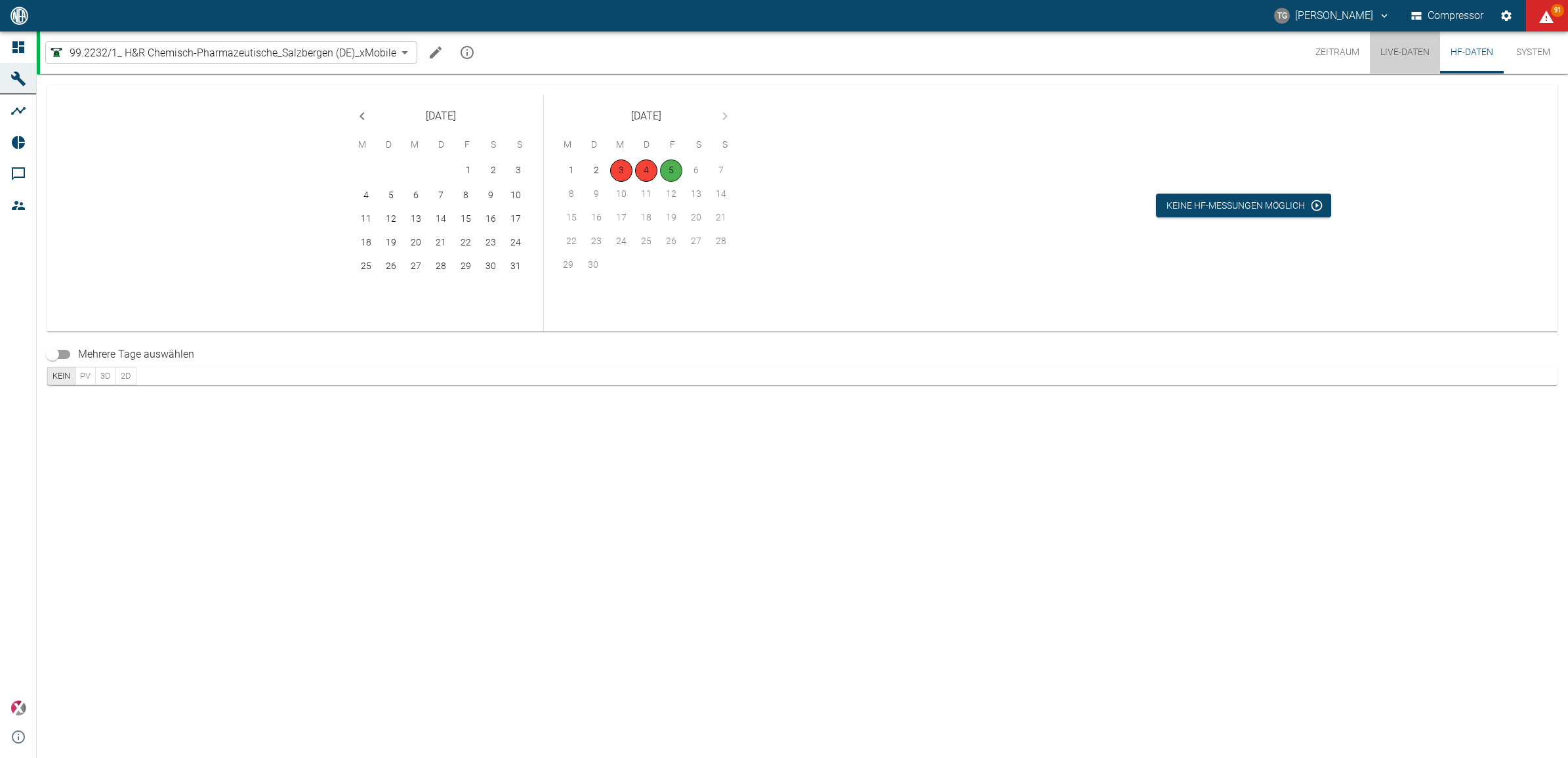
click at [1418, 54] on button "Live-Daten" at bounding box center [1405, 53] width 70 height 42
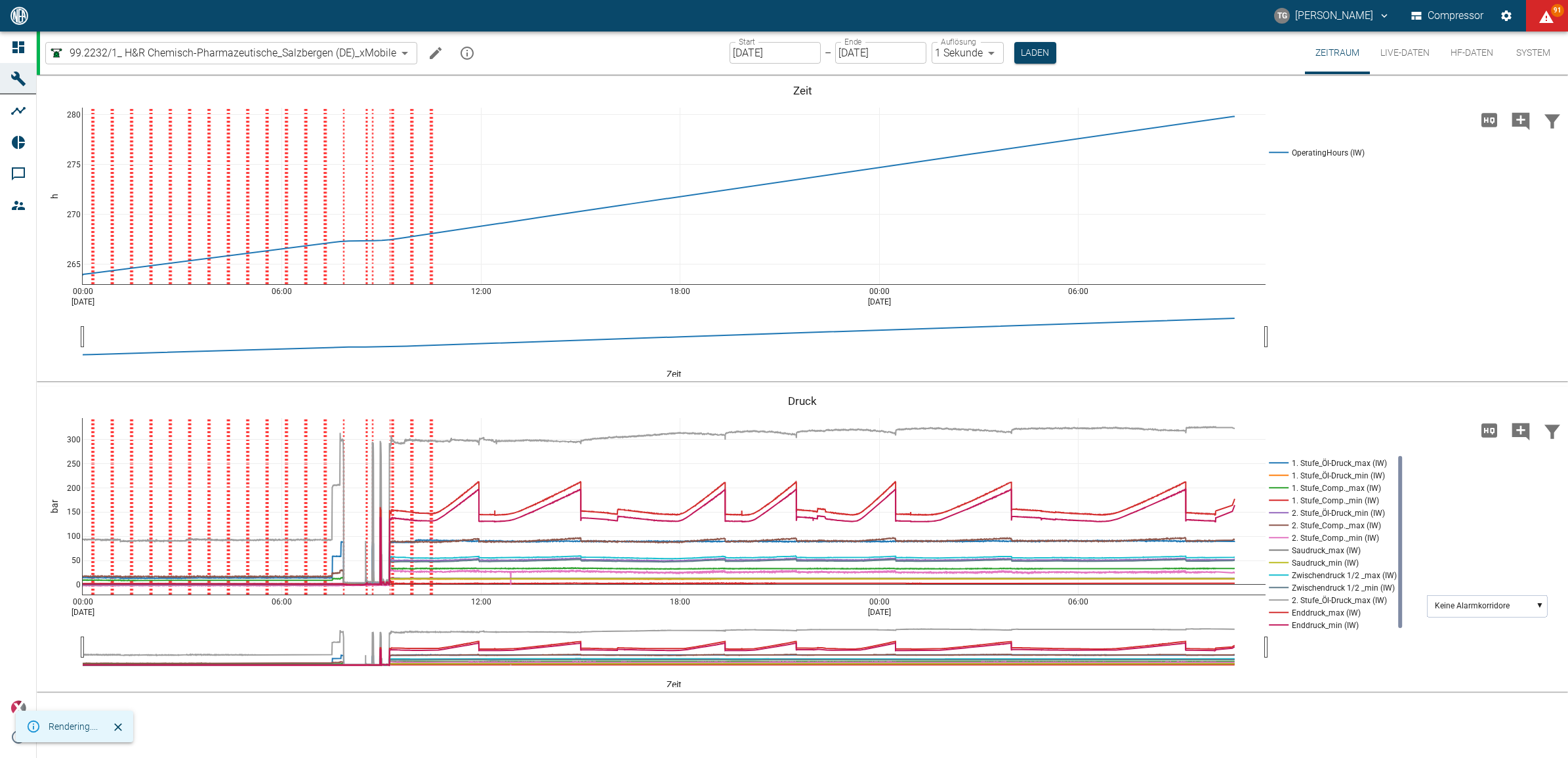
click at [1478, 57] on button "HF-Daten" at bounding box center [1472, 53] width 64 height 43
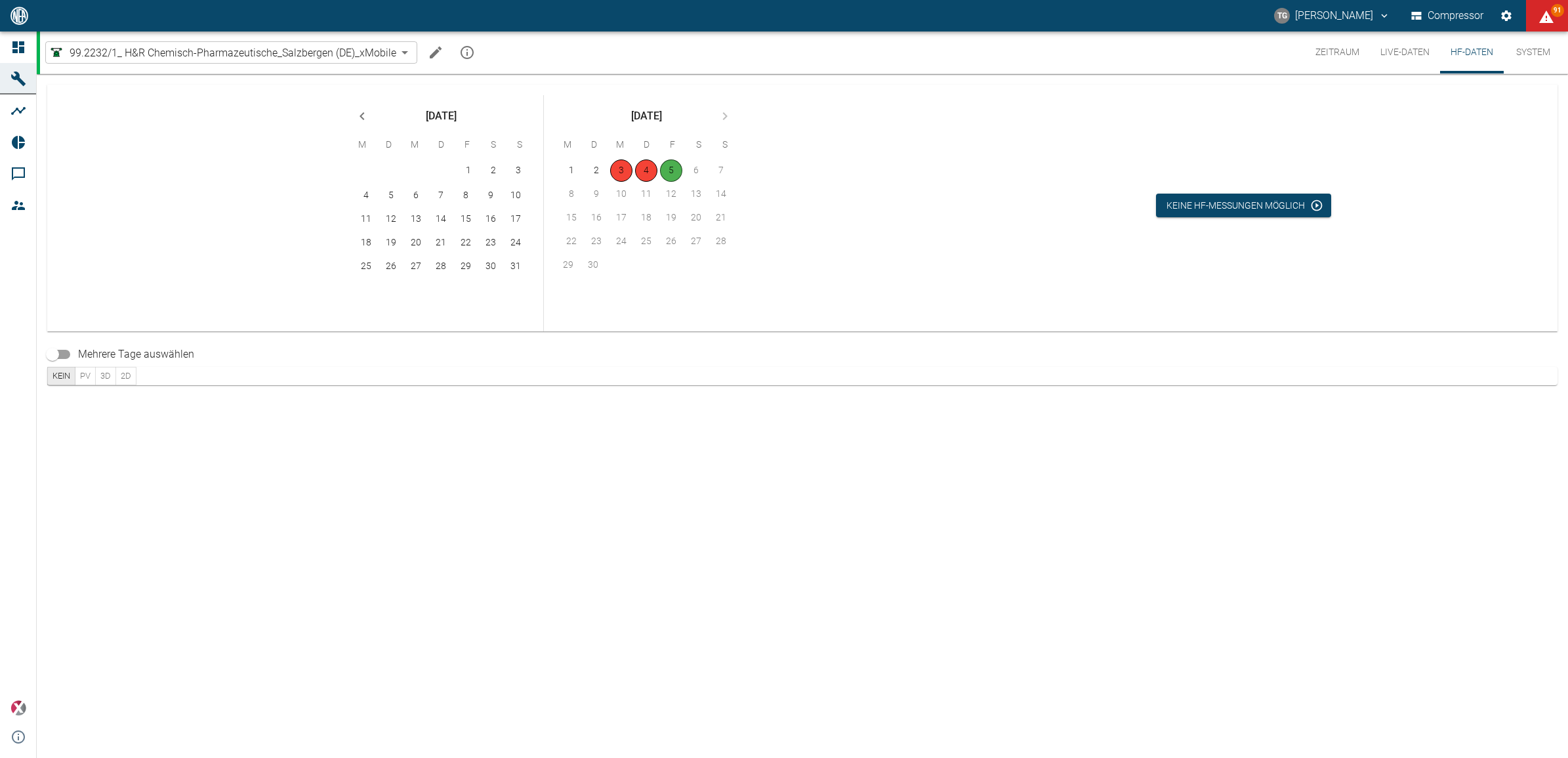
drag, startPoint x: 1097, startPoint y: 378, endPoint x: 1084, endPoint y: 370, distance: 15.3
click at [1097, 378] on div "Kein PV 3D 2D" at bounding box center [802, 376] width 1510 height 18
click at [1402, 57] on button "Live-Daten" at bounding box center [1405, 53] width 70 height 42
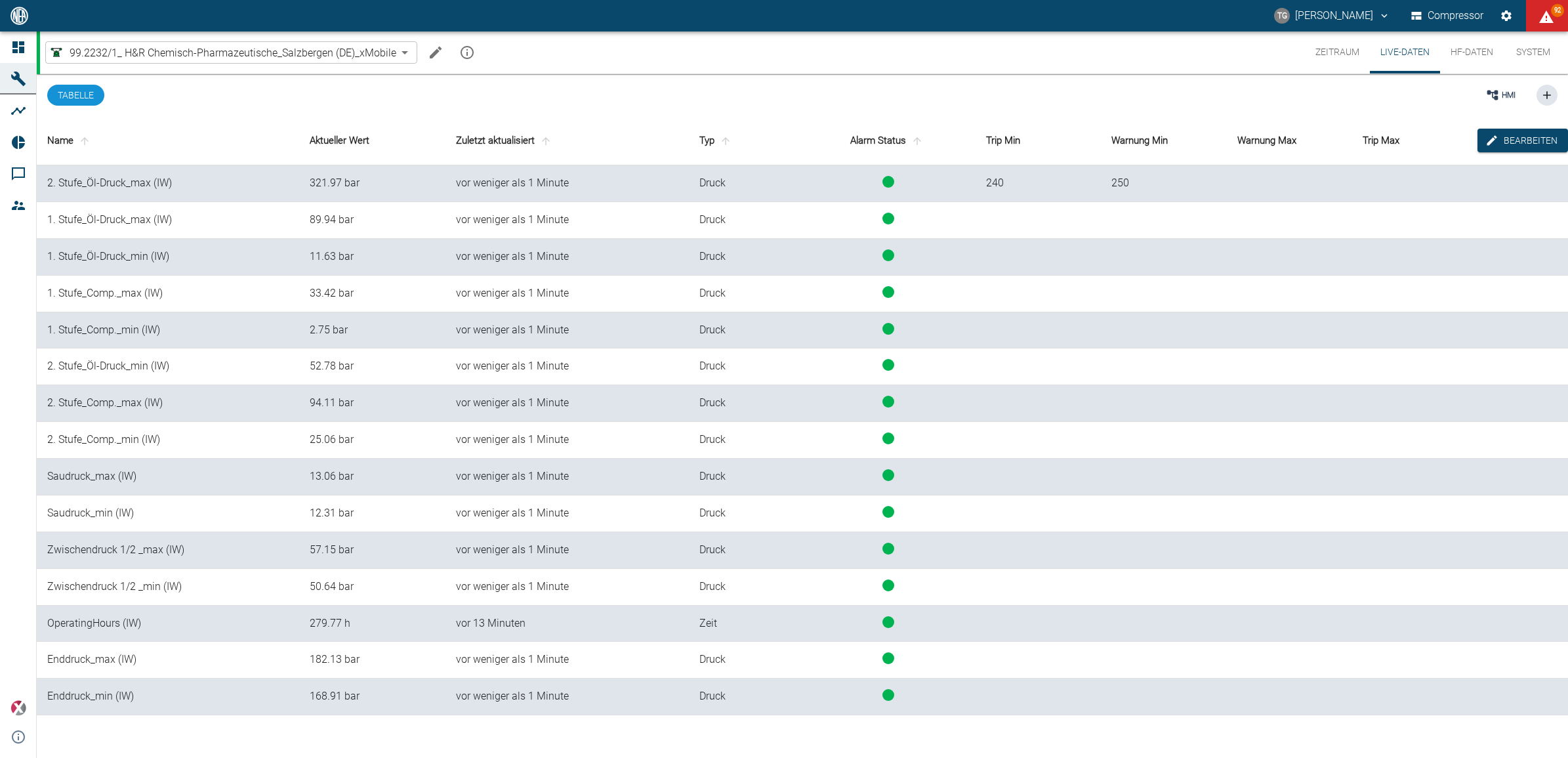
click at [1456, 49] on button "HF-Daten" at bounding box center [1472, 53] width 64 height 42
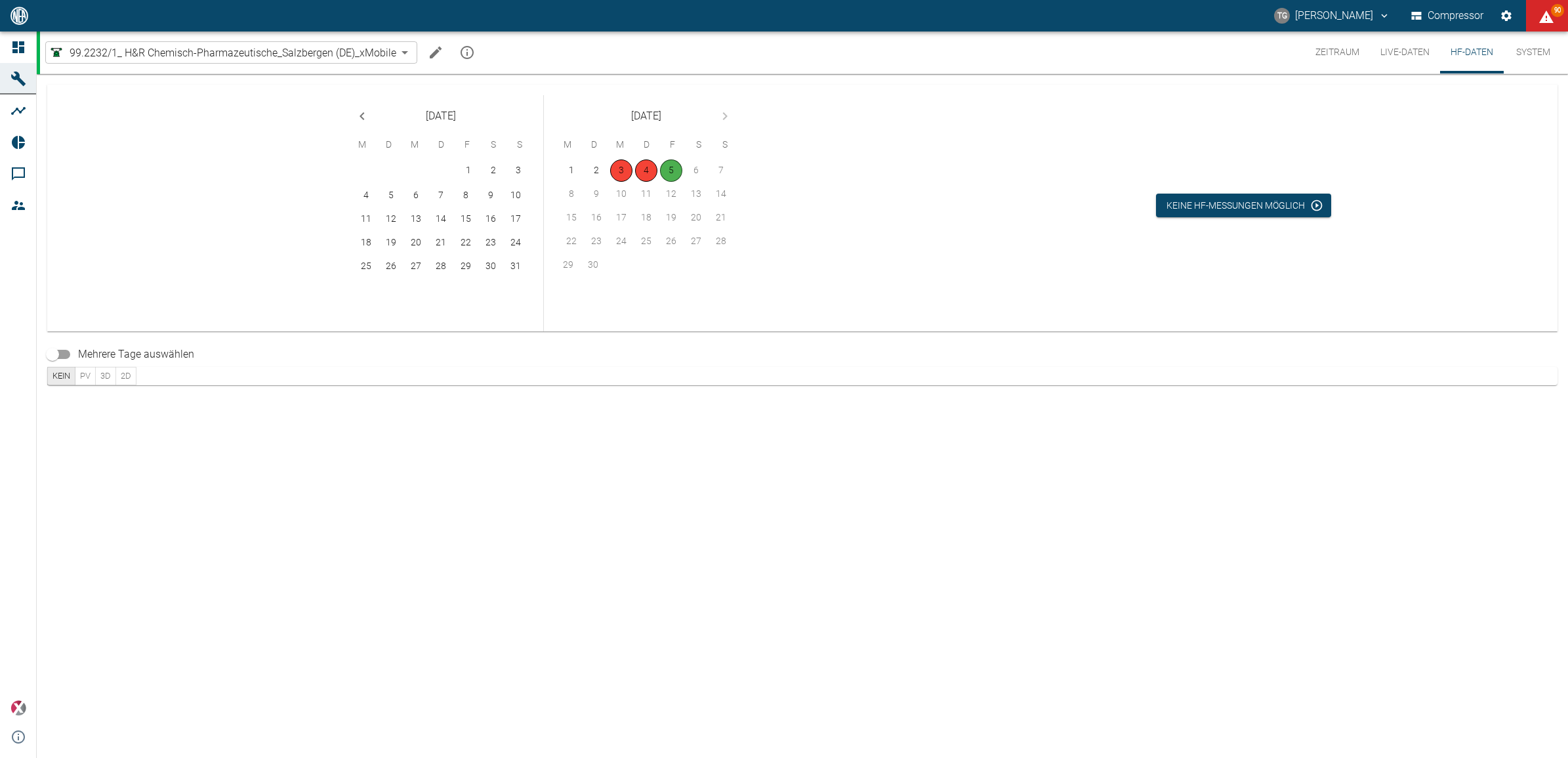
click at [648, 553] on div "August 2025 M D M D F S S 1 2 3 4 5 6 7 8 9 10 11 12 13 14 15 16 17 18 19 20 21…" at bounding box center [802, 416] width 1531 height 684
click at [440, 50] on icon "Machine bearbeiten" at bounding box center [435, 52] width 16 height 16
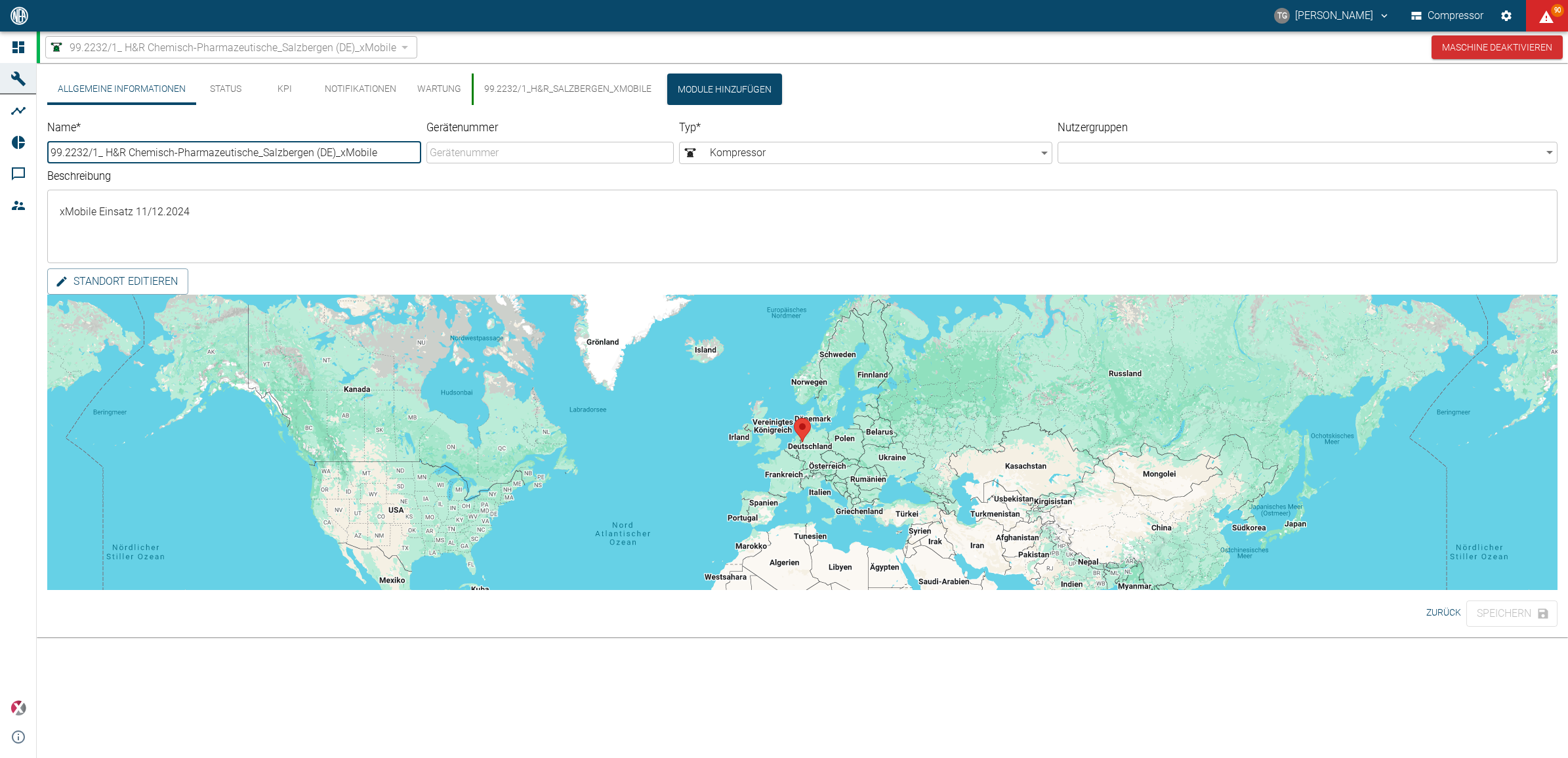
click at [500, 90] on button "99.2232/1_H&R_Salzbergen_xMobile" at bounding box center [567, 89] width 191 height 32
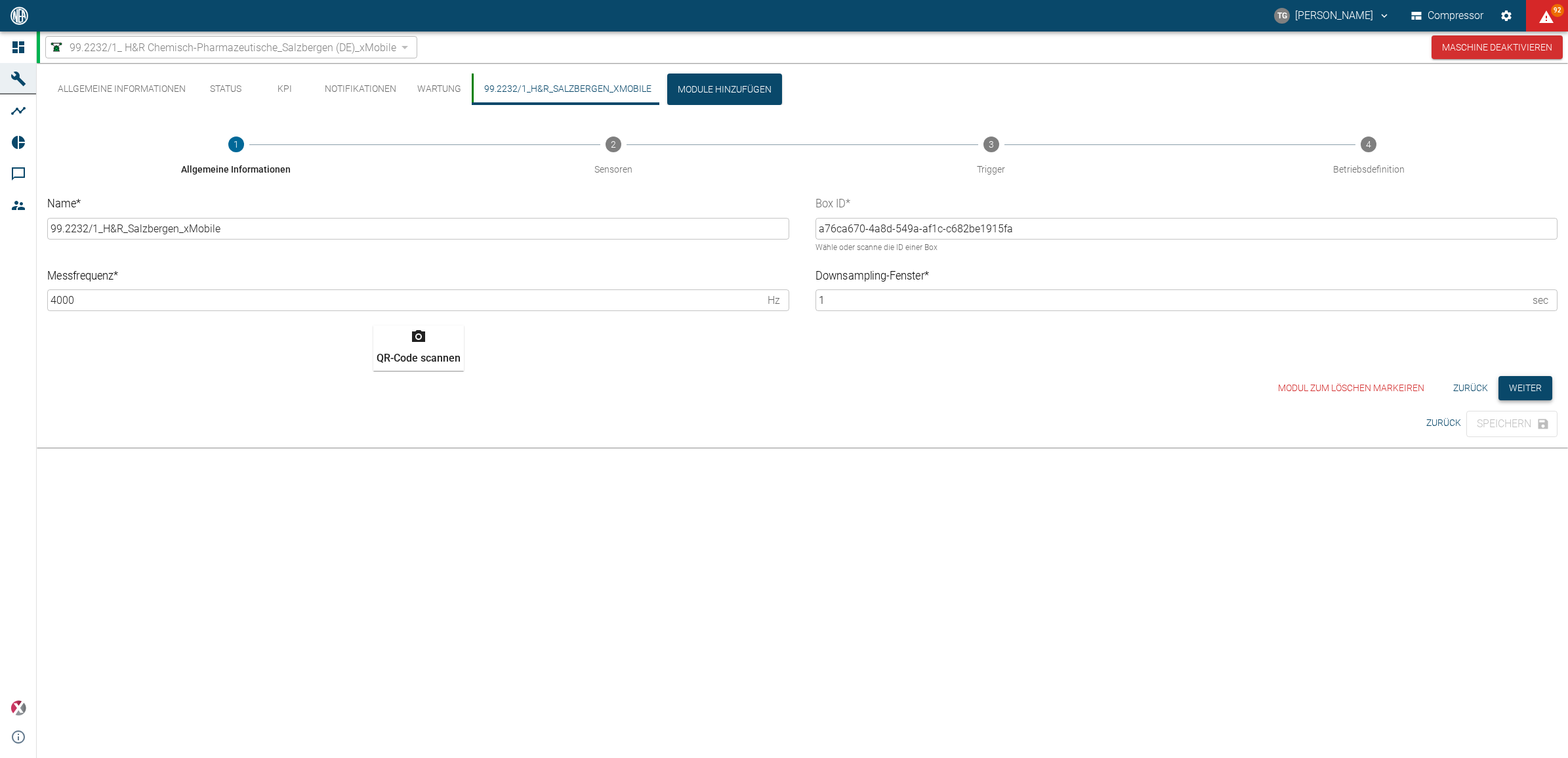
click at [1509, 386] on button "Weiter" at bounding box center [1525, 388] width 53 height 24
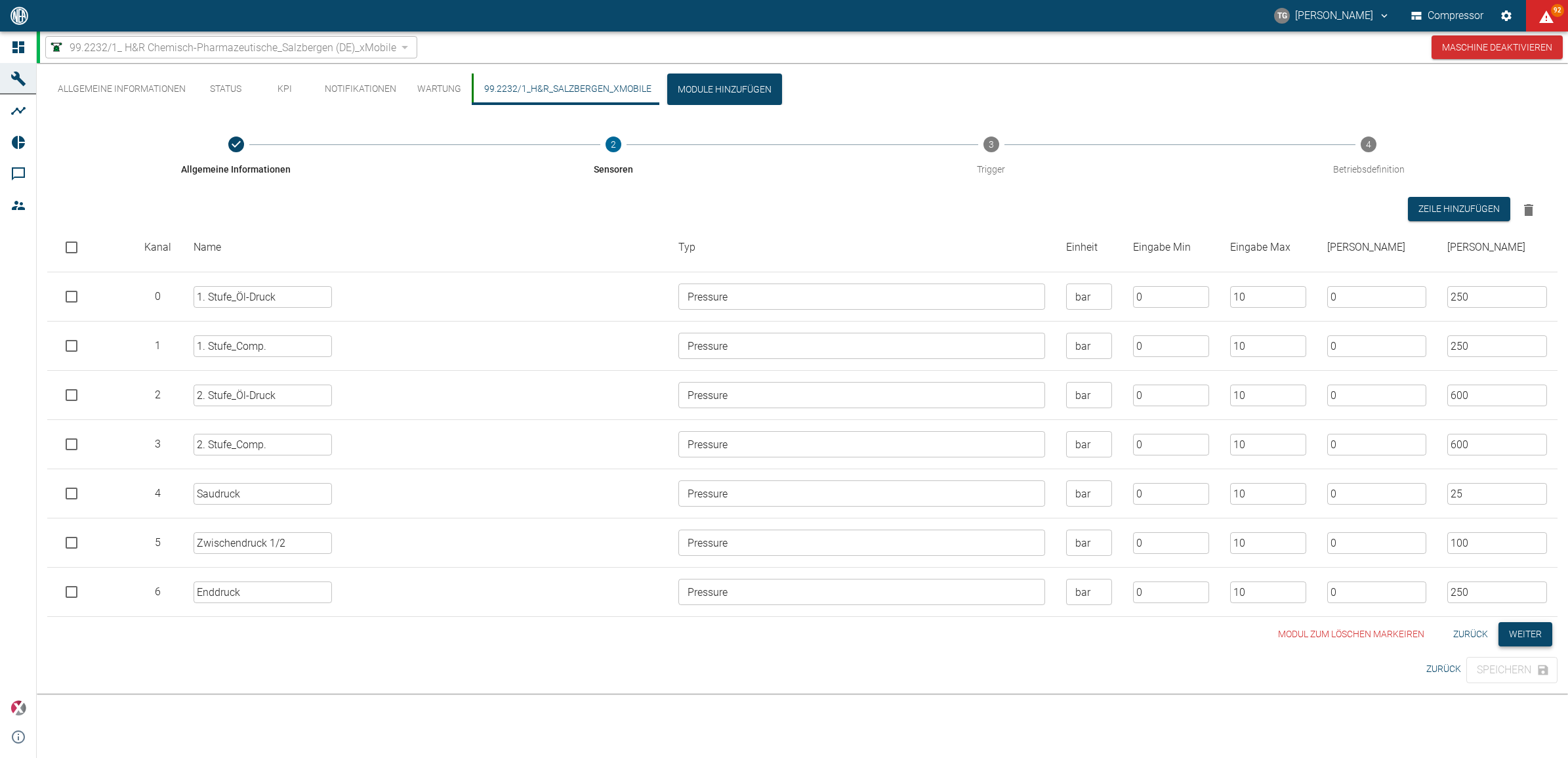
click at [1526, 634] on button "Weiter" at bounding box center [1525, 633] width 53 height 24
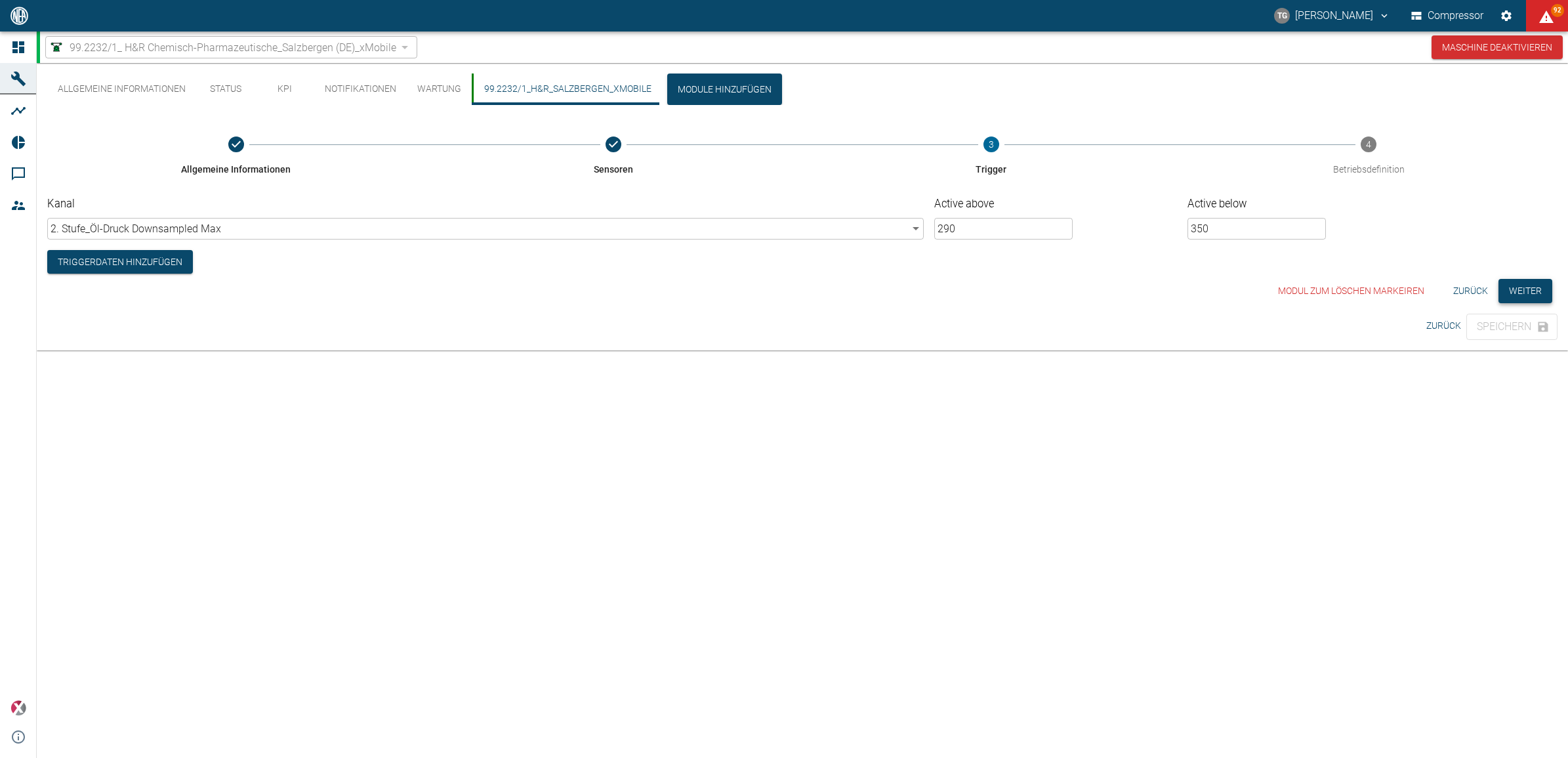
click at [1508, 287] on button "Weiter" at bounding box center [1525, 291] width 53 height 24
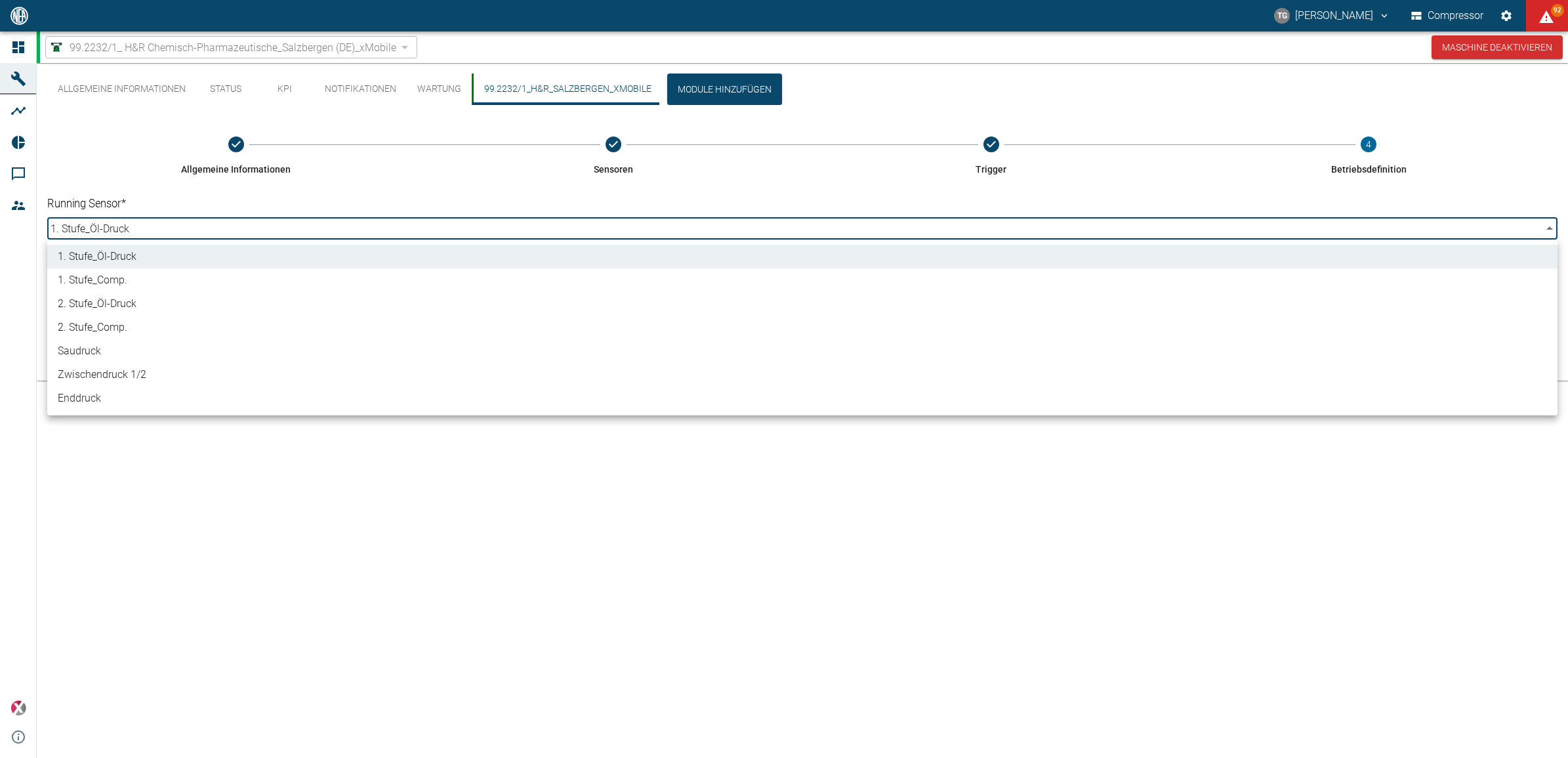
click at [139, 221] on body "TG Thomas Gregoir Compressor 92 Dashboard Maschinen Analysen Reports Kommentare…" at bounding box center [784, 379] width 1568 height 758
click at [143, 251] on li "1. Stufe_Öl-Druck" at bounding box center [802, 257] width 1510 height 23
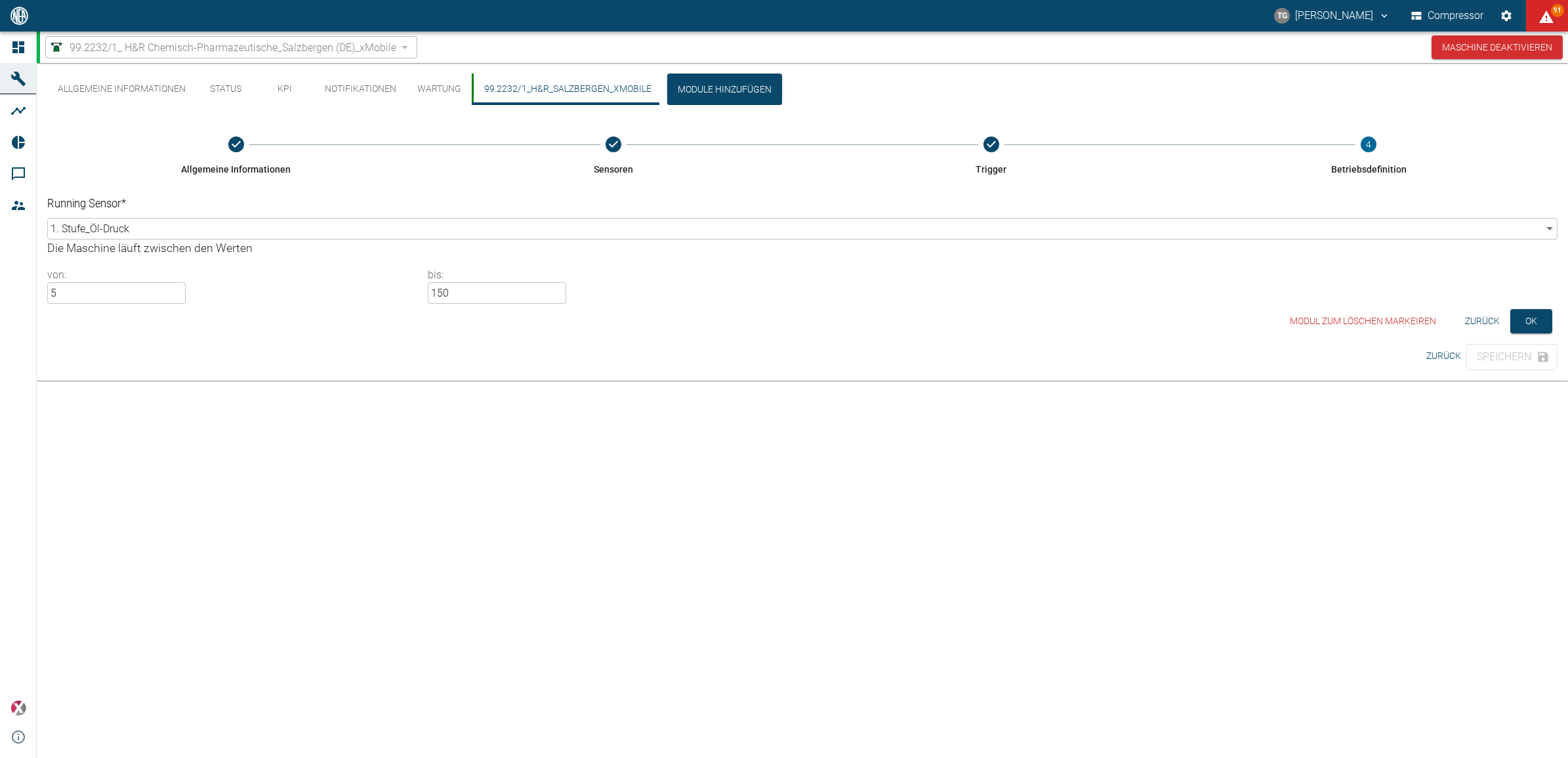
click at [157, 408] on div "Allgemeine Informationen Status KPI Notifikationen Wartung 99.2232/1_H&R_Salzbe…" at bounding box center [802, 410] width 1531 height 694
click at [595, 535] on div "Allgemeine Informationen Status KPI Notifikationen Wartung 99.2232/1_H&R_Salzbe…" at bounding box center [802, 410] width 1531 height 694
click at [1445, 354] on button "Zurück" at bounding box center [1443, 355] width 45 height 24
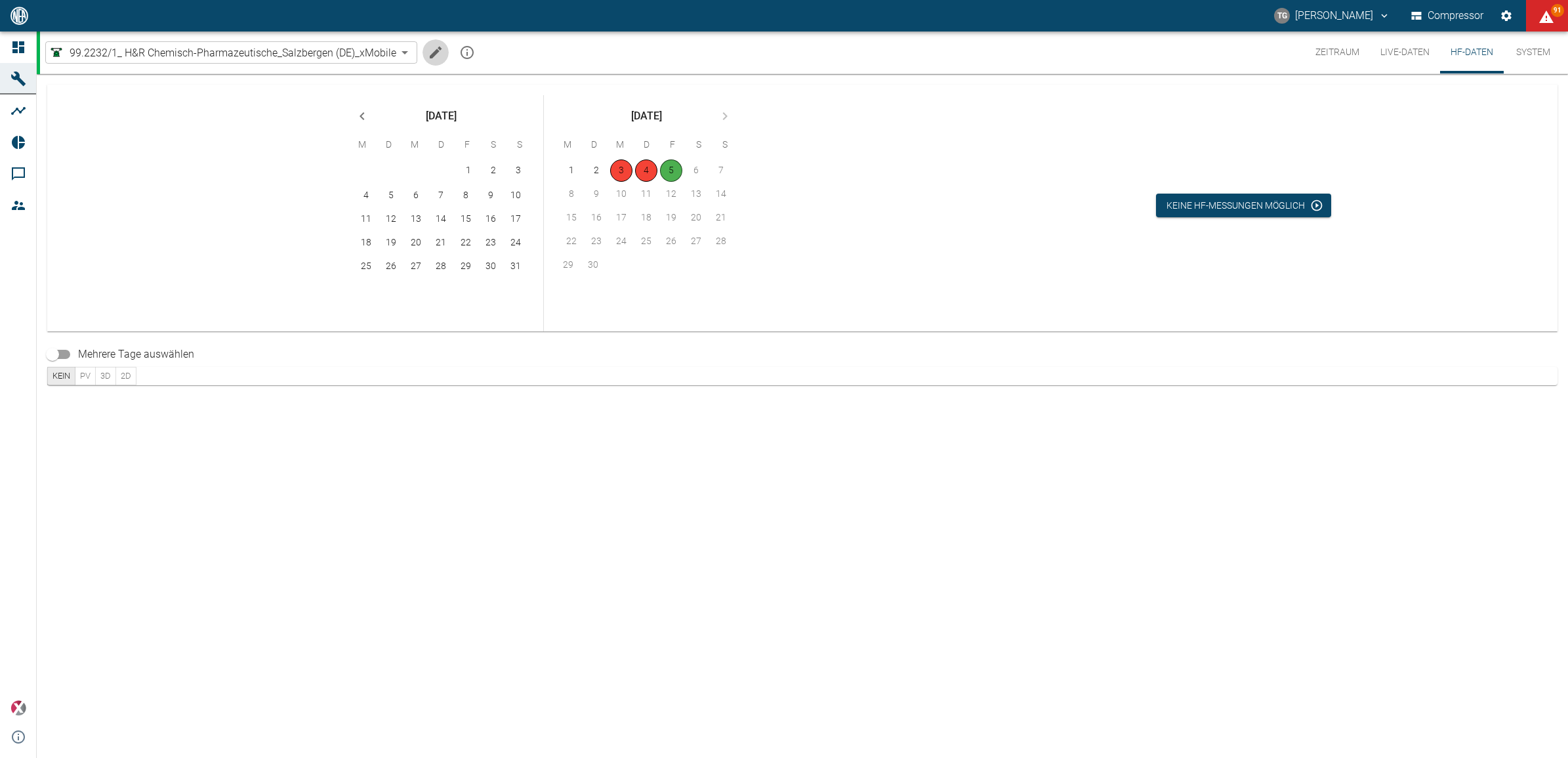
click at [437, 51] on icon "Machine bearbeiten" at bounding box center [435, 53] width 12 height 12
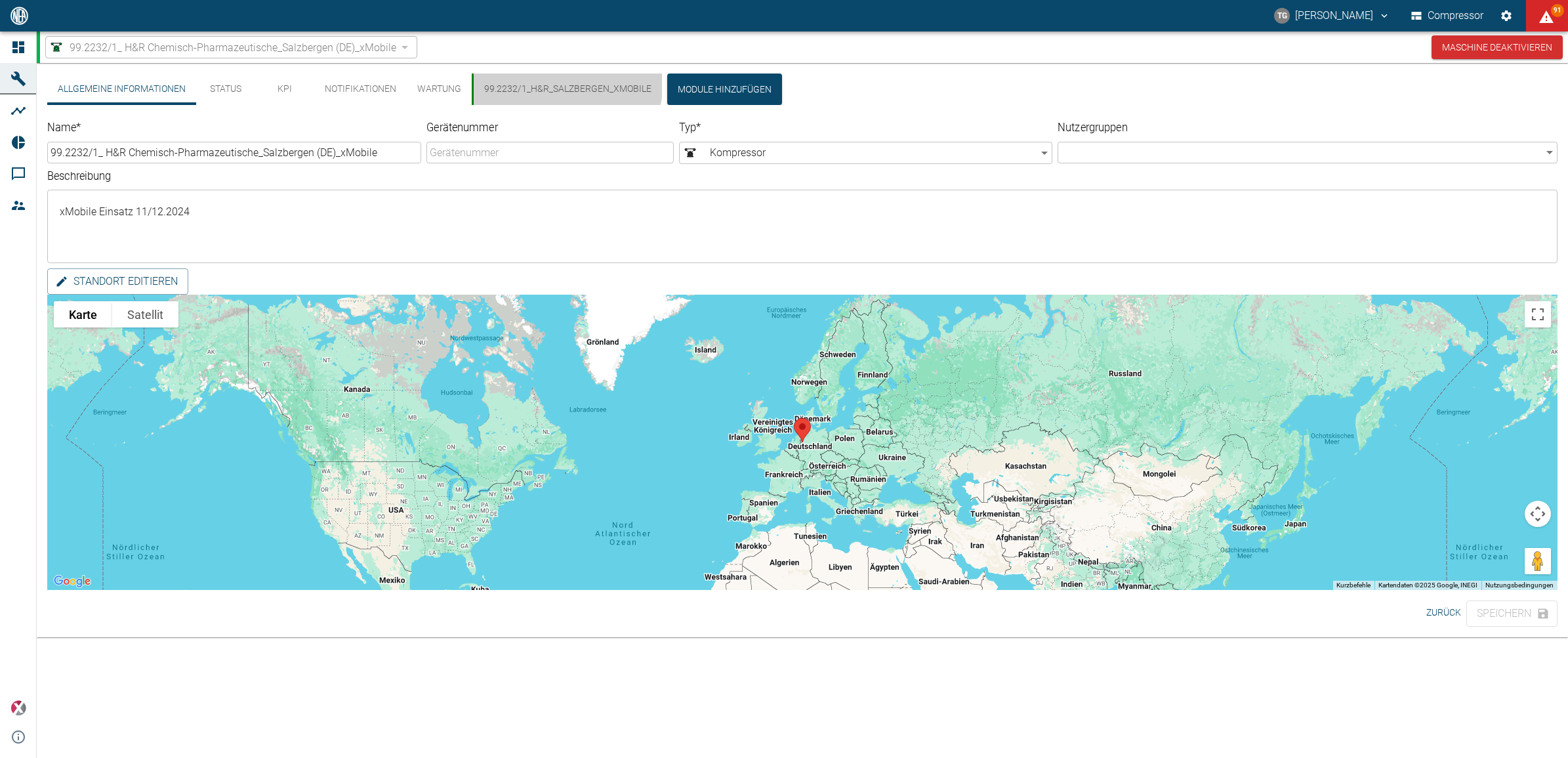
click at [536, 79] on button "99.2232/1_H&R_Salzbergen_xMobile" at bounding box center [567, 89] width 191 height 32
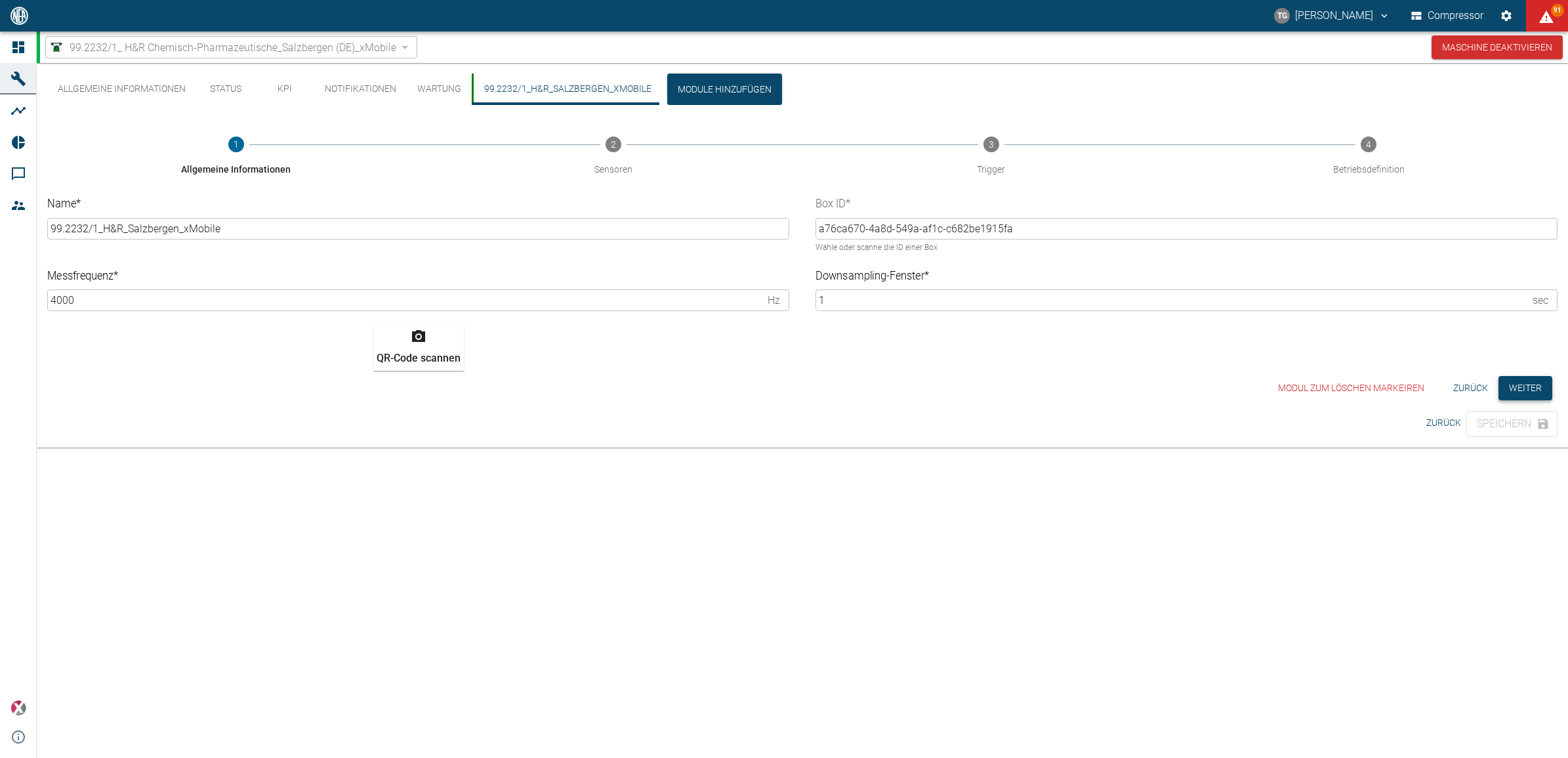
click at [1530, 398] on button "Weiter" at bounding box center [1525, 388] width 53 height 24
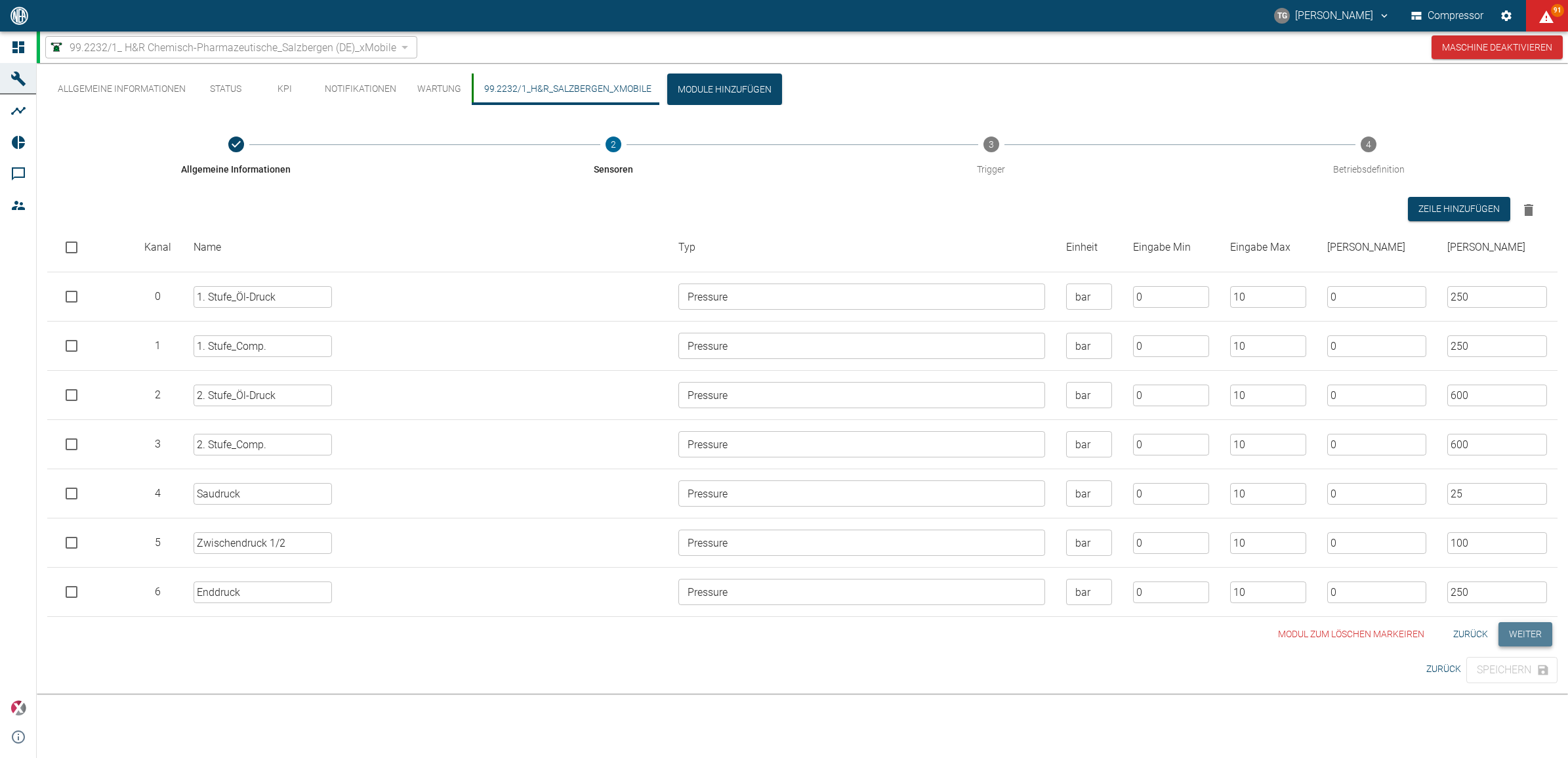
click at [1548, 644] on button "Weiter" at bounding box center [1525, 633] width 53 height 24
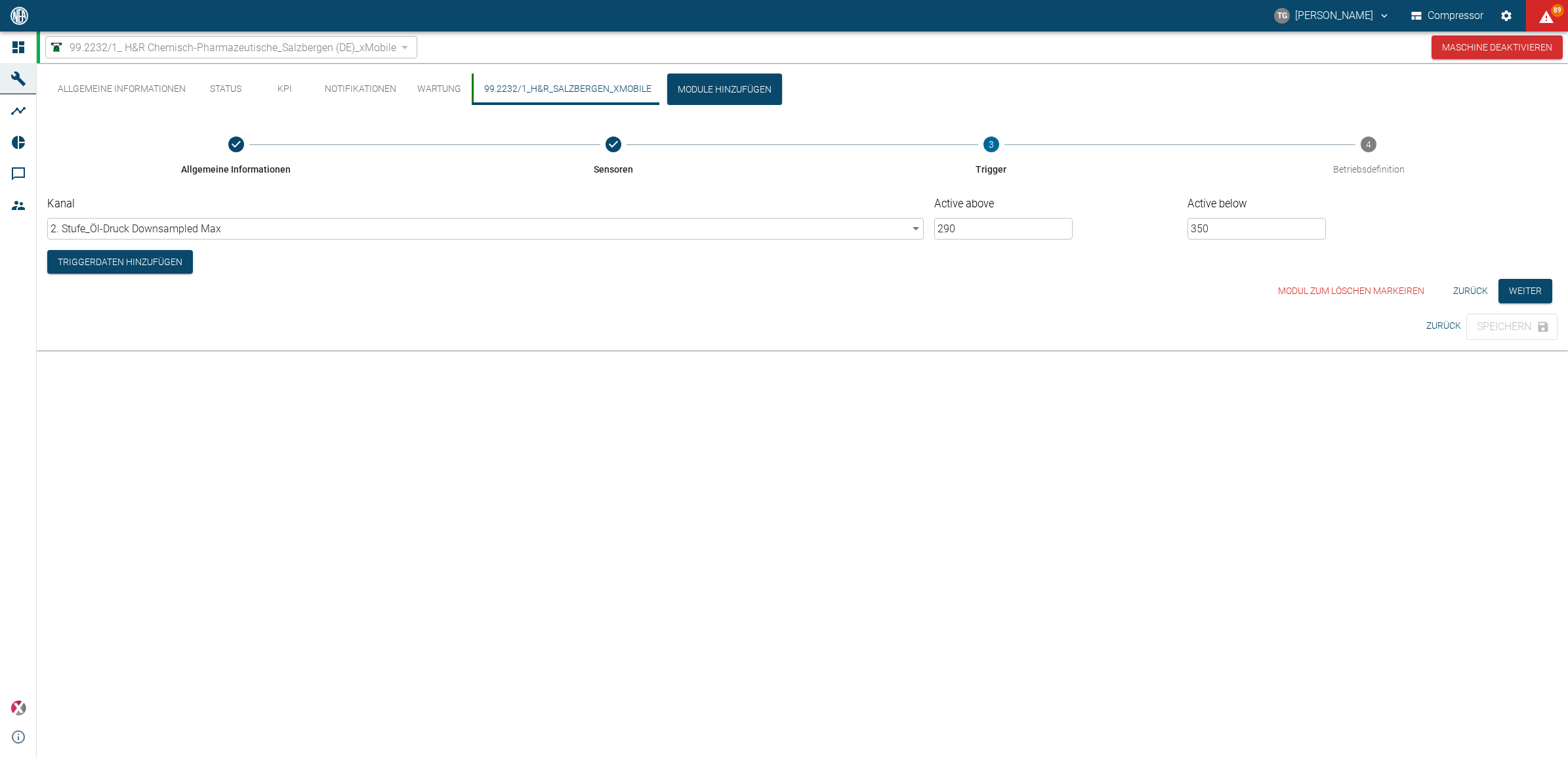
click at [1235, 227] on input "350" at bounding box center [1257, 229] width 139 height 22
type input "310"
click at [1161, 267] on div "Triggerdaten hinzufügen" at bounding box center [797, 257] width 1520 height 35
click at [1523, 334] on button "Speichern" at bounding box center [1511, 326] width 91 height 26
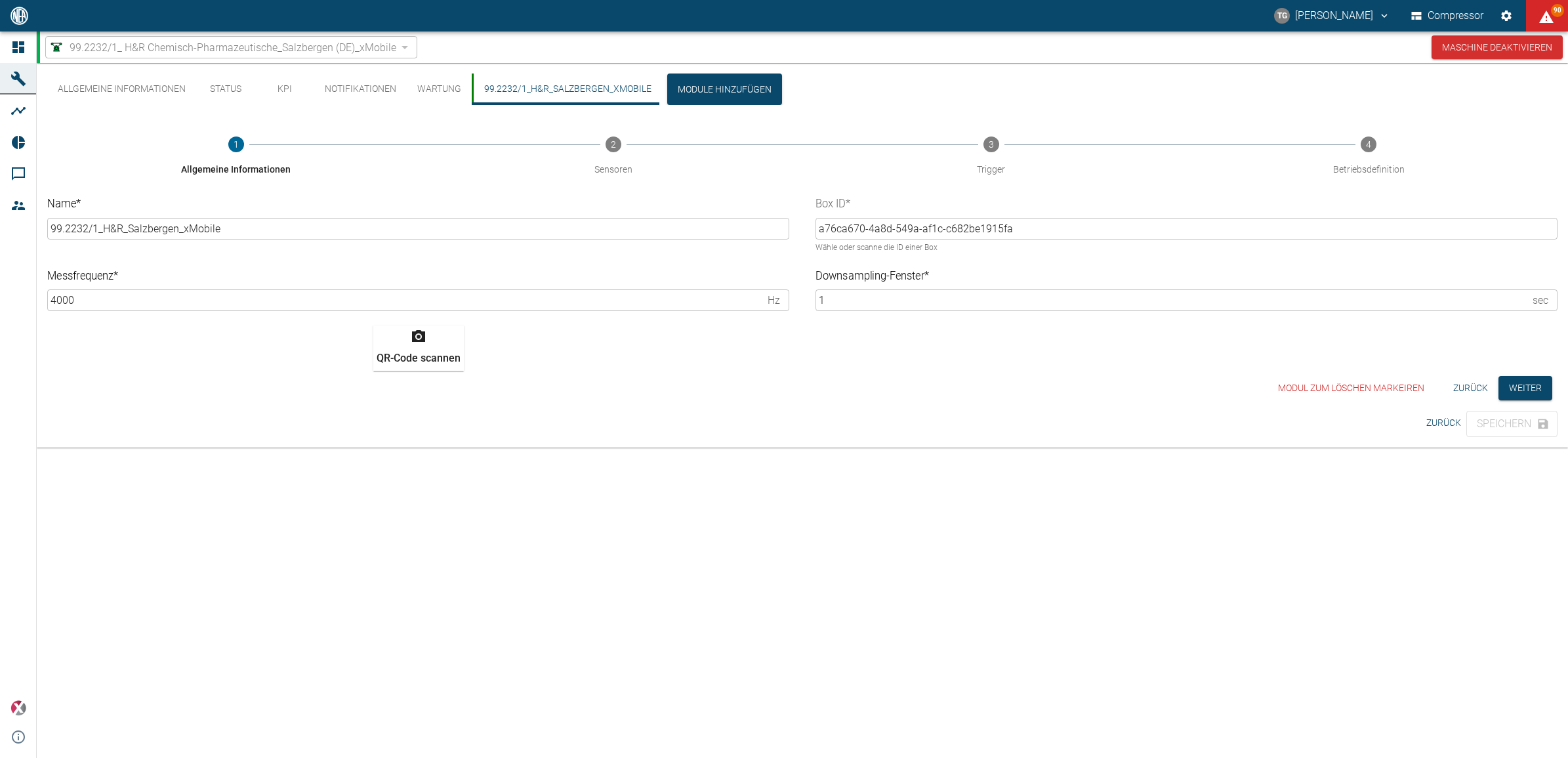
click at [1440, 424] on button "Zurück" at bounding box center [1443, 422] width 45 height 24
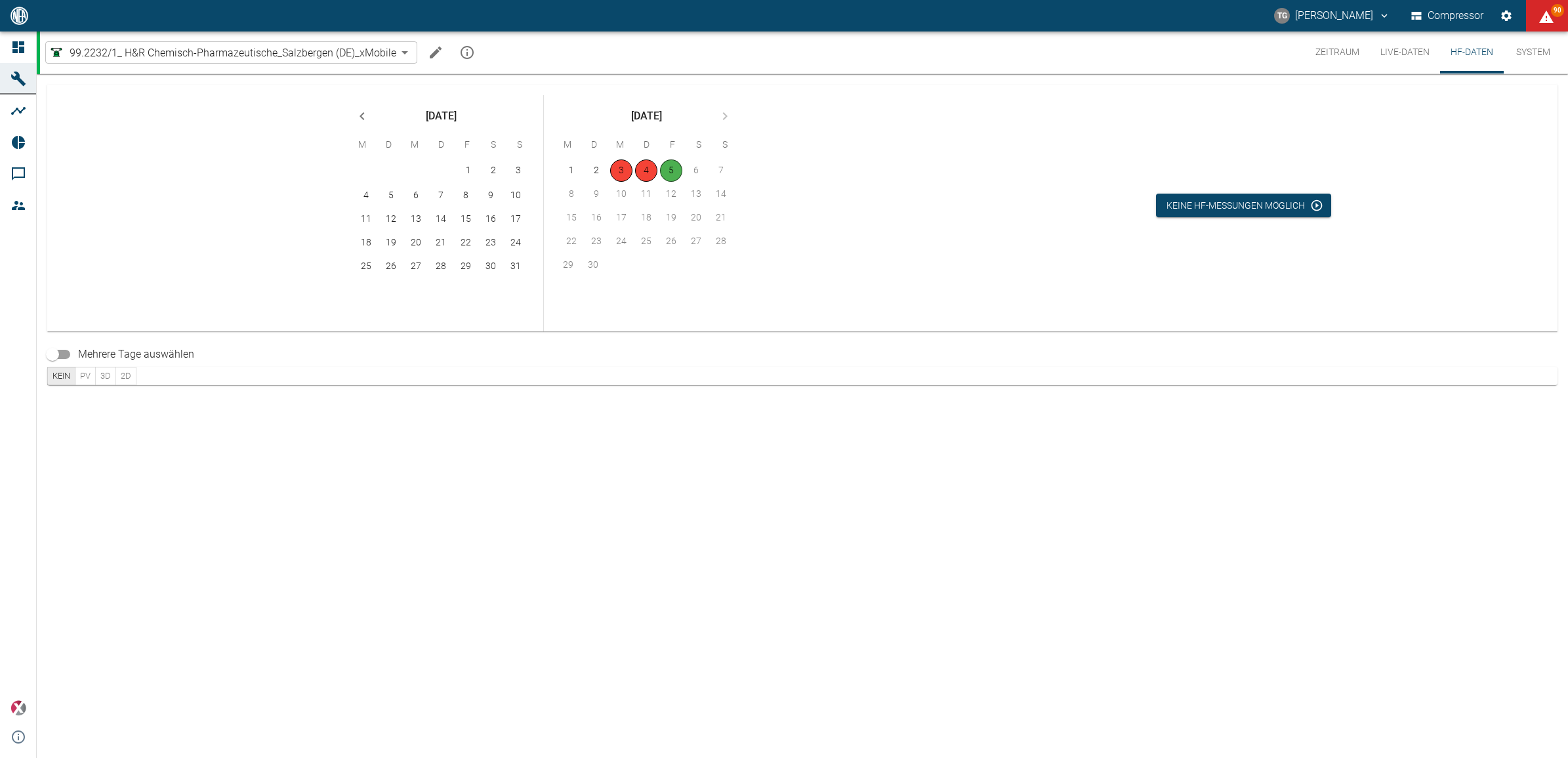
click at [1461, 51] on button "HF-Daten" at bounding box center [1472, 53] width 64 height 42
click at [1168, 289] on div at bounding box center [1246, 279] width 496 height 81
